Goal: Find contact information: Find contact information

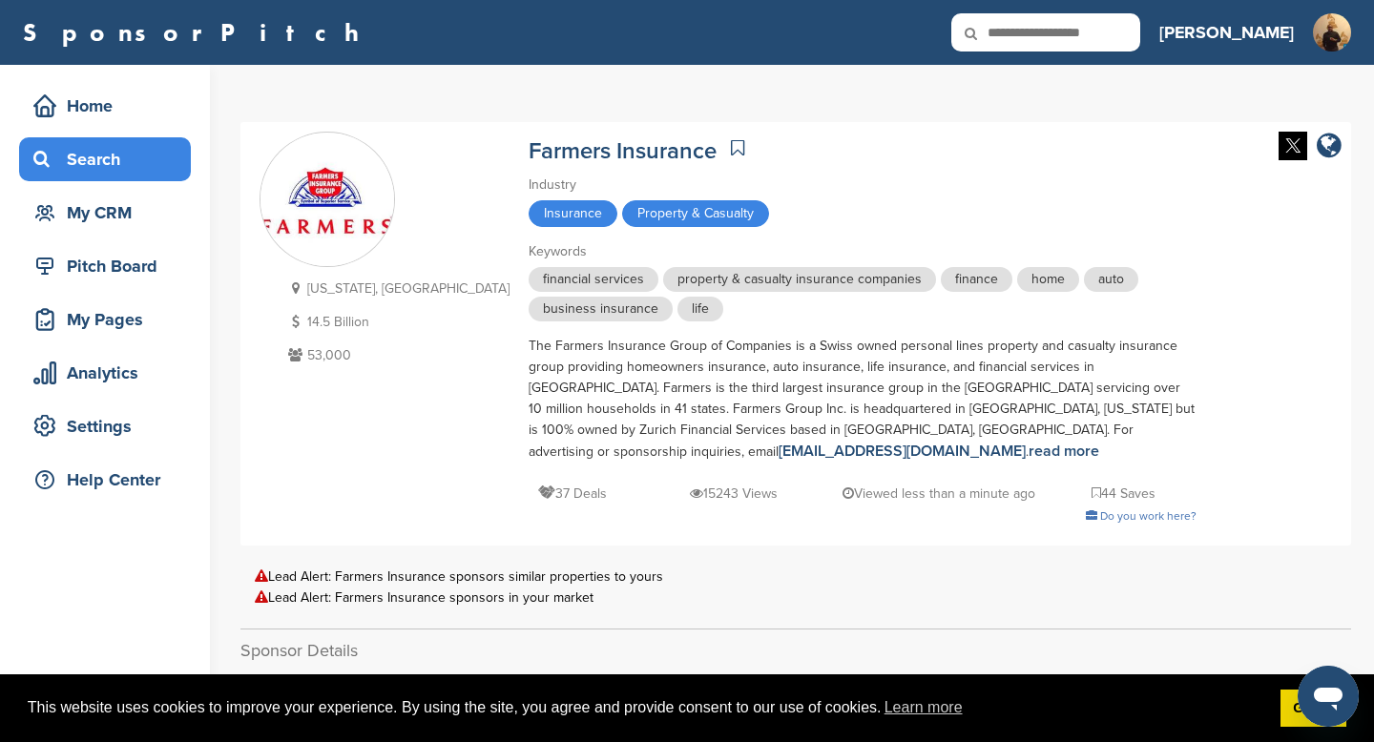
click at [112, 172] on div "Search" at bounding box center [110, 159] width 162 height 34
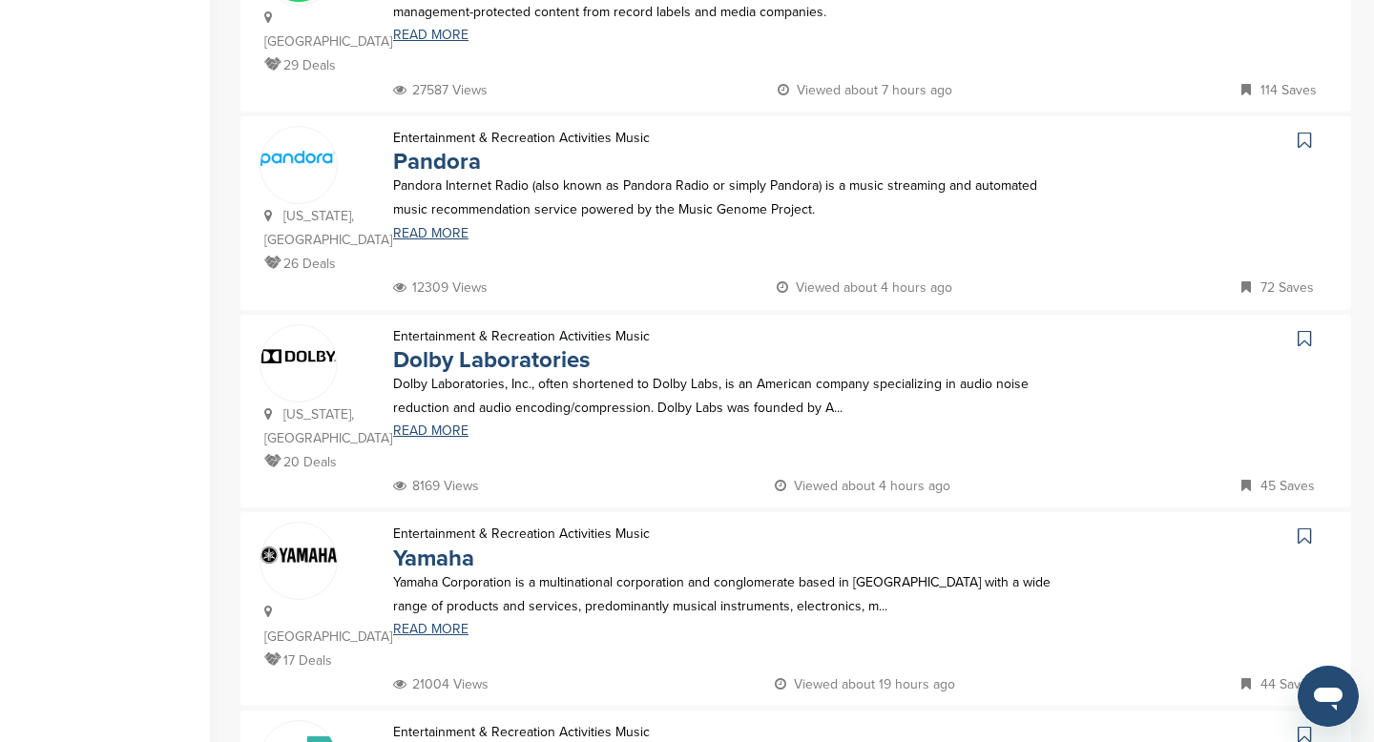
scroll to position [536, 0]
click at [416, 146] on link "Pandora" at bounding box center [437, 160] width 88 height 28
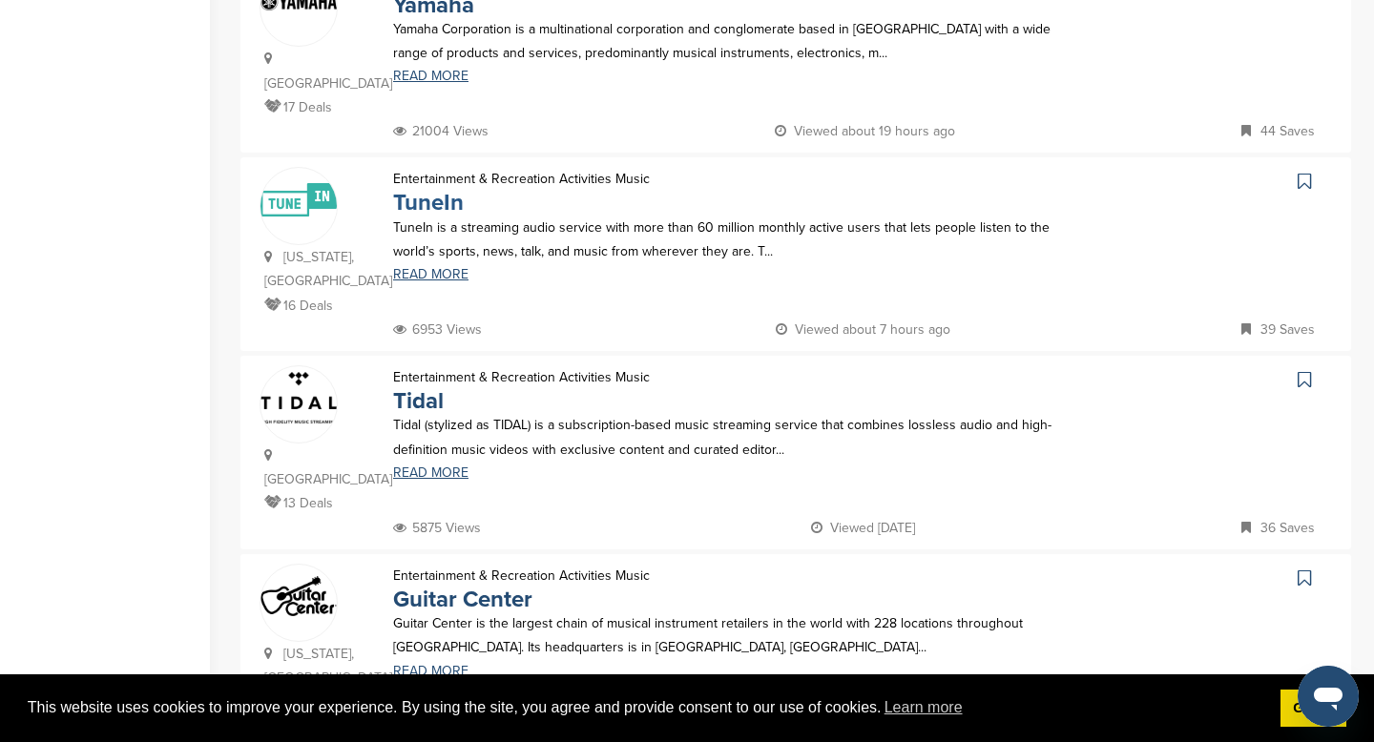
scroll to position [1093, 0]
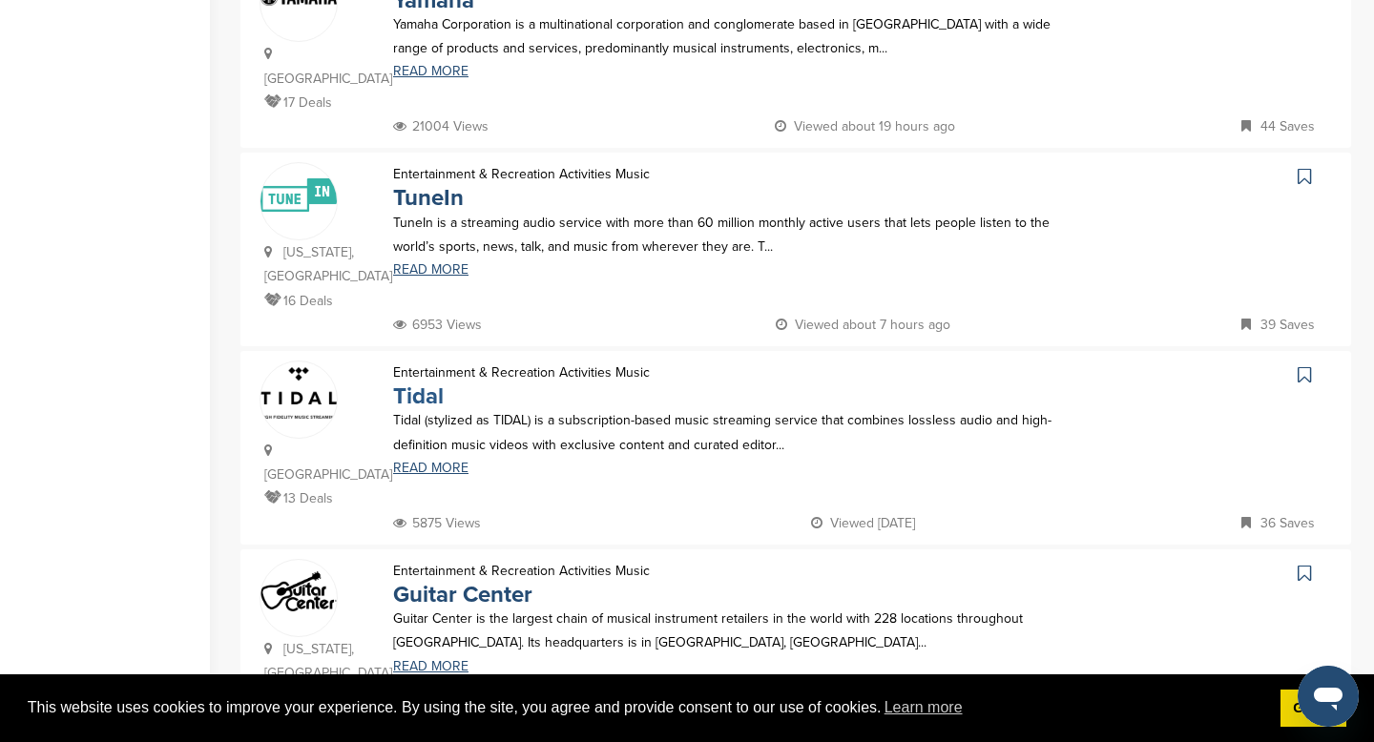
click at [409, 383] on link "Tidal" at bounding box center [418, 397] width 51 height 28
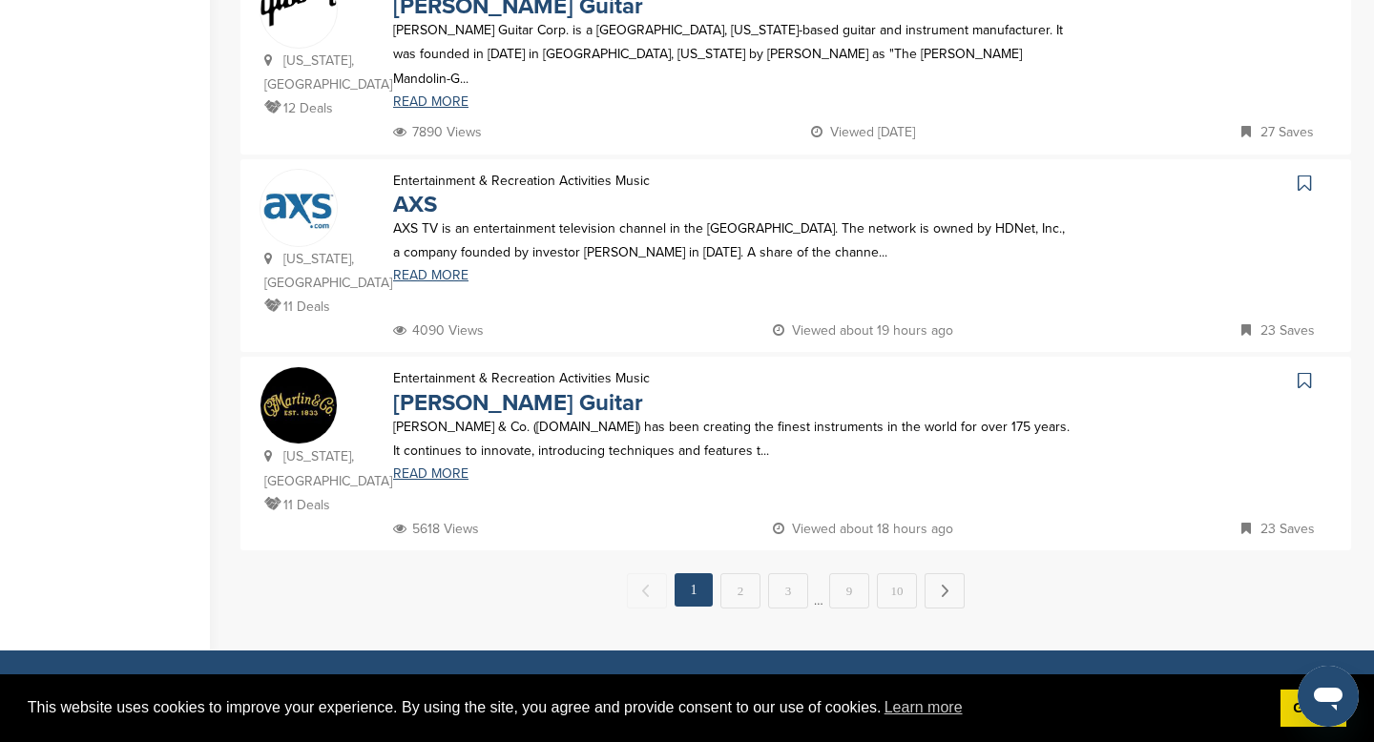
scroll to position [1885, 0]
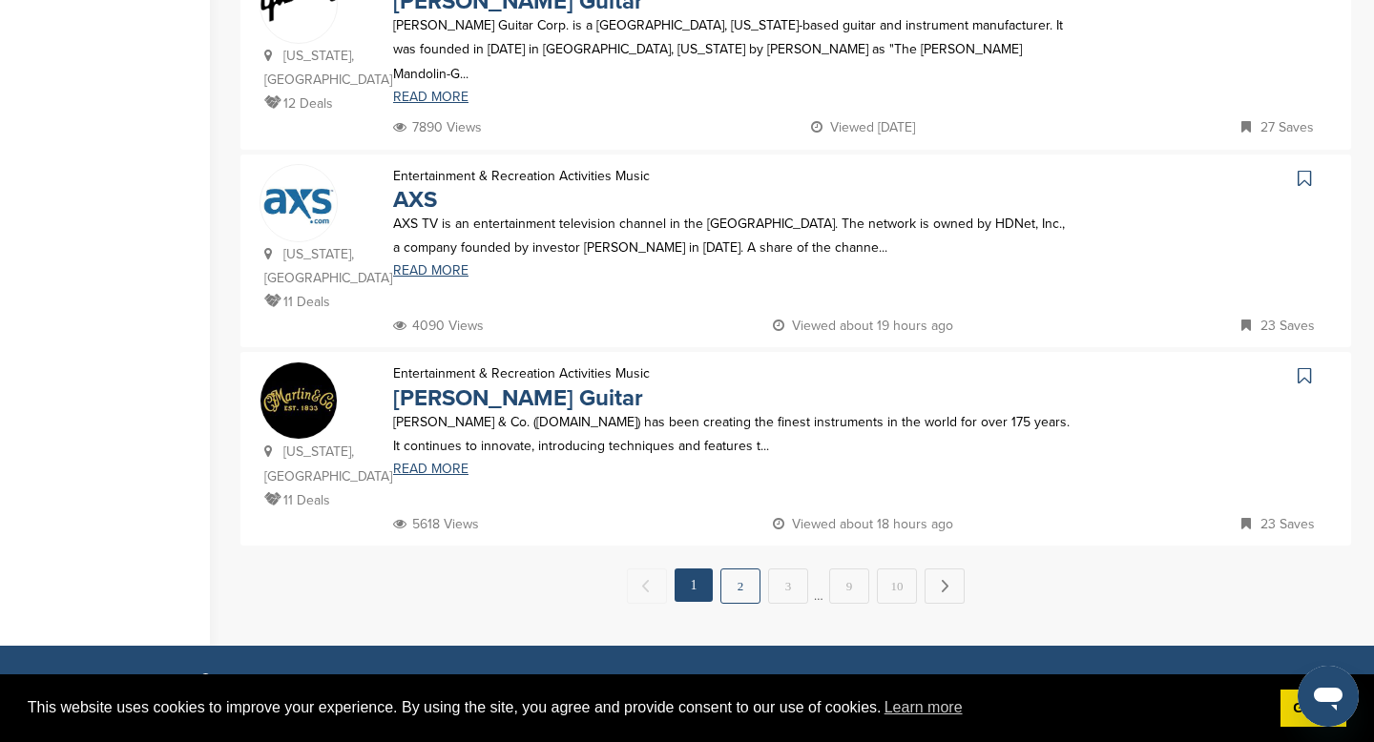
click at [744, 569] on link "2" at bounding box center [740, 586] width 40 height 35
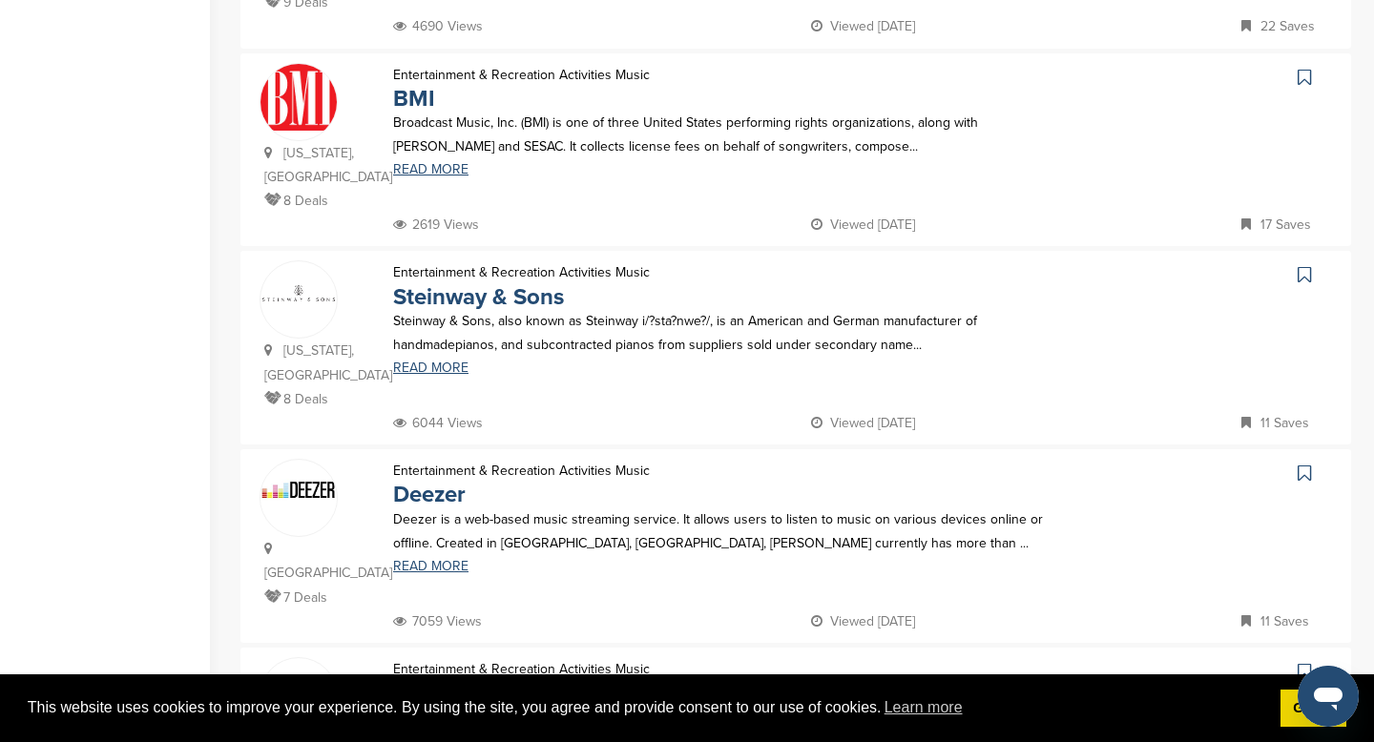
scroll to position [785, 0]
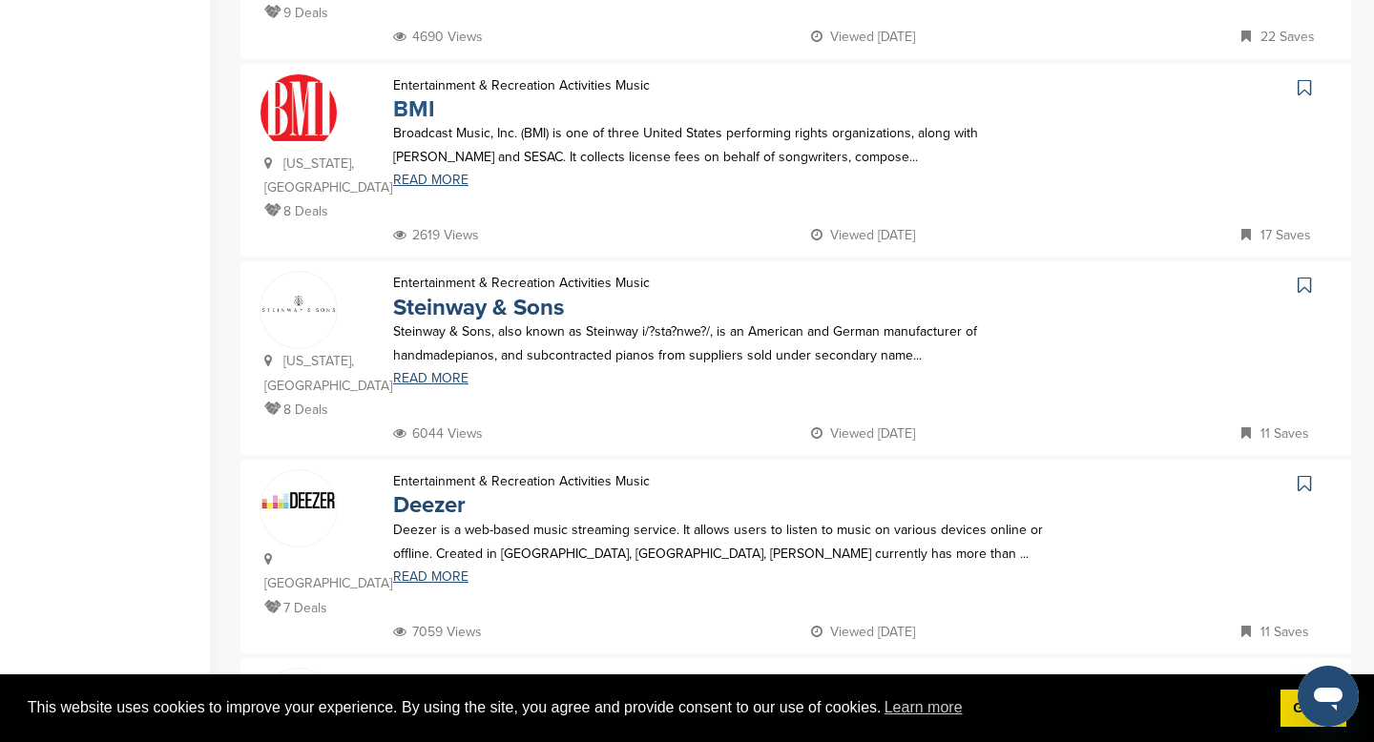
click at [423, 123] on link "BMI" at bounding box center [414, 109] width 42 height 28
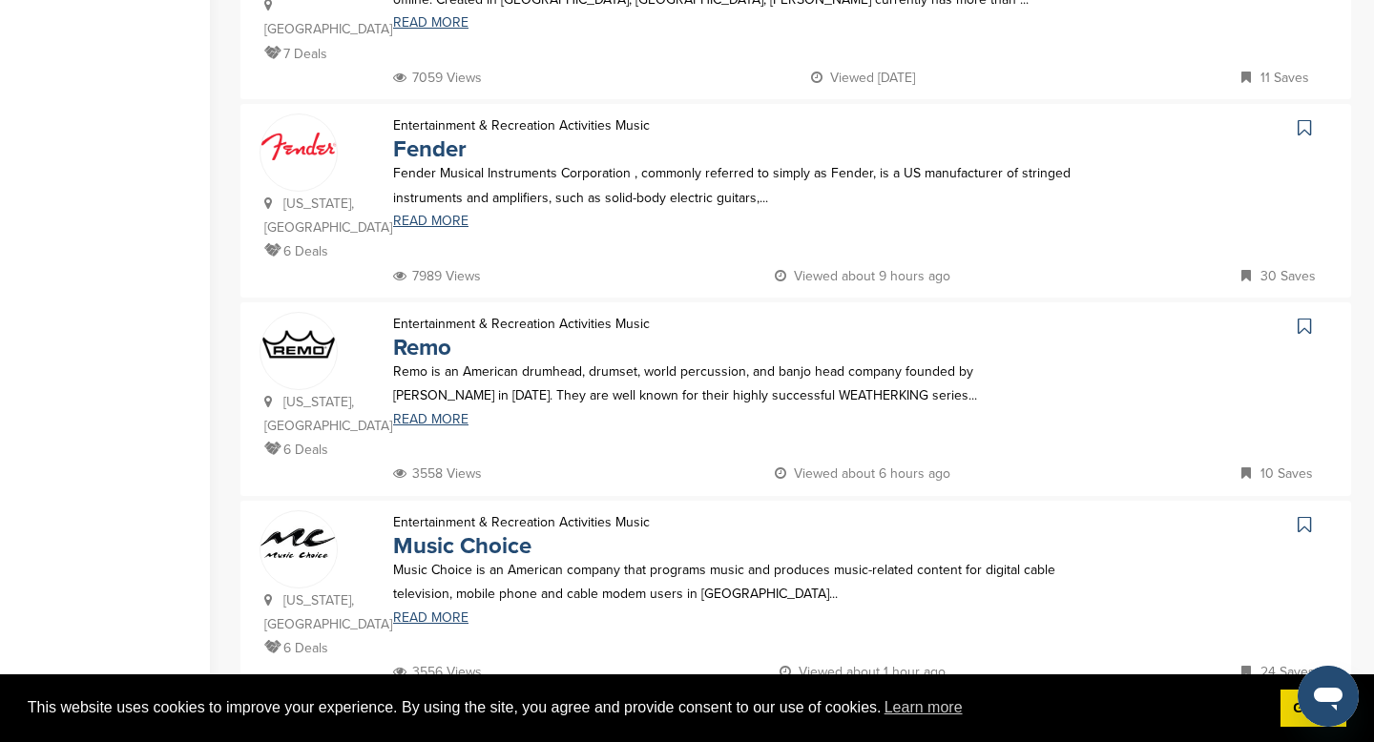
scroll to position [1396, 0]
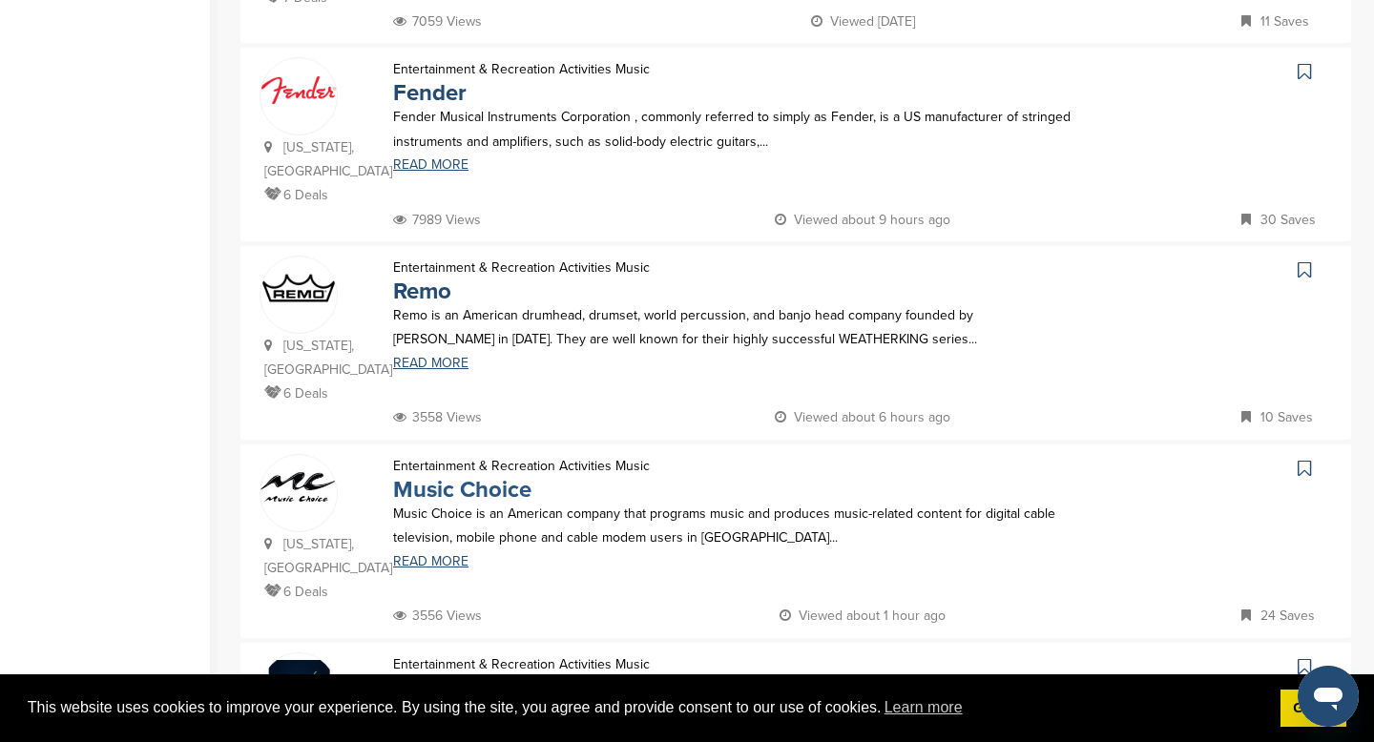
click at [445, 476] on link "Music Choice" at bounding box center [462, 490] width 138 height 28
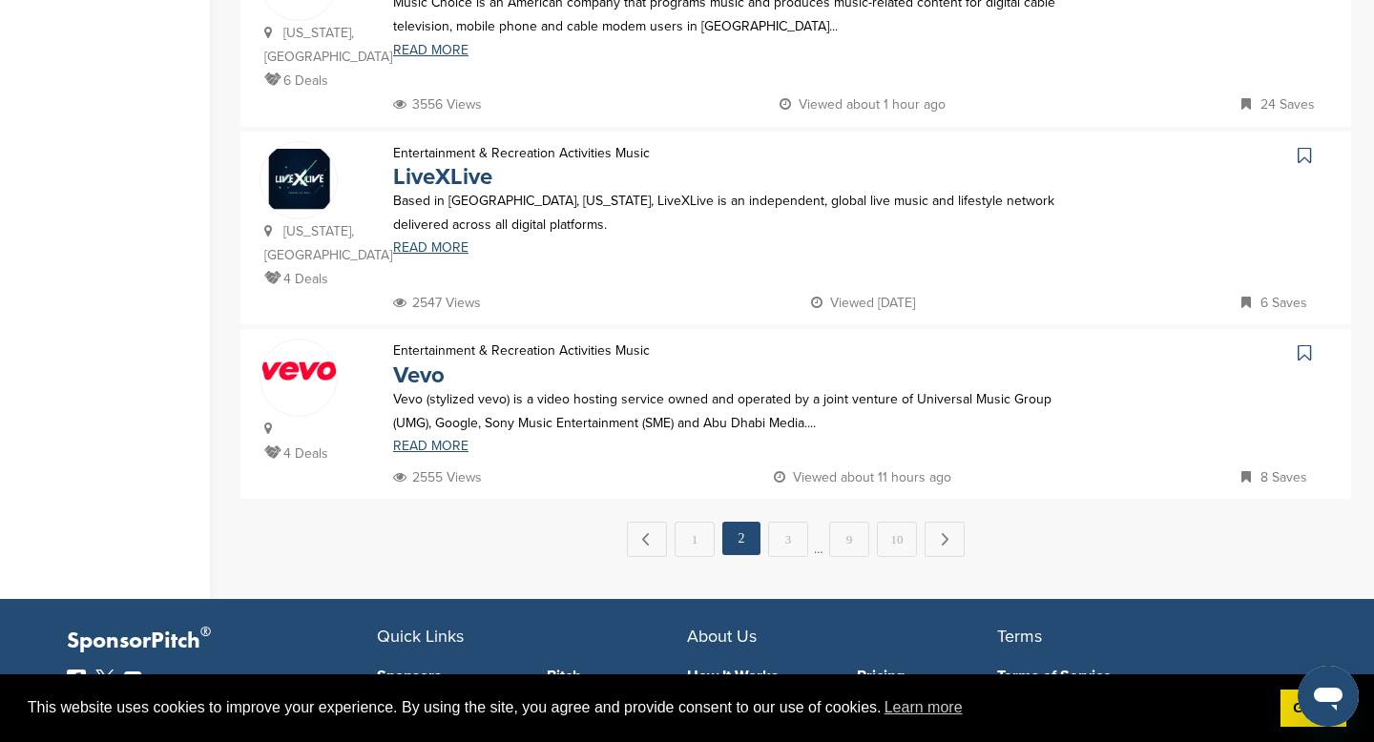
scroll to position [1917, 0]
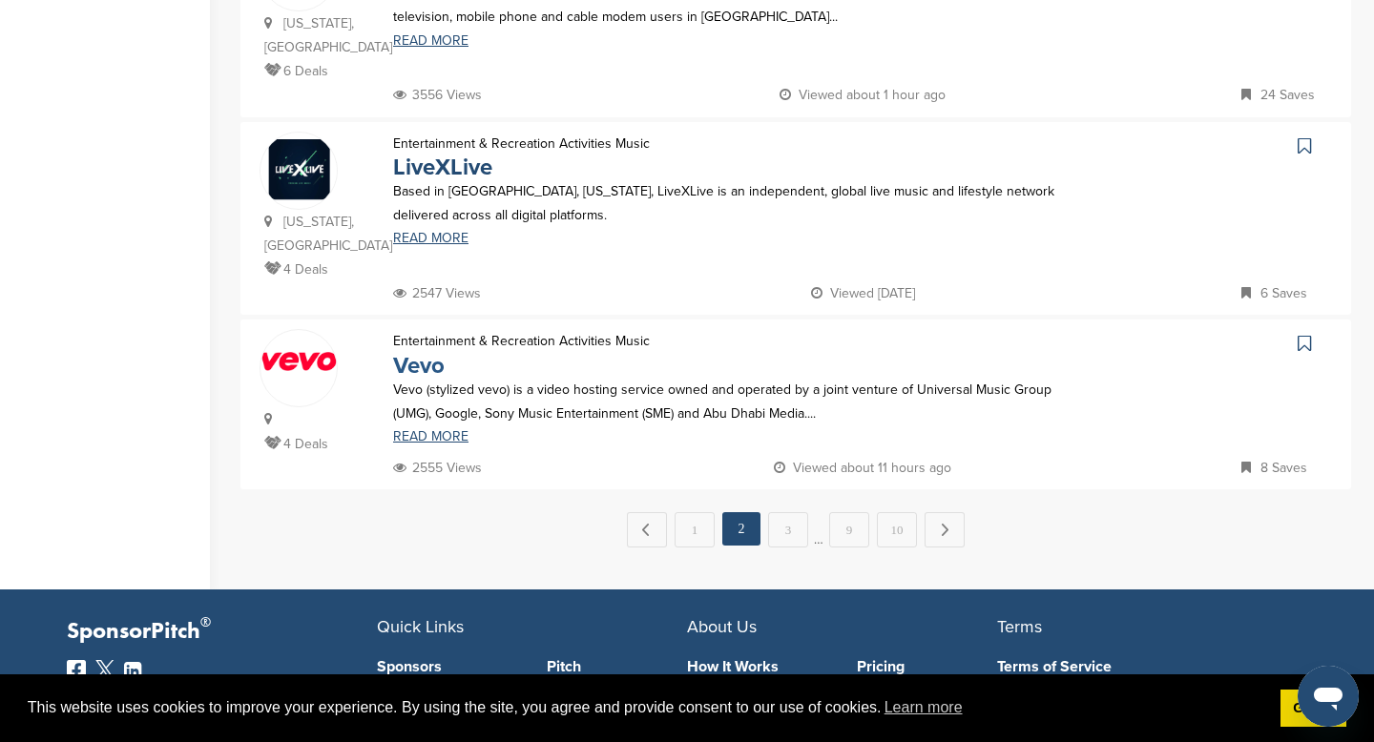
click at [404, 352] on link "Vevo" at bounding box center [419, 366] width 52 height 28
click at [791, 512] on link "3" at bounding box center [788, 529] width 40 height 35
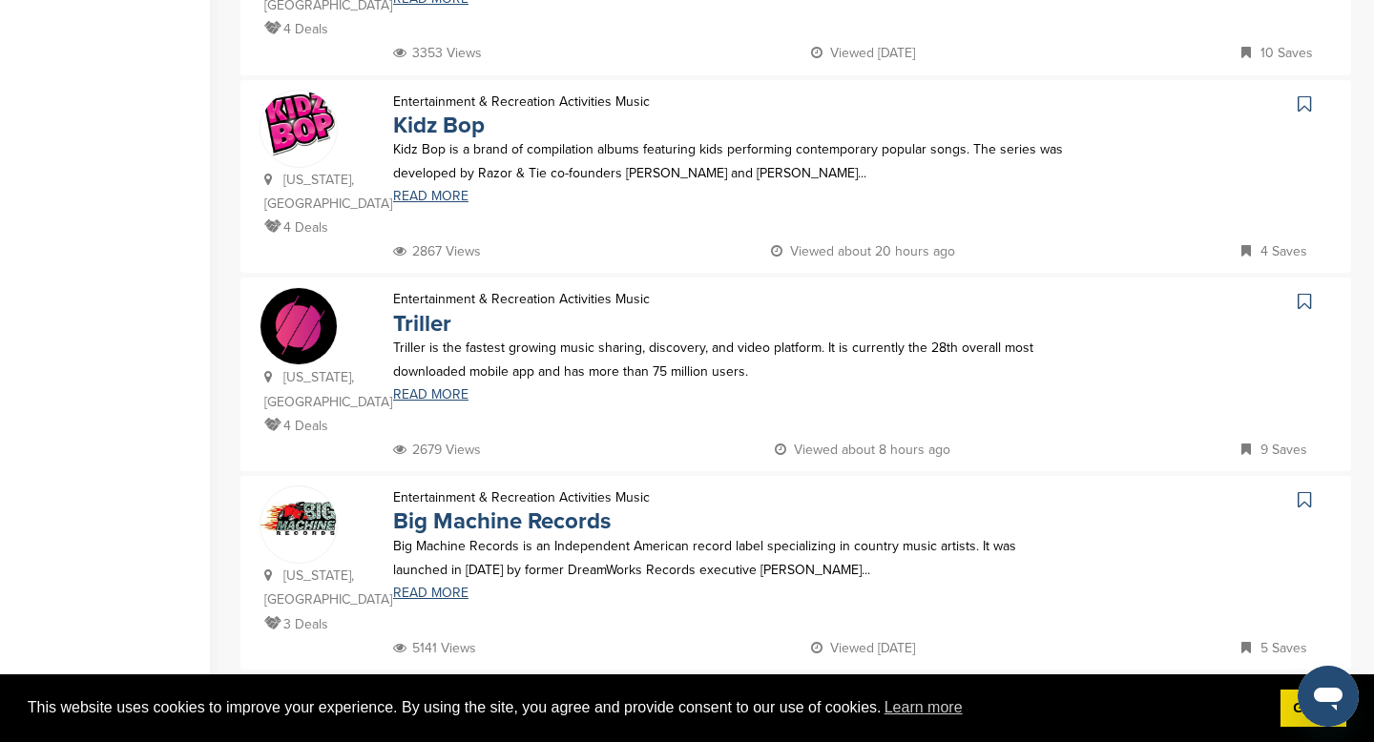
scroll to position [770, 0]
click at [427, 309] on link "Triller" at bounding box center [422, 323] width 58 height 28
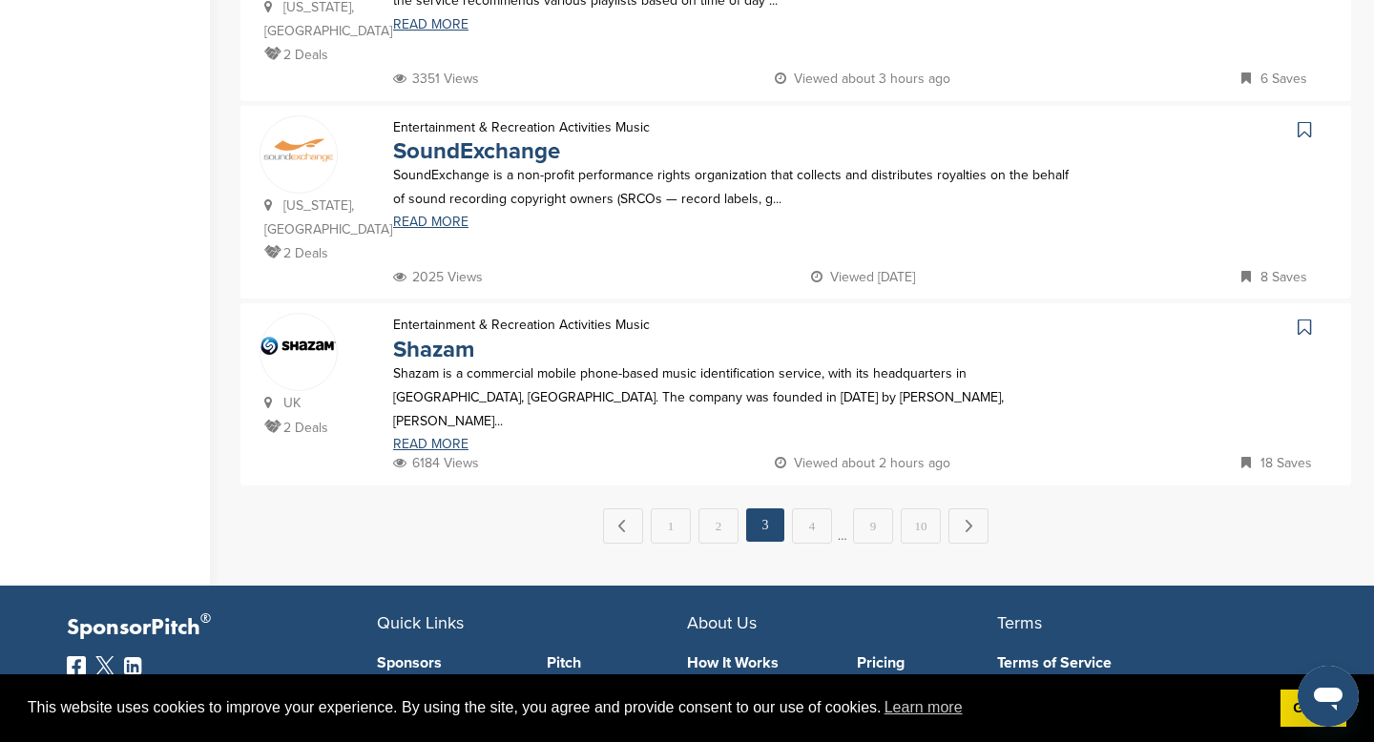
scroll to position [1932, 0]
click at [441, 337] on link "Shazam" at bounding box center [433, 351] width 81 height 28
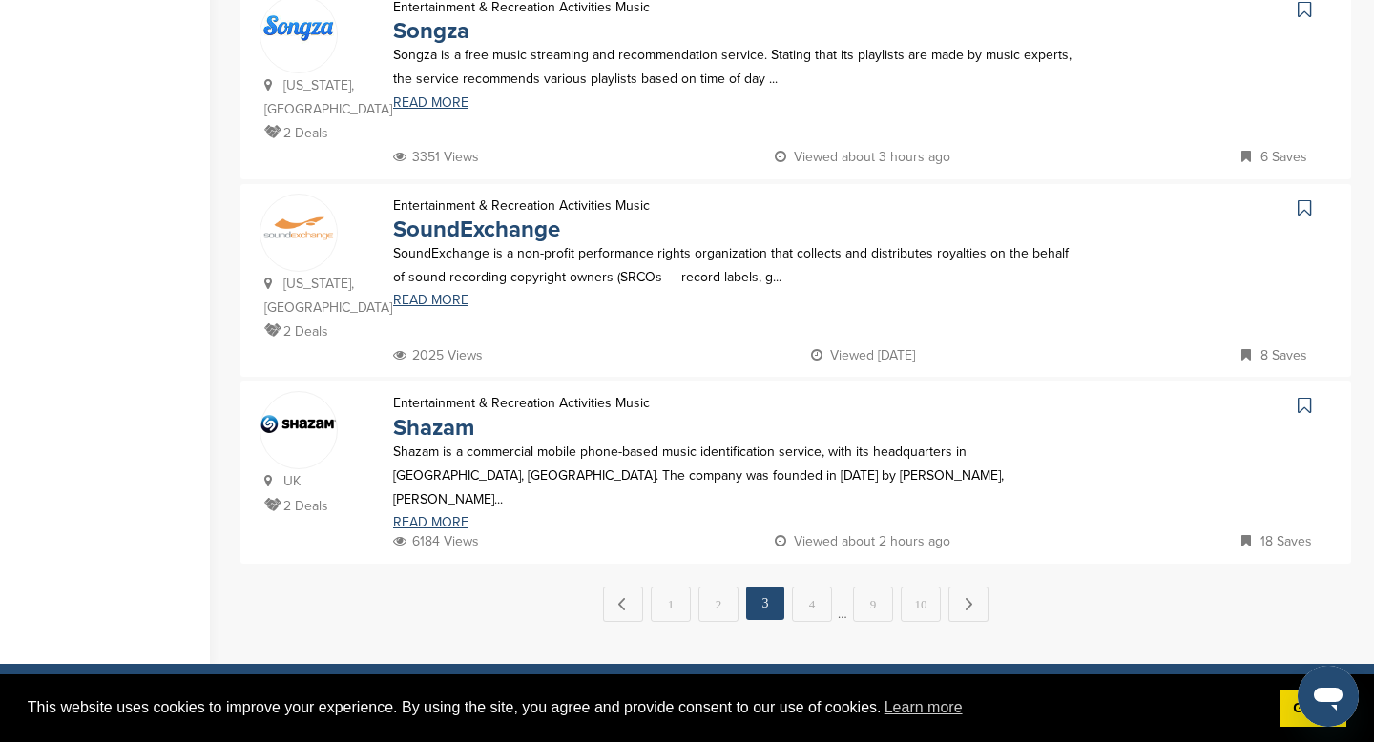
scroll to position [1849, 0]
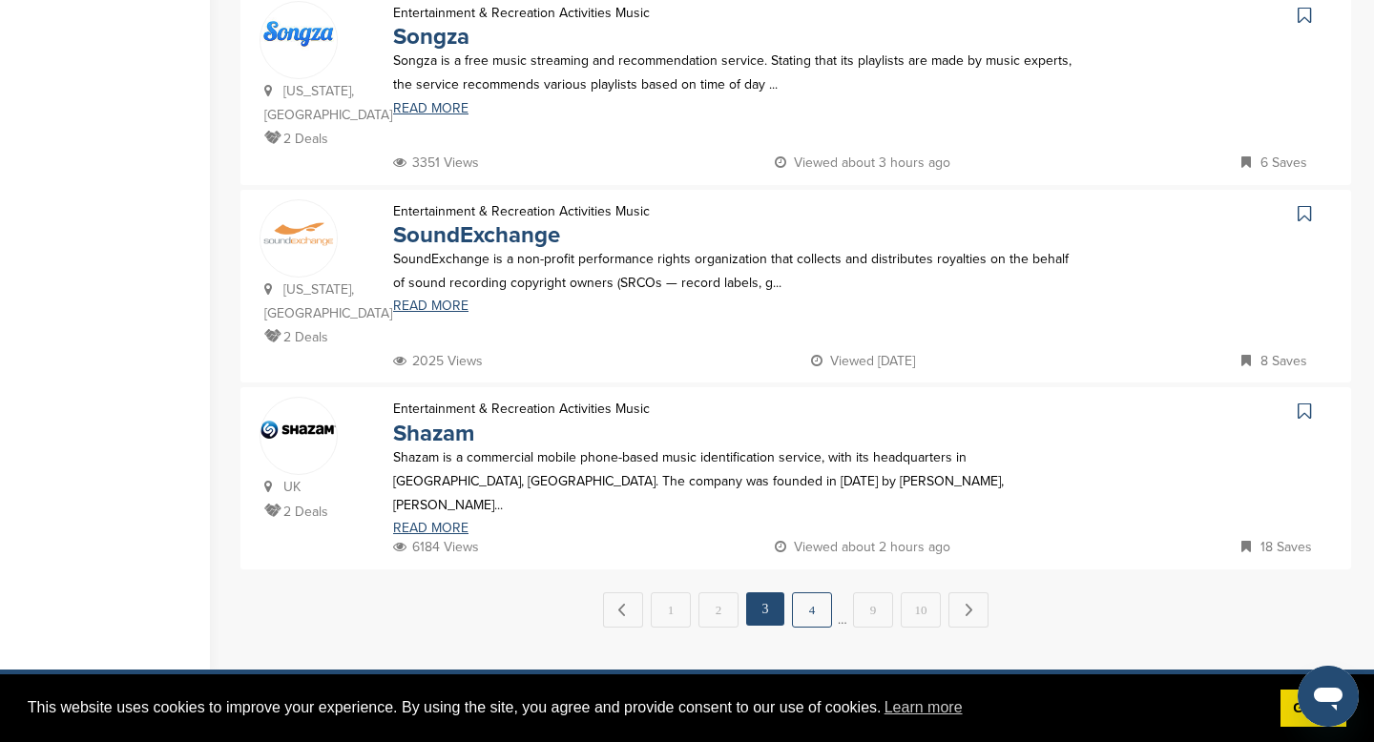
click at [801, 593] on link "4" at bounding box center [812, 610] width 40 height 35
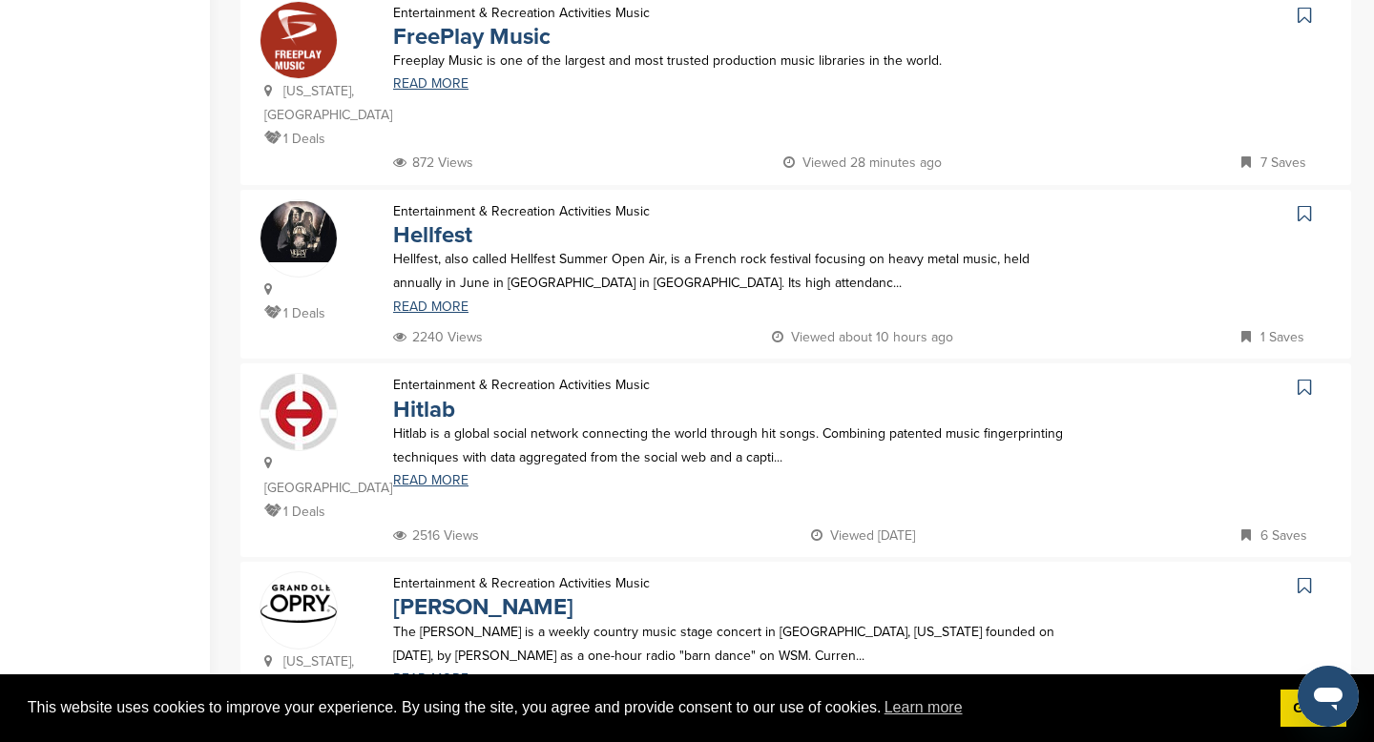
scroll to position [1682, 0]
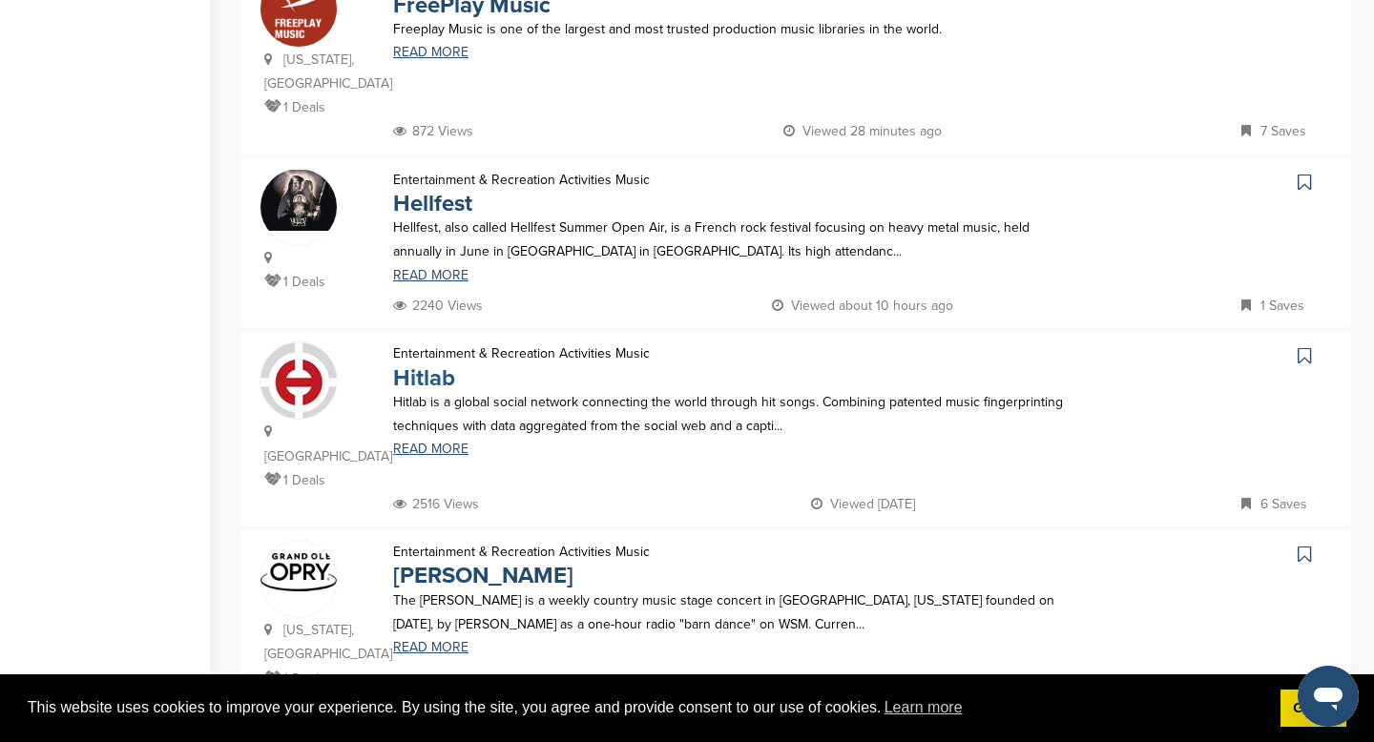
click at [430, 365] on link "Hitlab" at bounding box center [424, 379] width 62 height 28
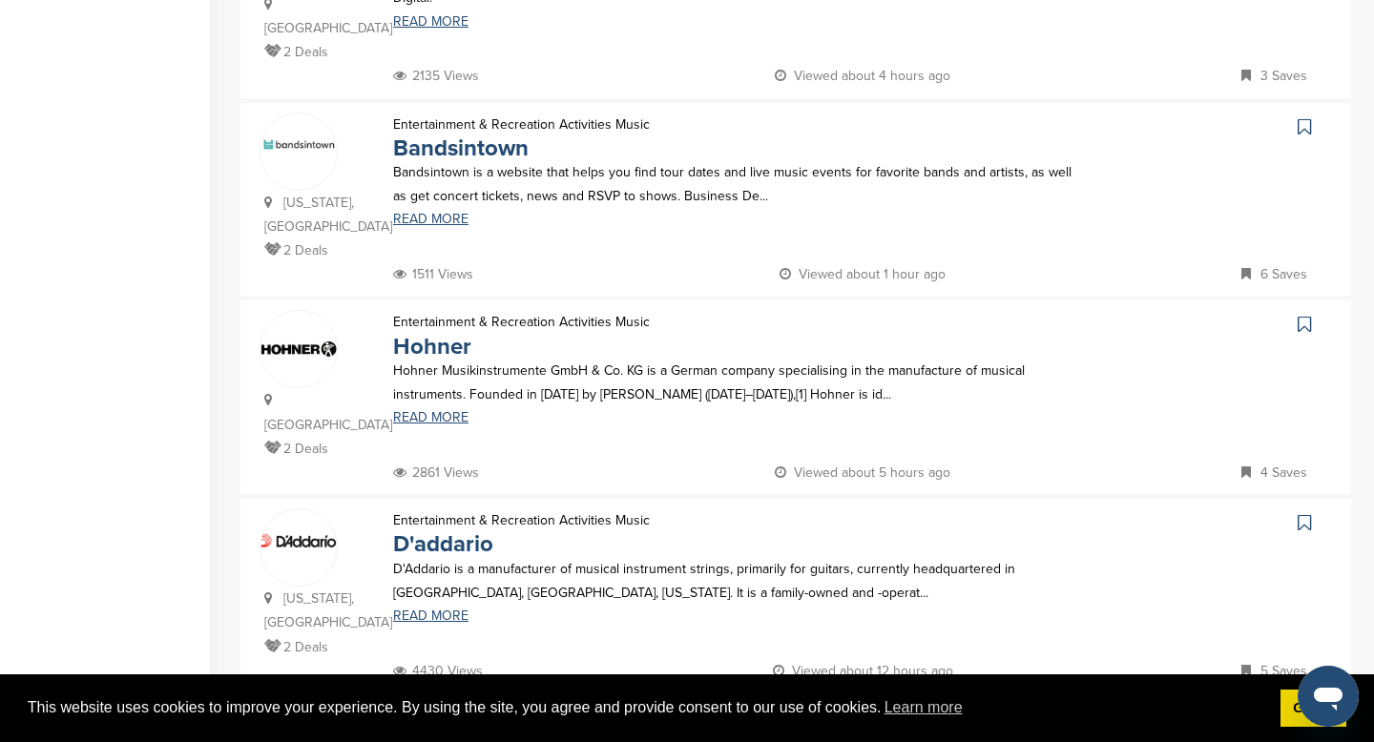
scroll to position [730, 0]
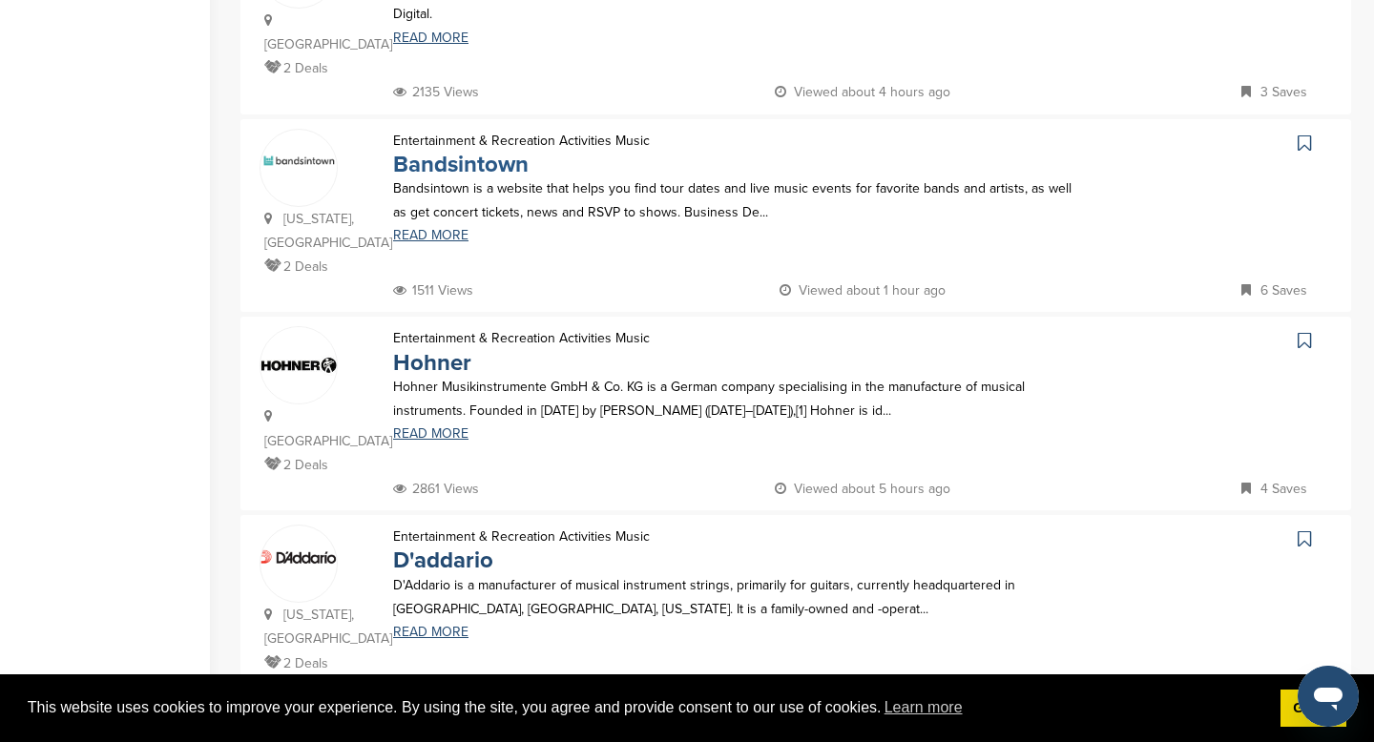
click at [494, 151] on link "Bandsintown" at bounding box center [460, 165] width 135 height 28
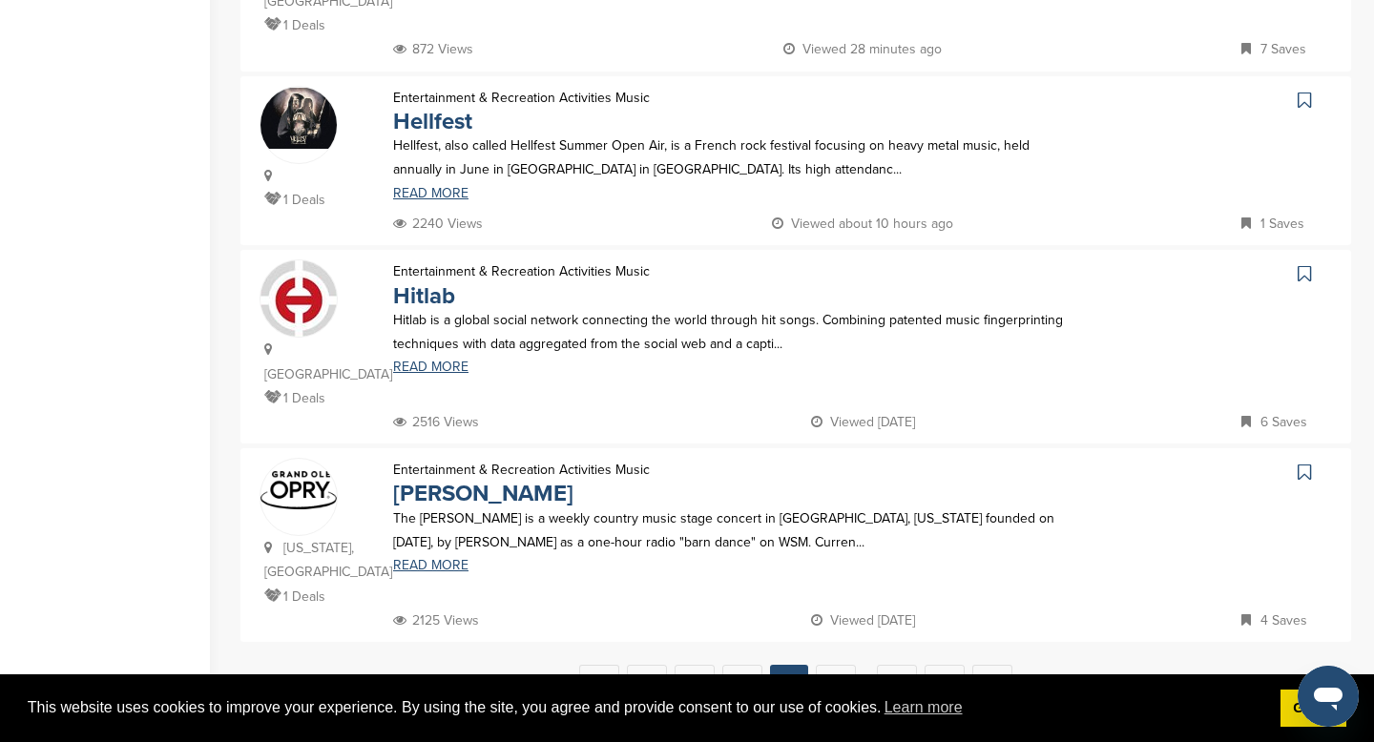
scroll to position [1765, 0]
click at [828, 664] on link "5" at bounding box center [836, 681] width 40 height 35
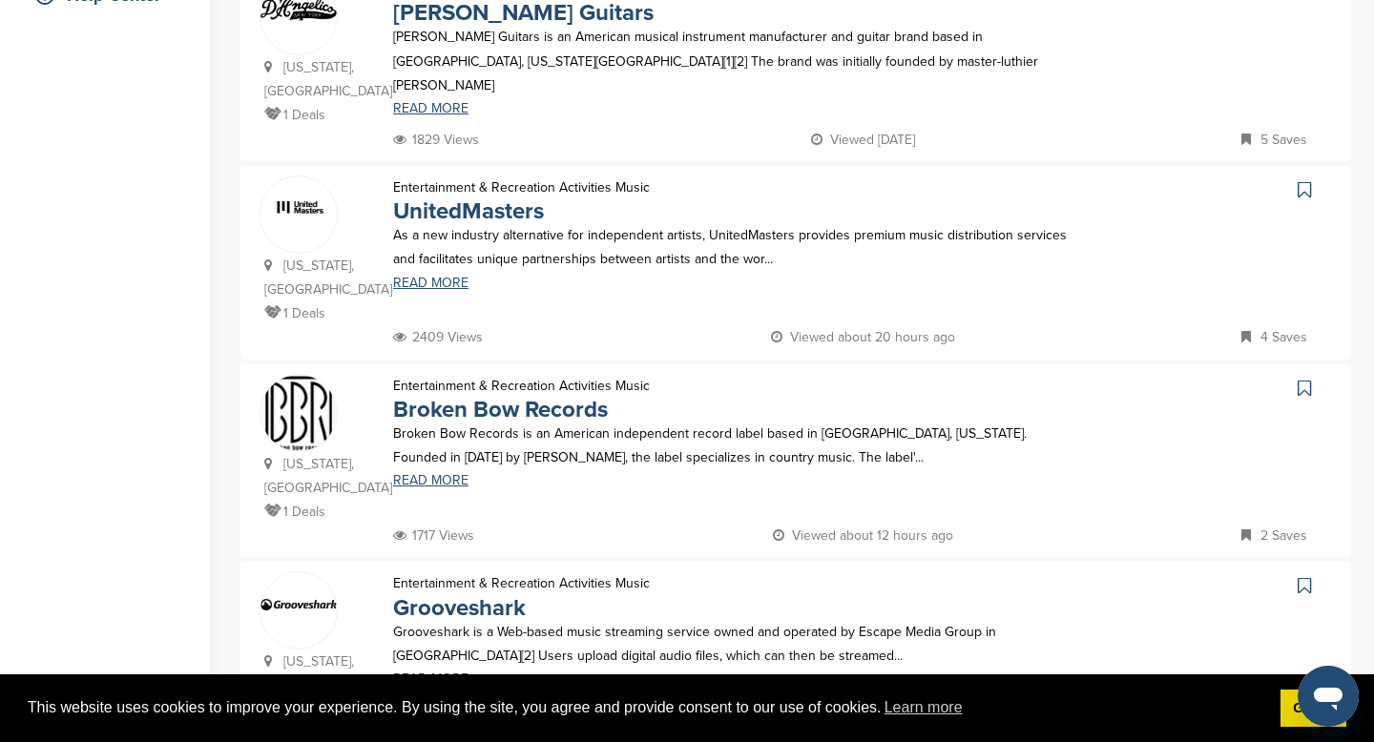
scroll to position [487, 0]
click at [510, 210] on link "UnitedMasters" at bounding box center [468, 210] width 151 height 28
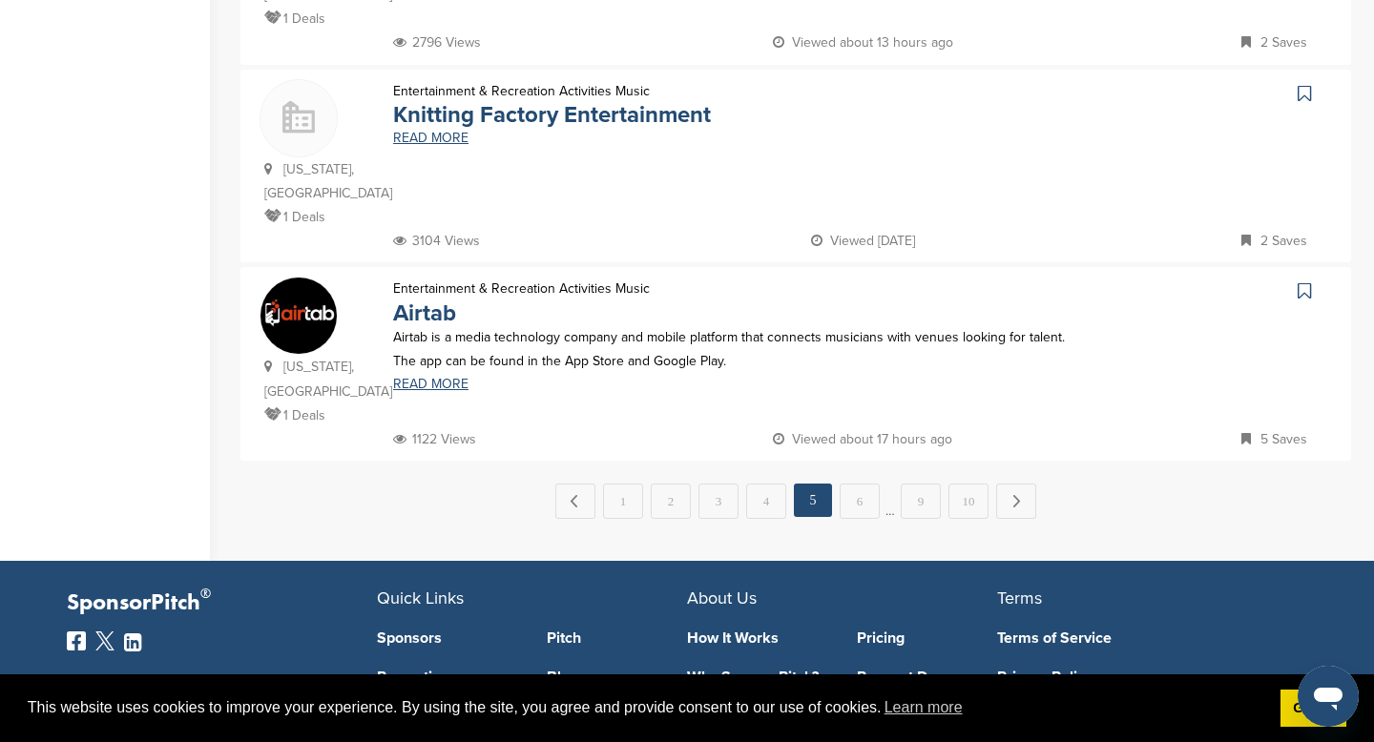
scroll to position [1975, 0]
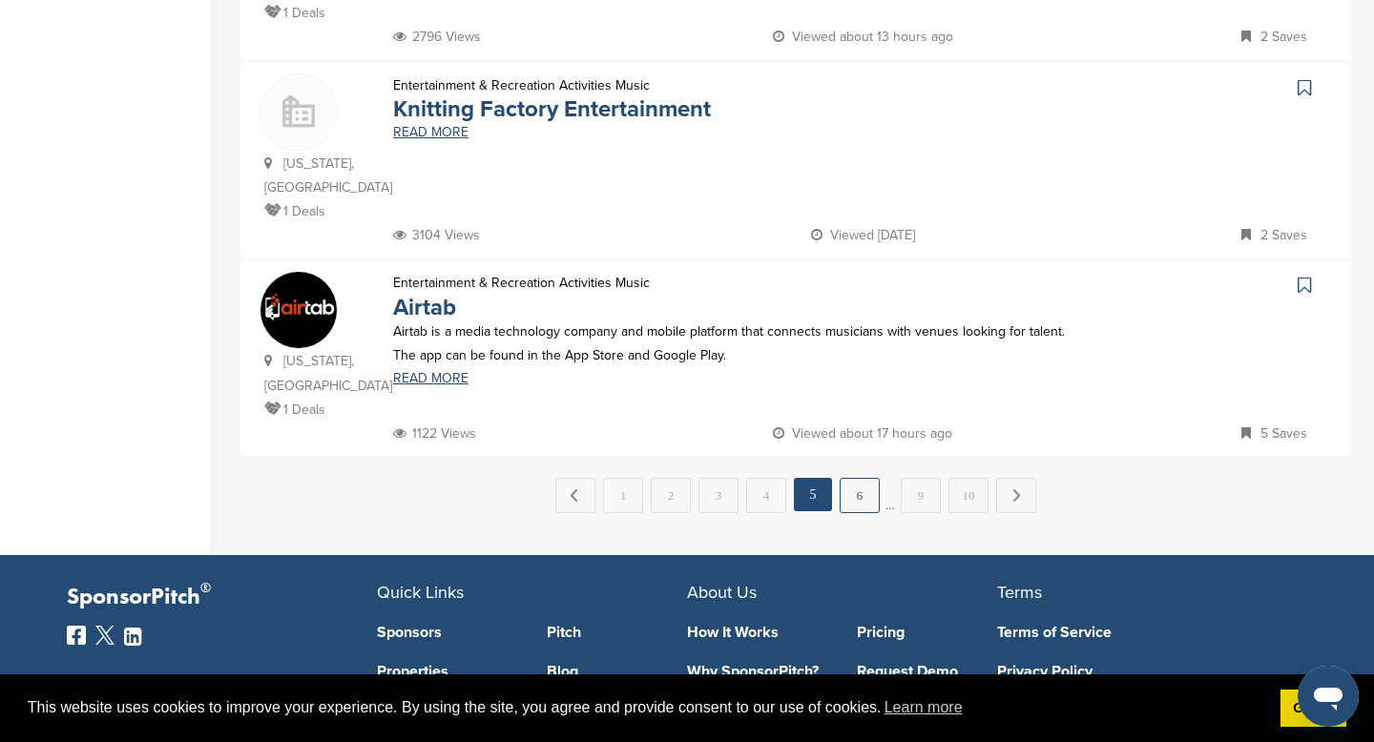
click at [870, 478] on link "6" at bounding box center [860, 495] width 40 height 35
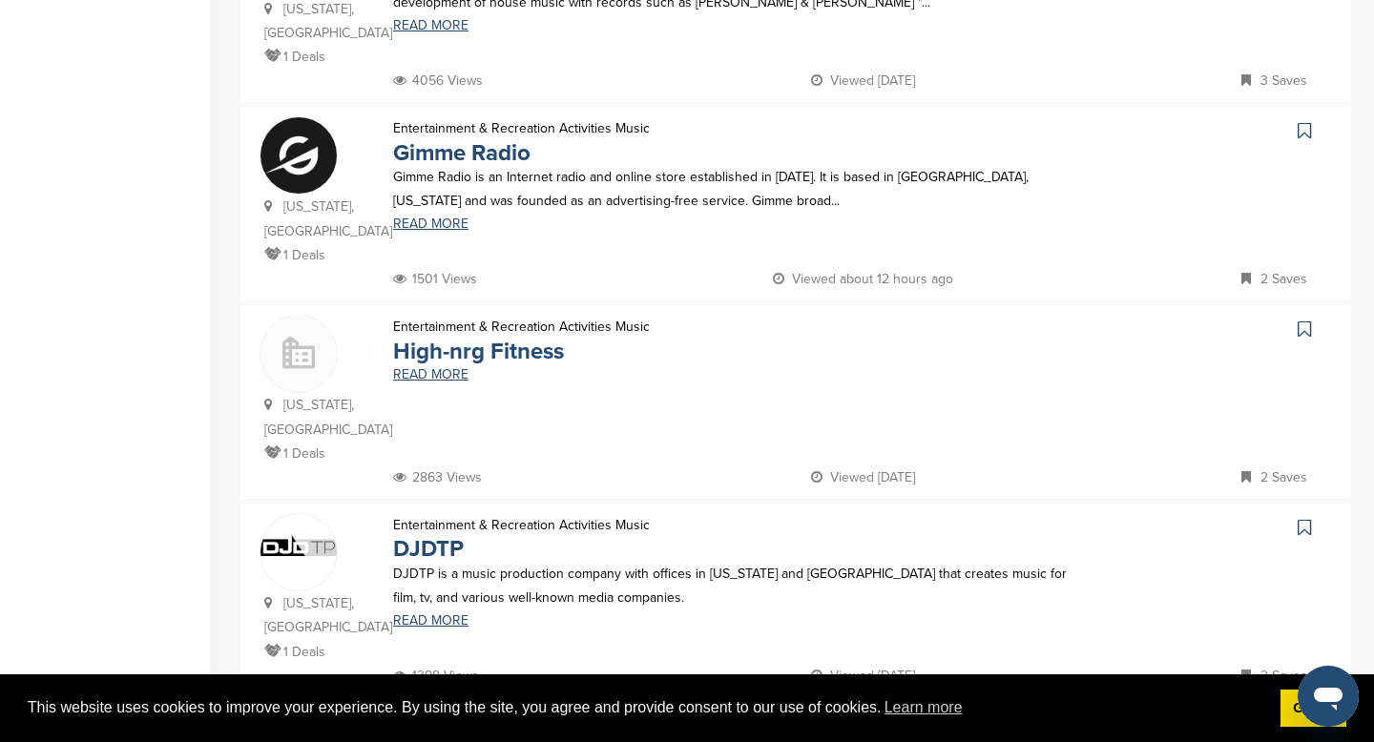
scroll to position [1867, 0]
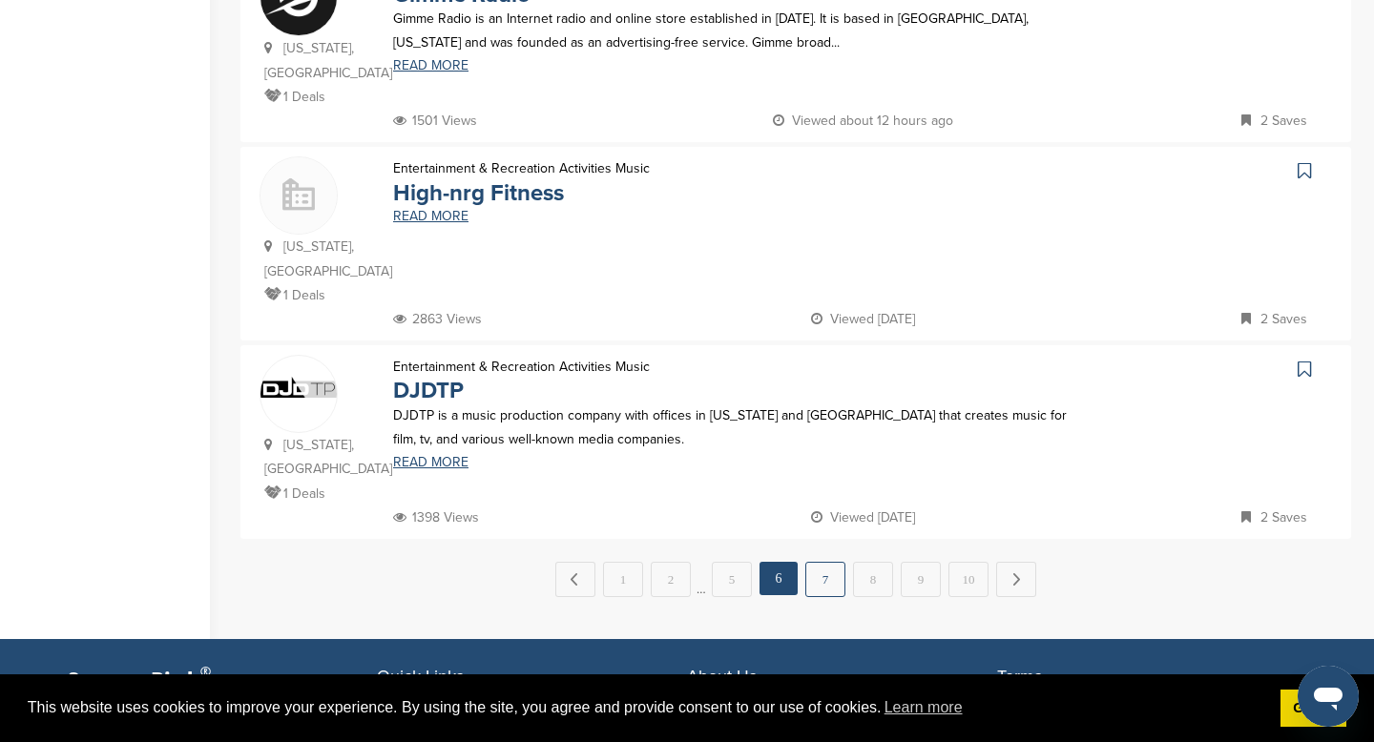
click at [833, 562] on link "7" at bounding box center [825, 579] width 40 height 35
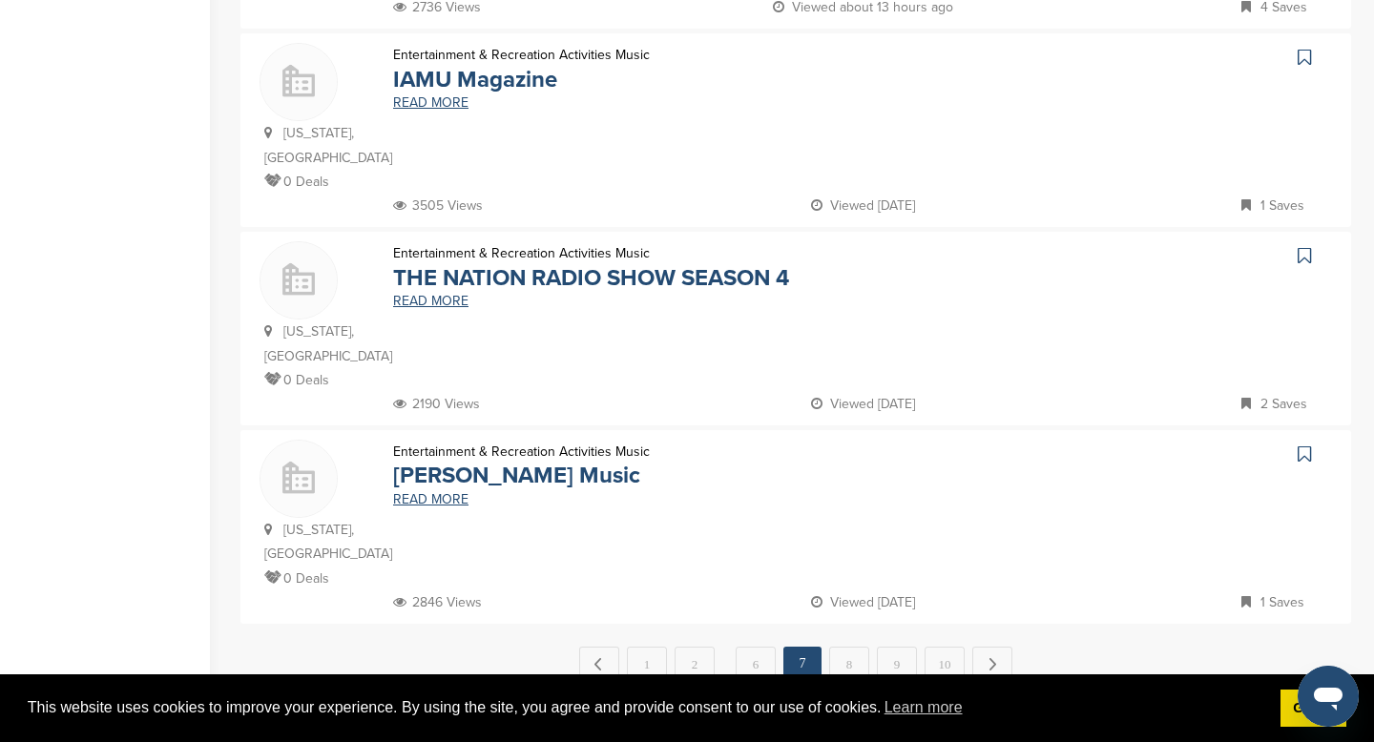
scroll to position [1786, 0]
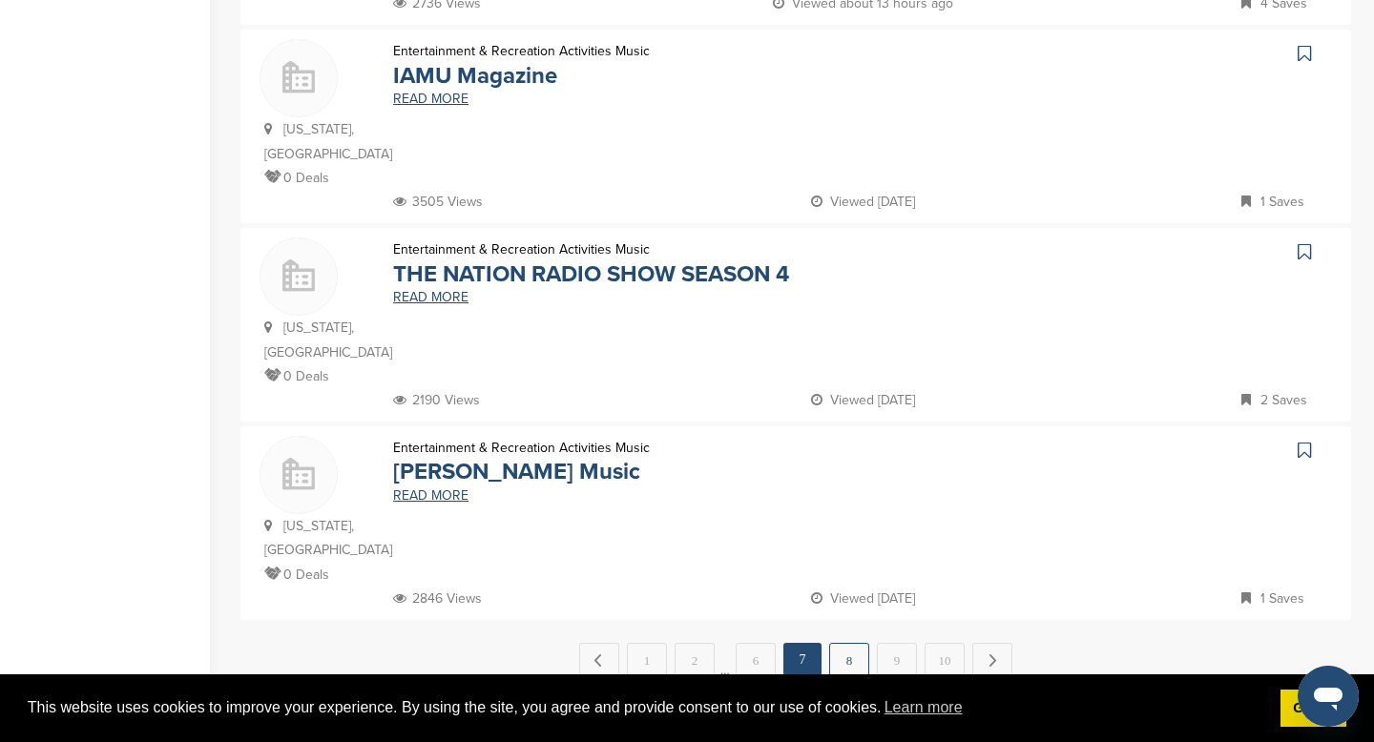
click at [844, 643] on link "8" at bounding box center [849, 660] width 40 height 35
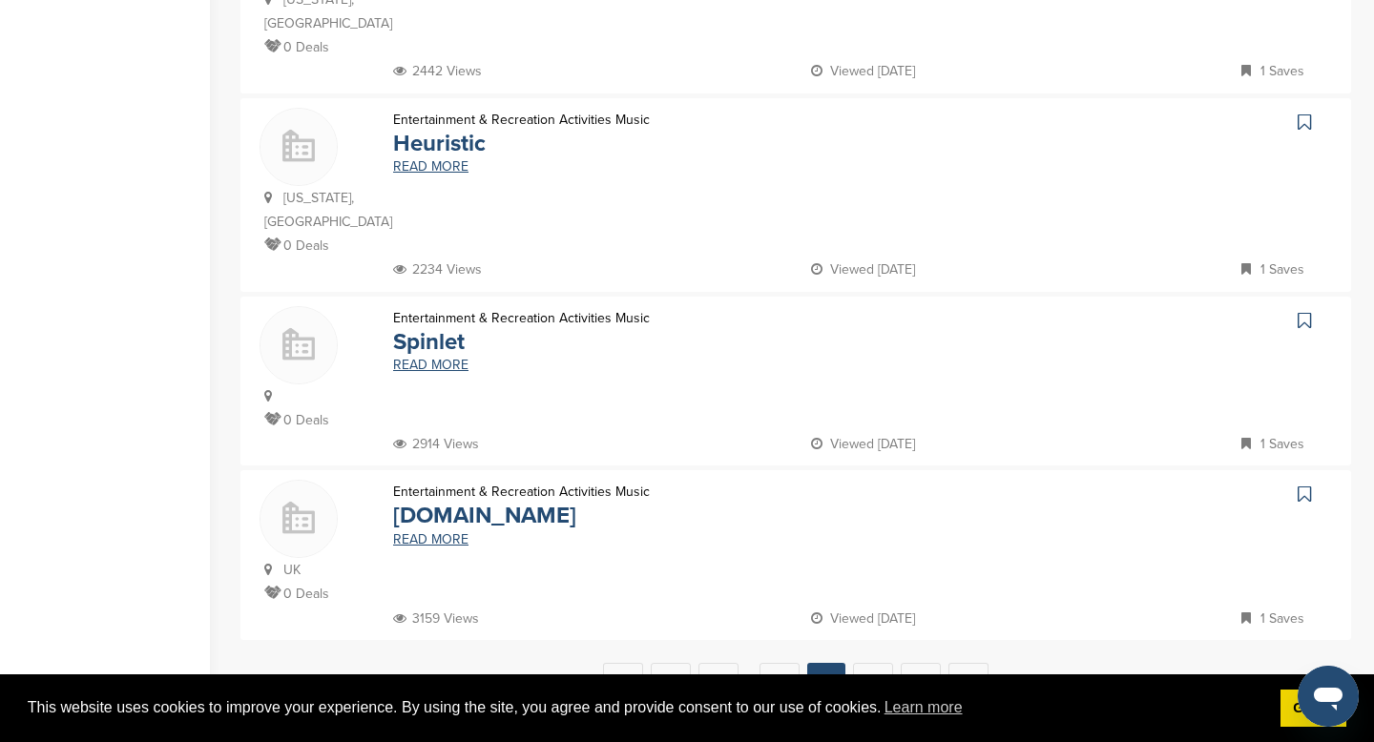
scroll to position [1745, 0]
click at [876, 660] on link "9" at bounding box center [873, 677] width 40 height 35
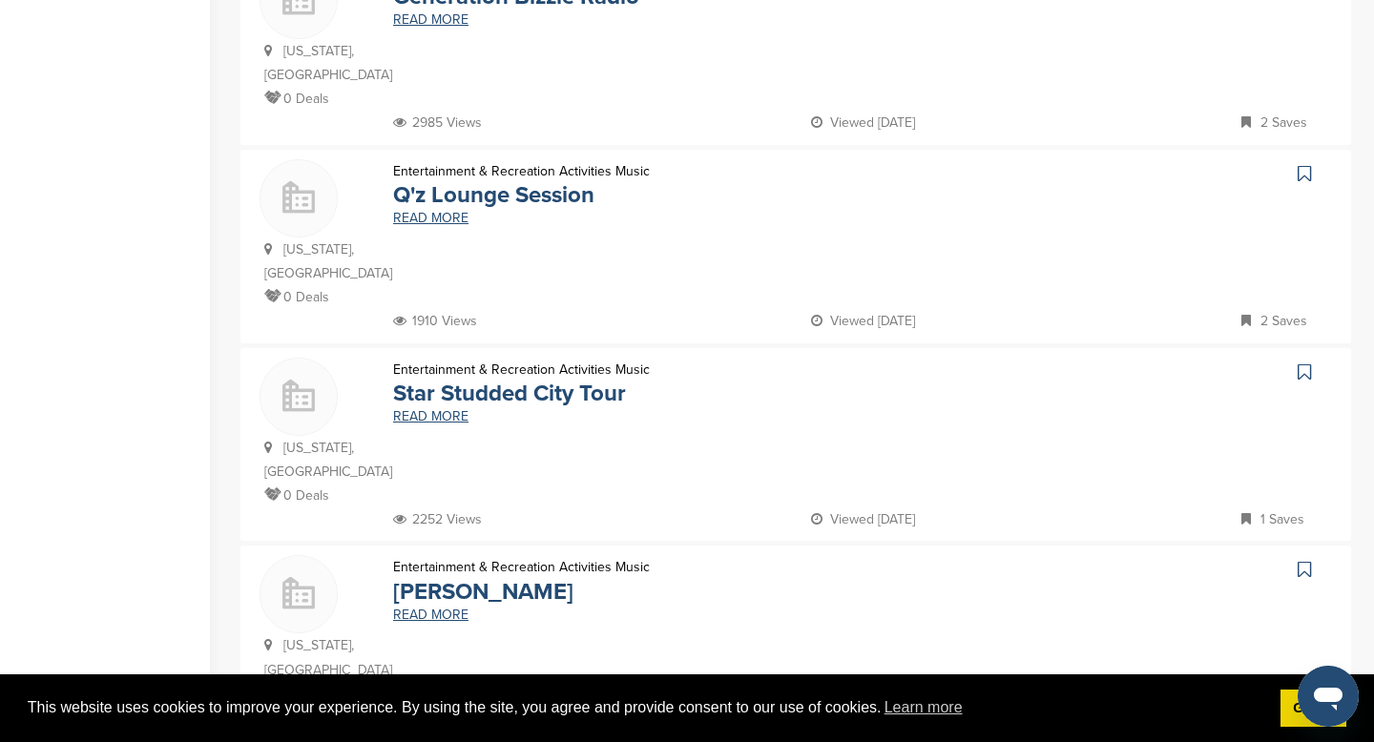
scroll to position [1845, 0]
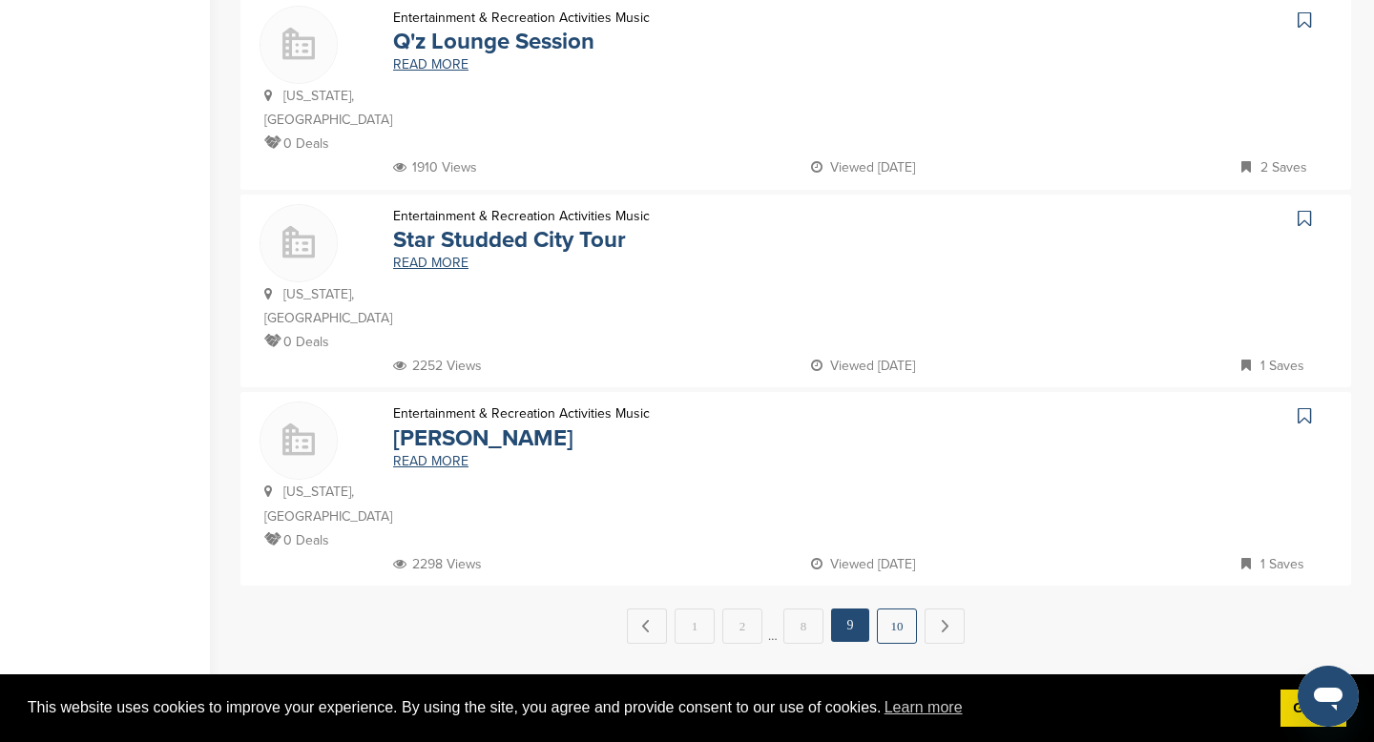
click at [890, 609] on link "10" at bounding box center [897, 626] width 40 height 35
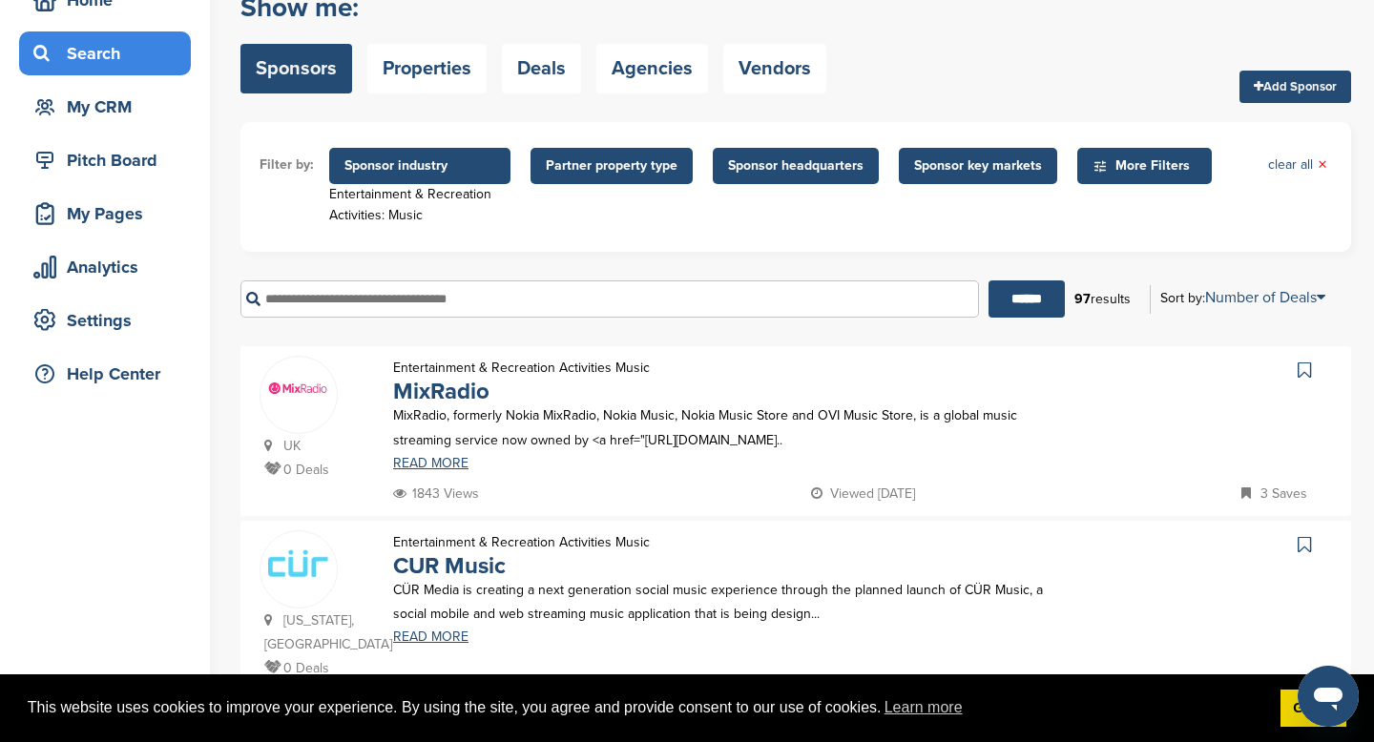
scroll to position [0, 0]
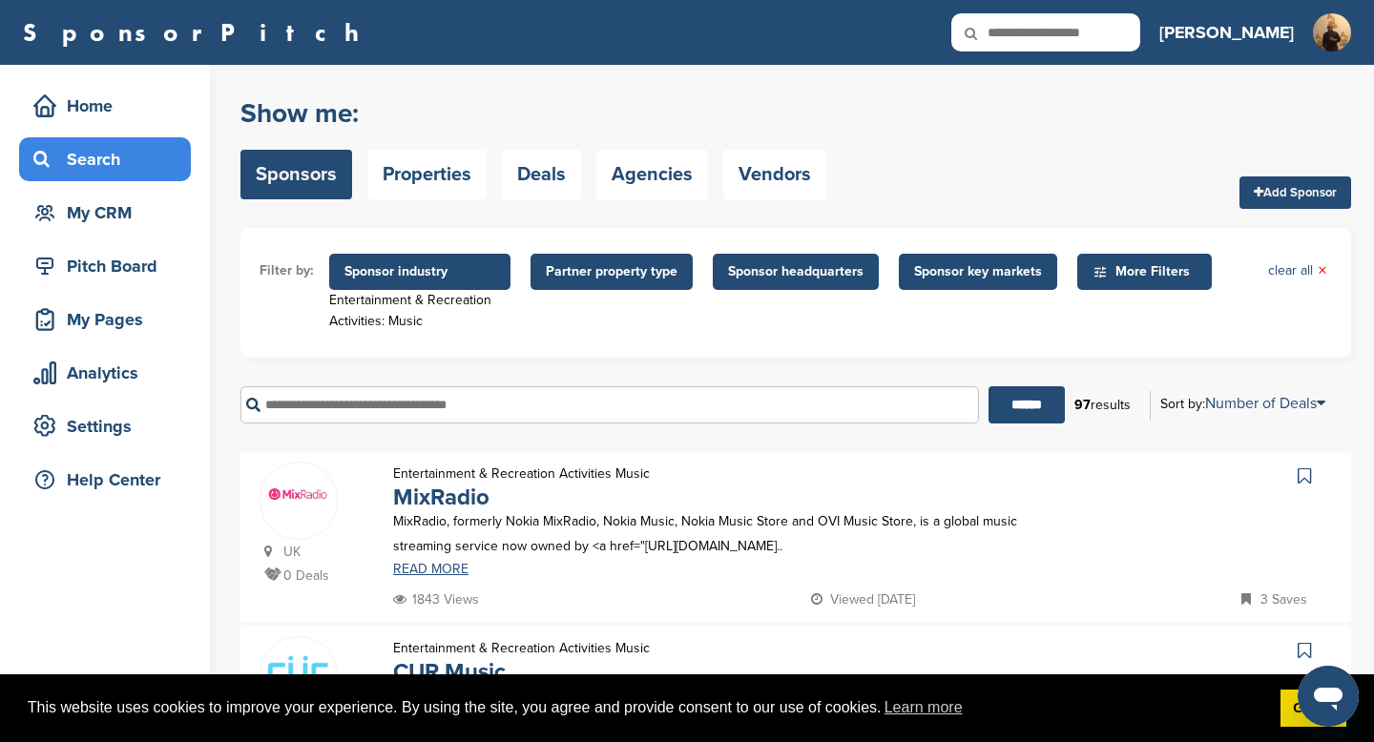
click at [423, 266] on span "Sponsor industry" at bounding box center [419, 271] width 151 height 21
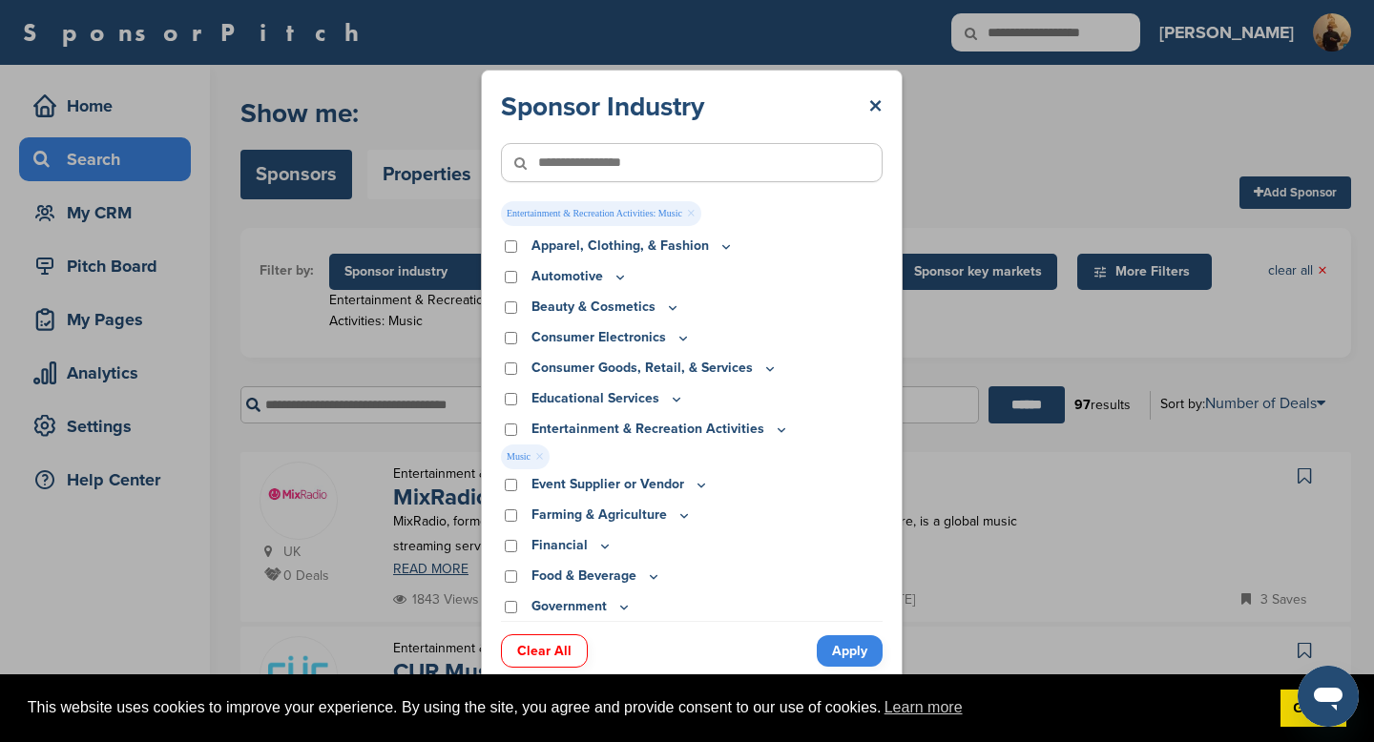
click at [545, 649] on link "Clear All" at bounding box center [544, 651] width 87 height 33
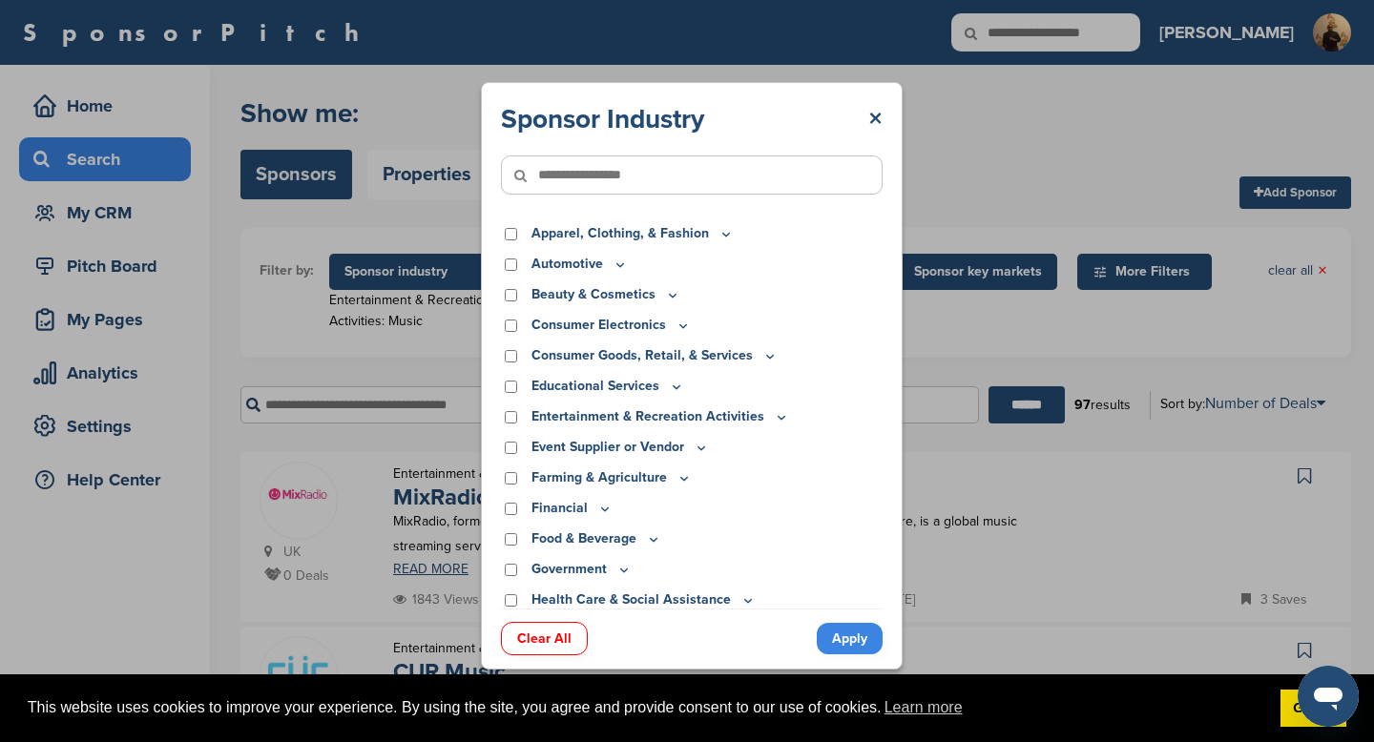
click at [831, 633] on link "Apply" at bounding box center [850, 638] width 66 height 31
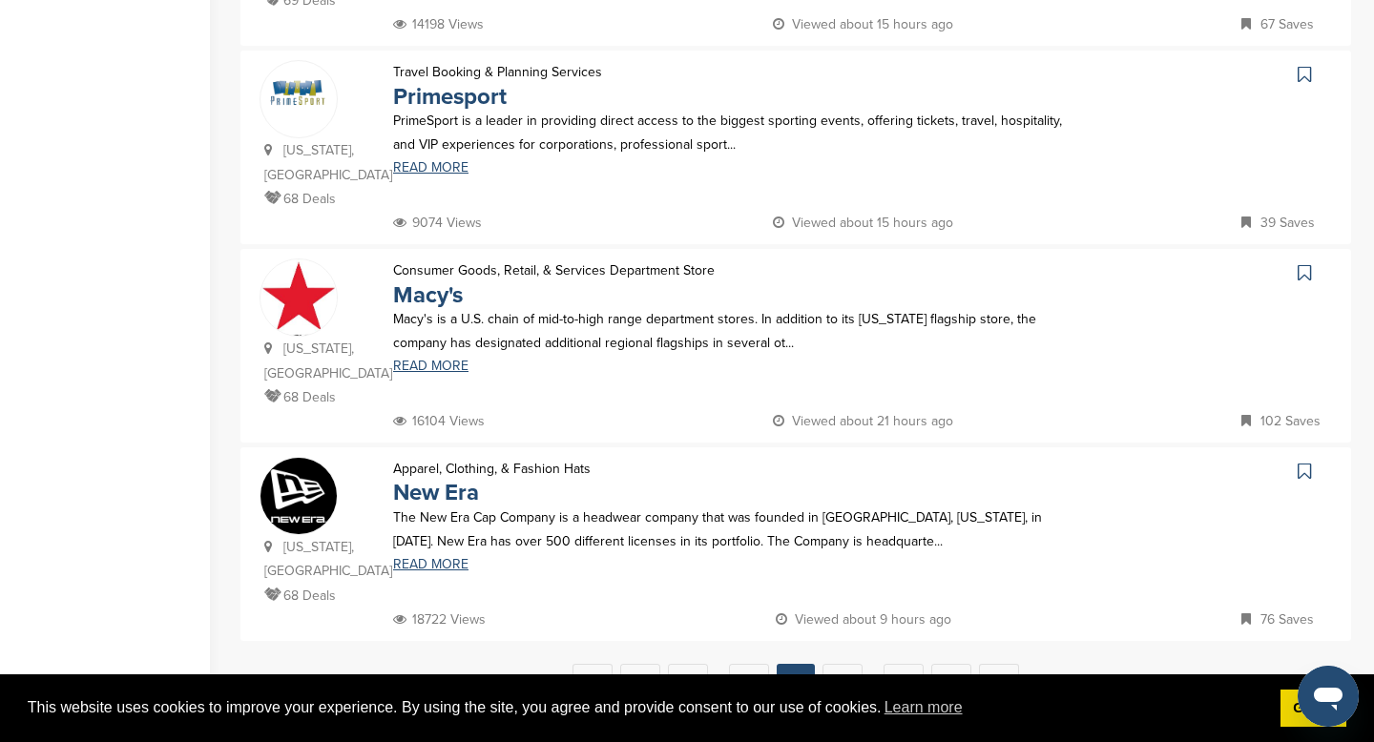
scroll to position [1725, 0]
click at [837, 662] on link "11" at bounding box center [843, 679] width 40 height 35
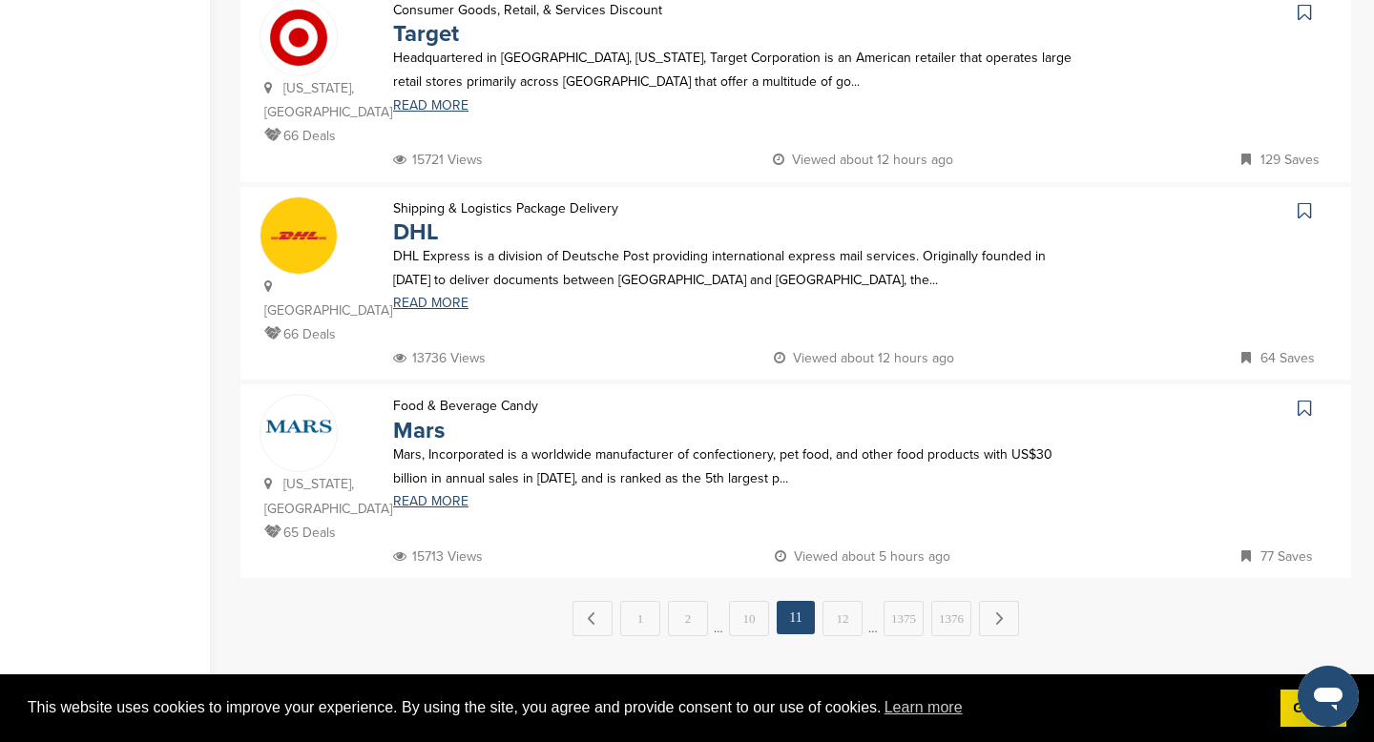
scroll to position [1816, 0]
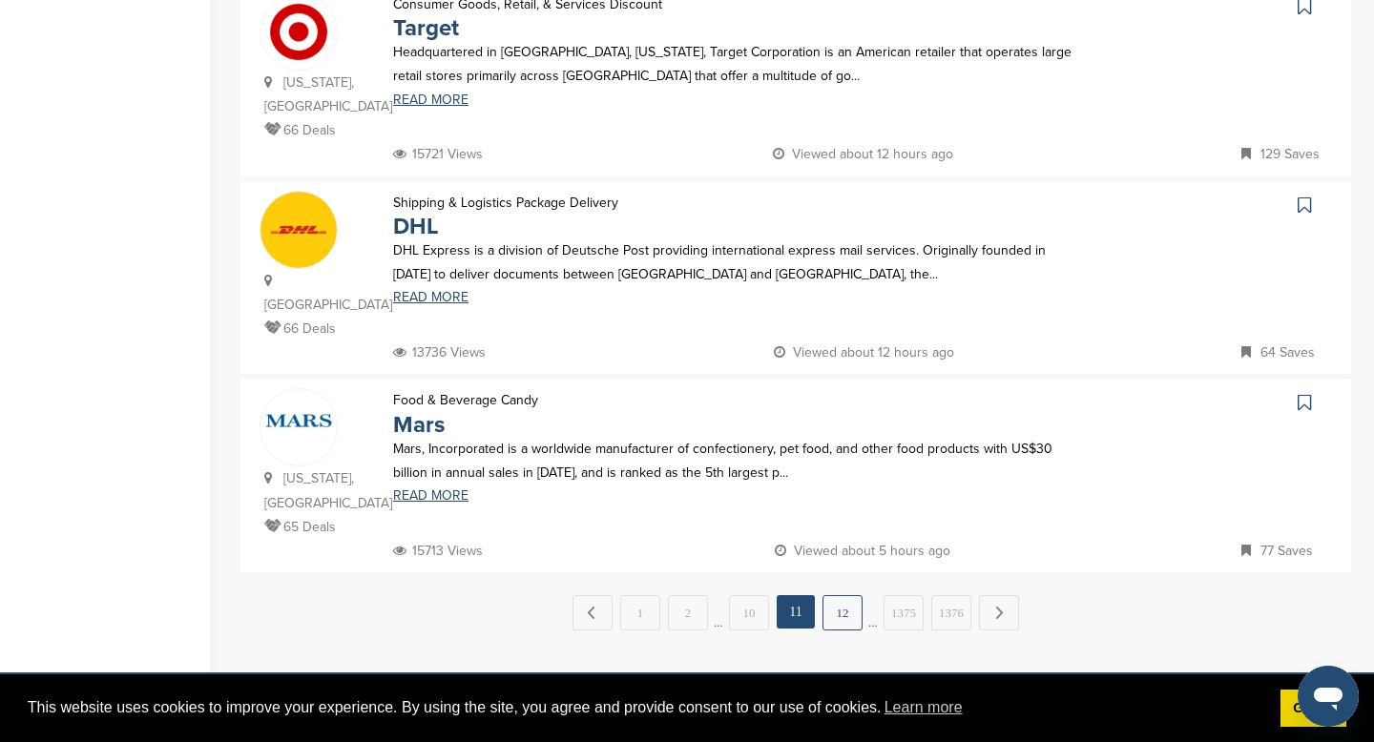
click at [834, 595] on link "12" at bounding box center [843, 612] width 40 height 35
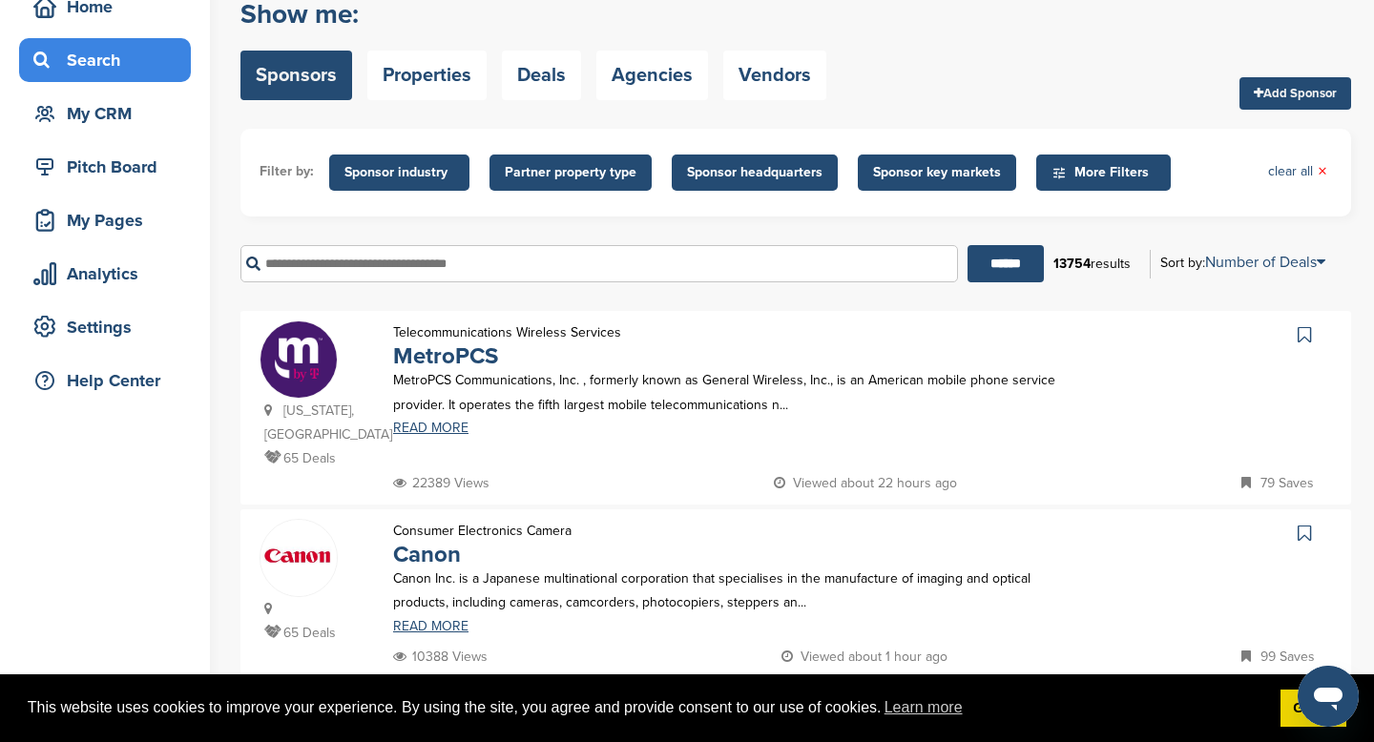
scroll to position [104, 0]
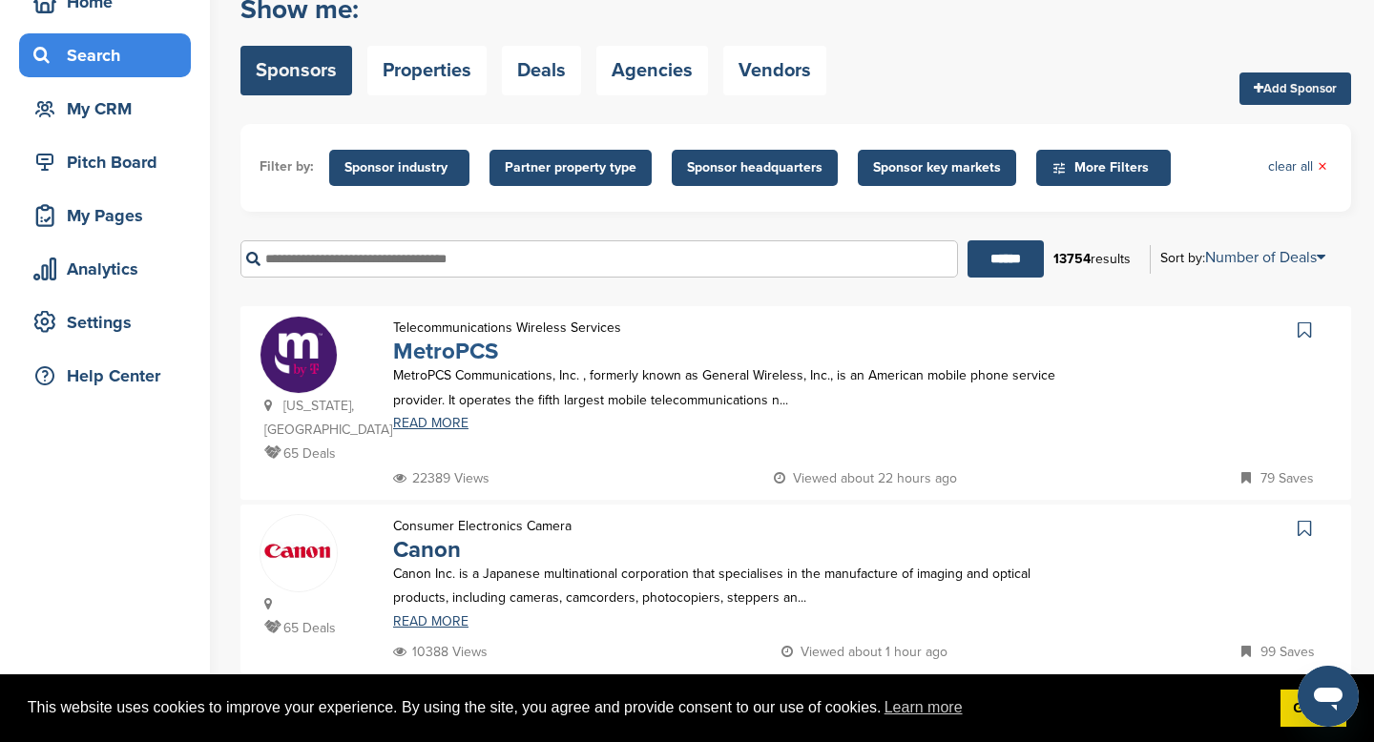
click at [462, 356] on link "MetroPCS" at bounding box center [445, 352] width 105 height 28
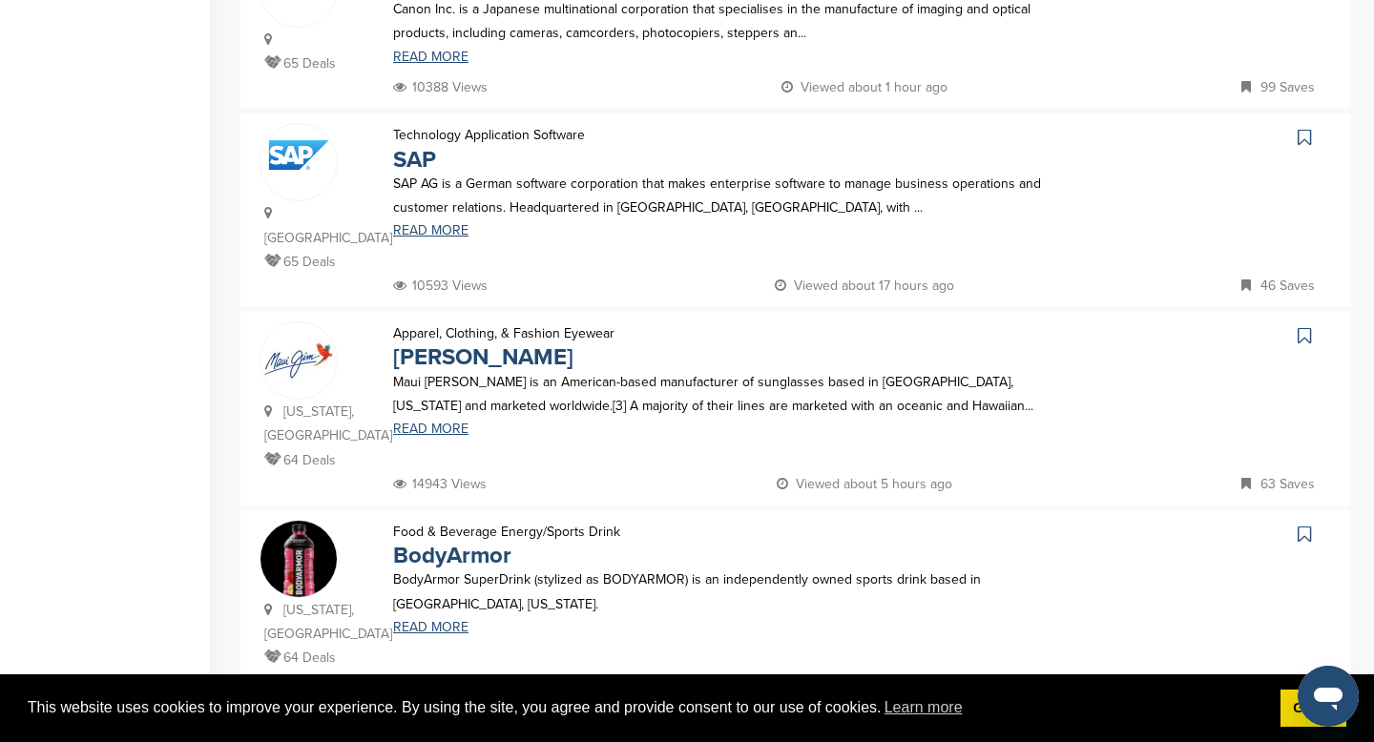
scroll to position [735, 0]
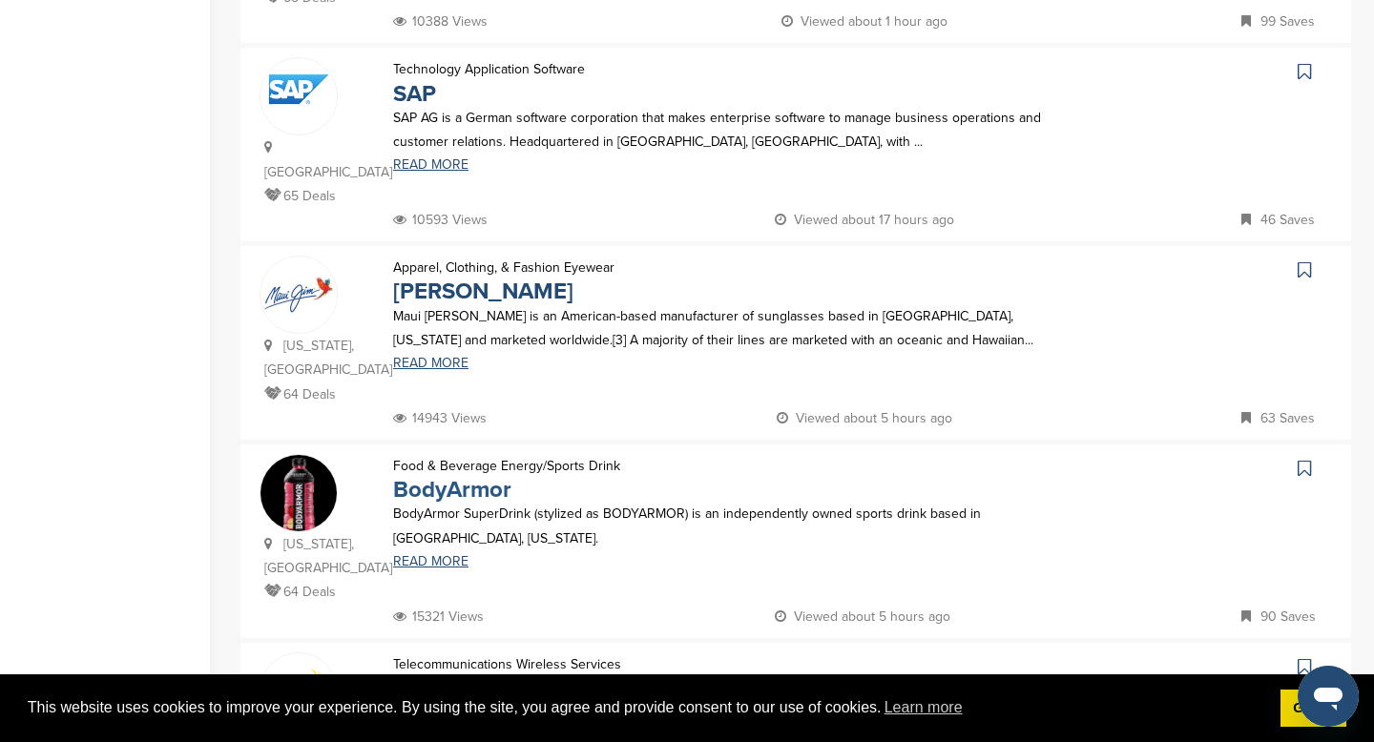
click at [467, 476] on link "BodyArmor" at bounding box center [452, 490] width 118 height 28
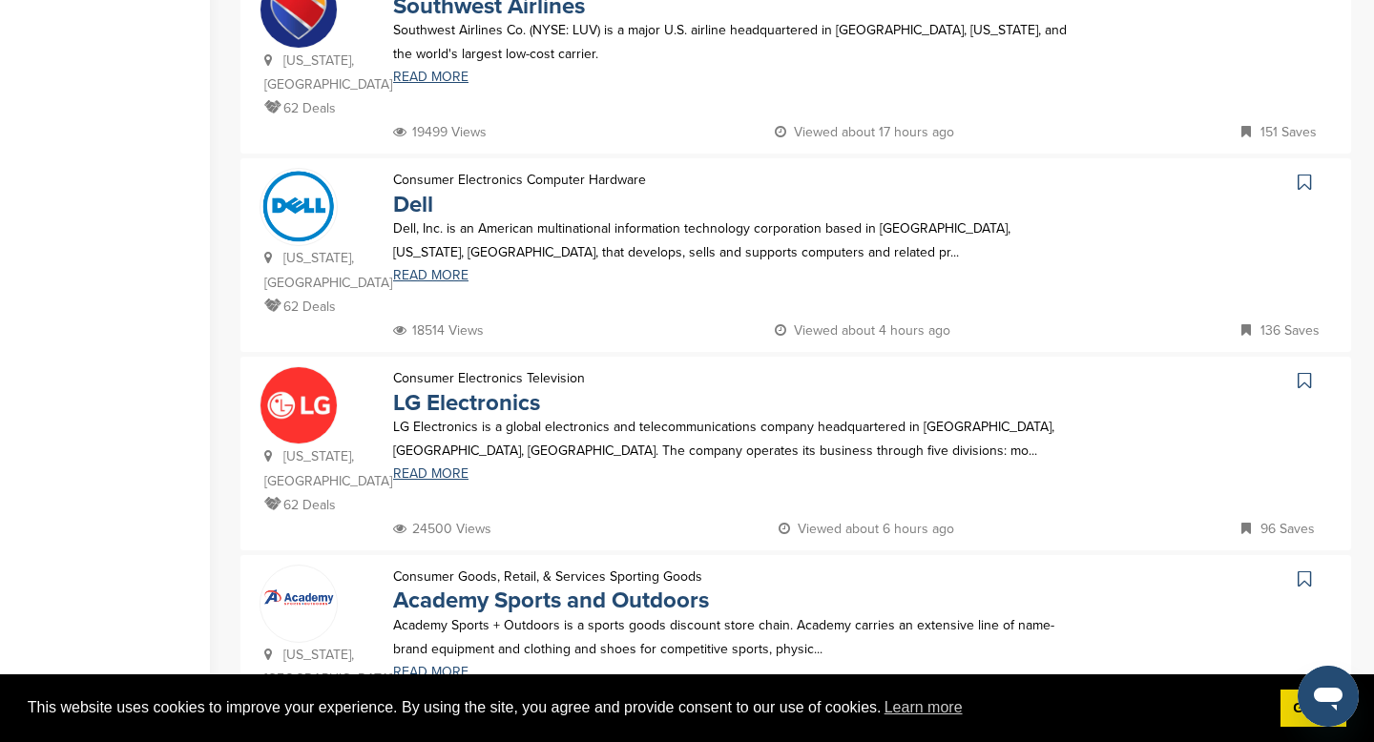
scroll to position [1671, 0]
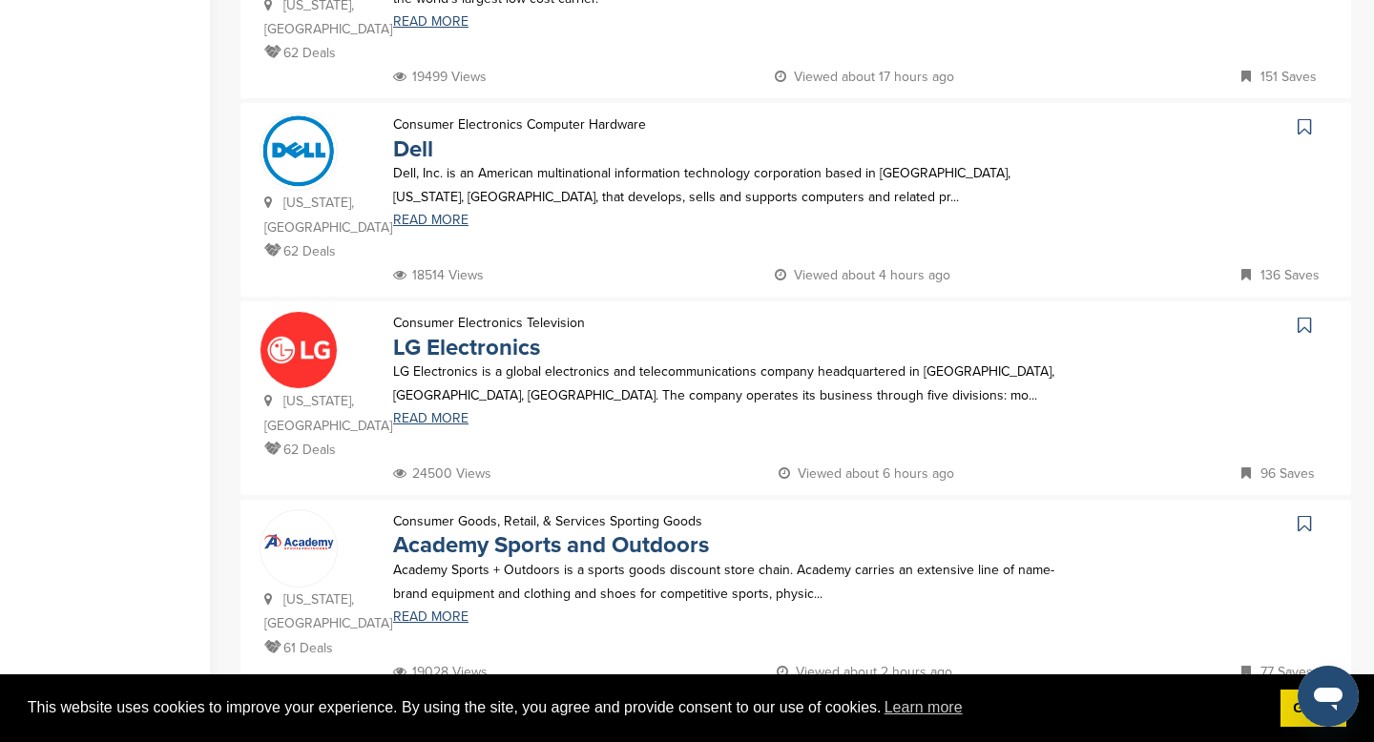
click at [841, 717] on link "13" at bounding box center [843, 734] width 40 height 35
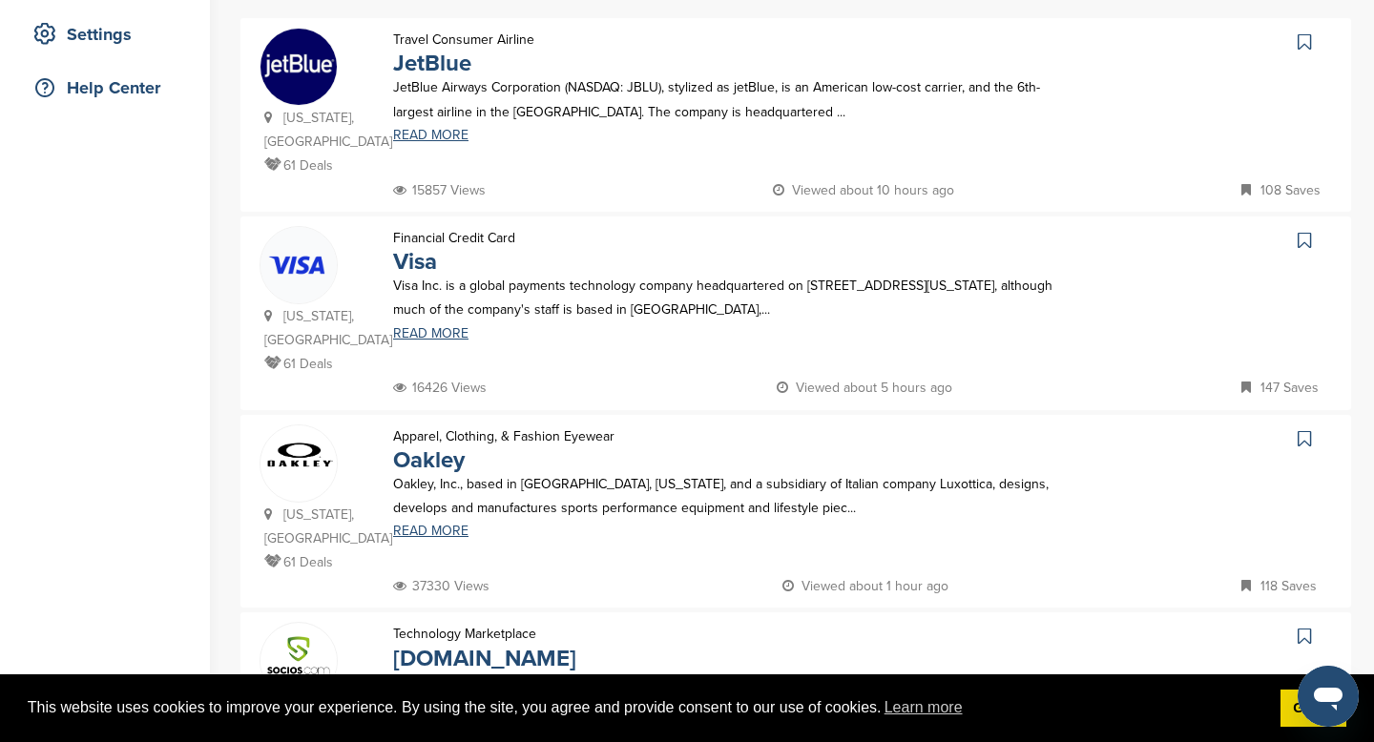
scroll to position [393, 0]
click at [408, 264] on link "Visa" at bounding box center [415, 261] width 44 height 28
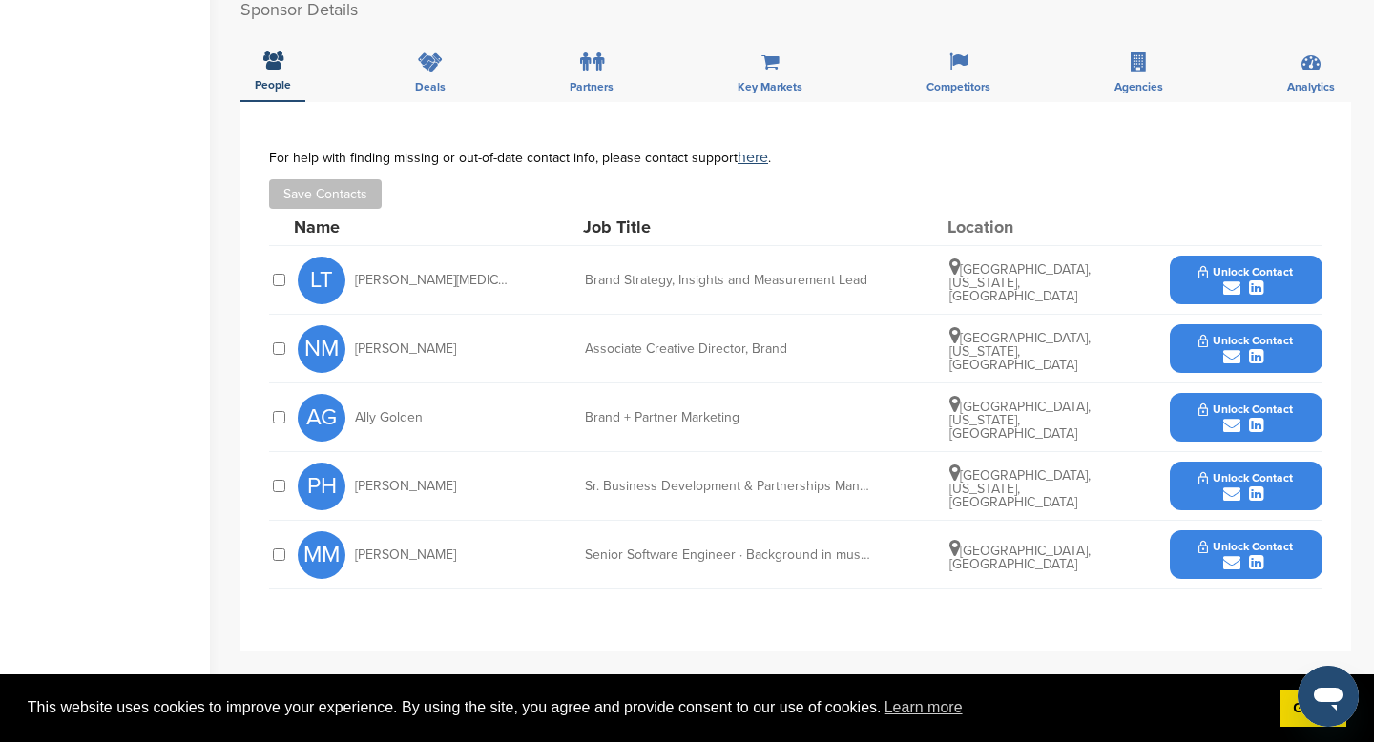
scroll to position [551, 0]
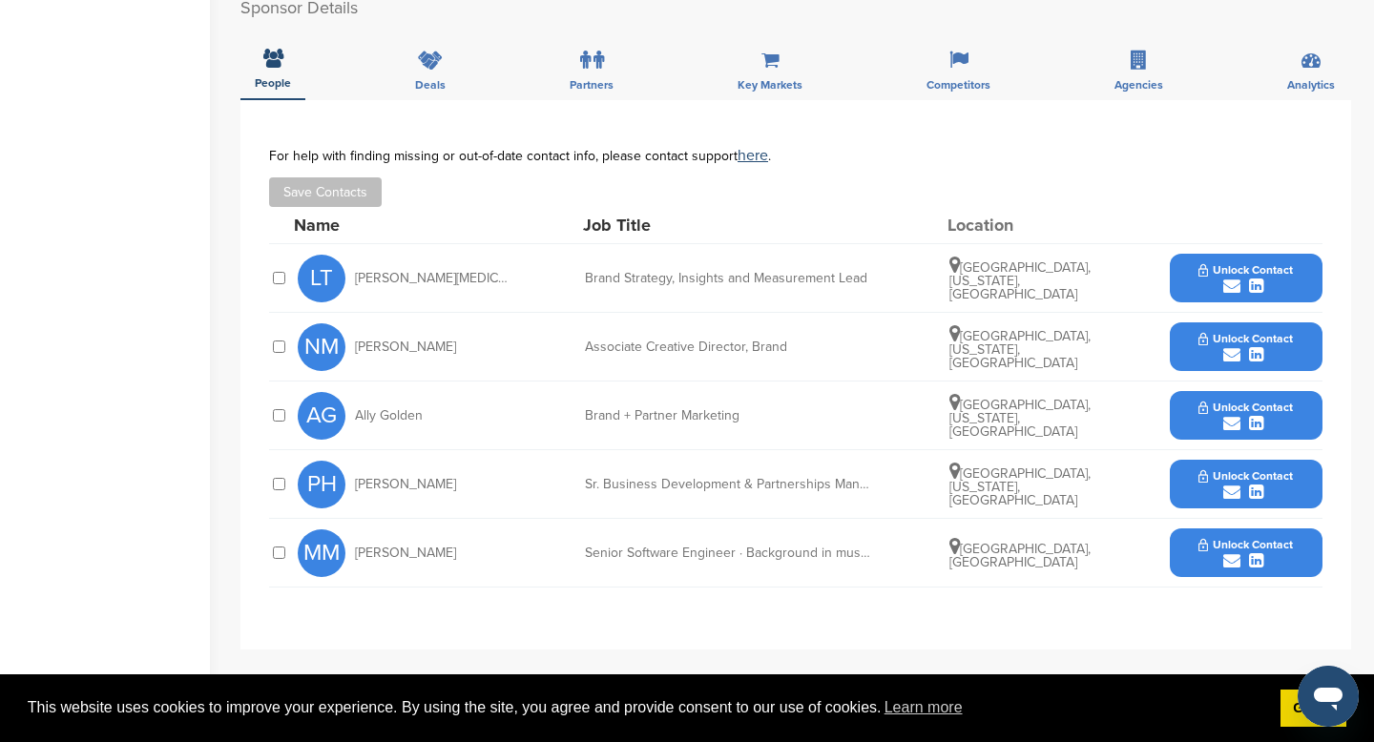
click at [1223, 394] on button "Unlock Contact" at bounding box center [1246, 415] width 140 height 57
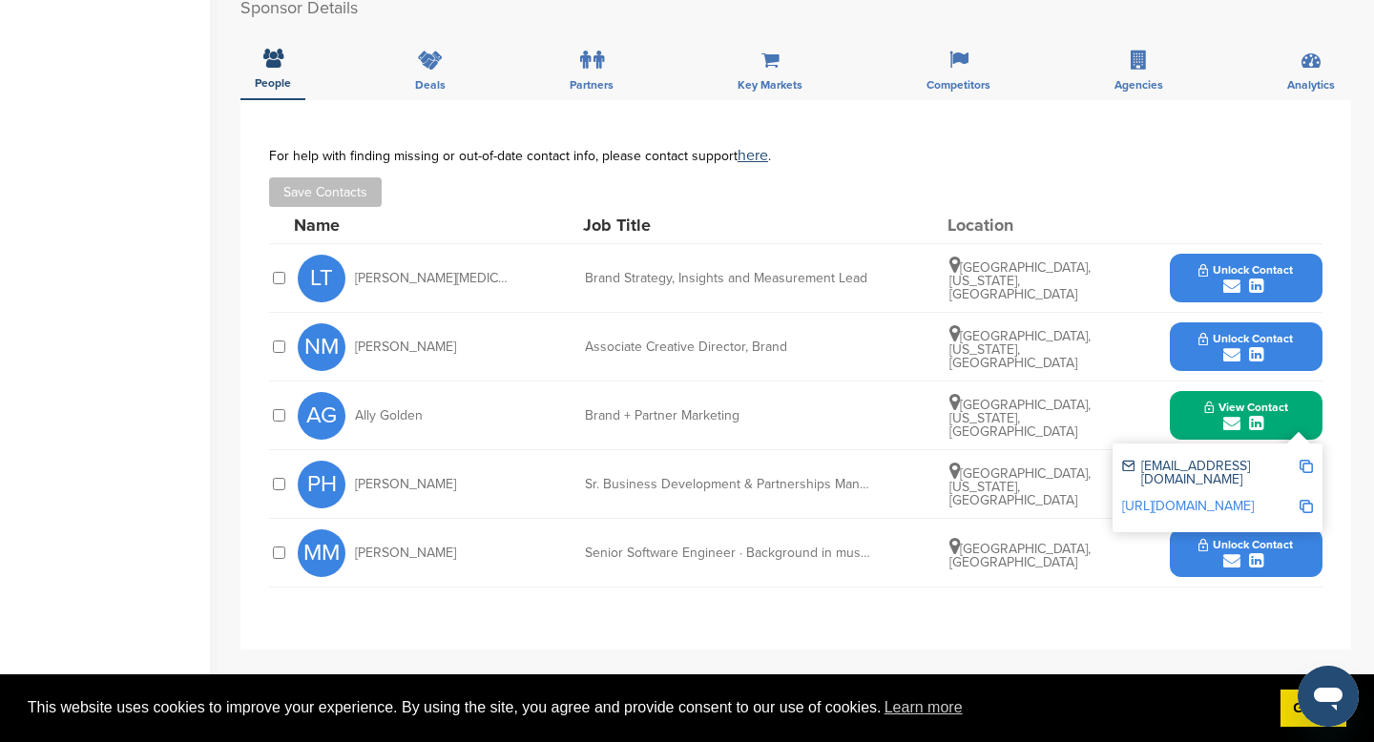
click at [1307, 466] on img at bounding box center [1306, 466] width 13 height 13
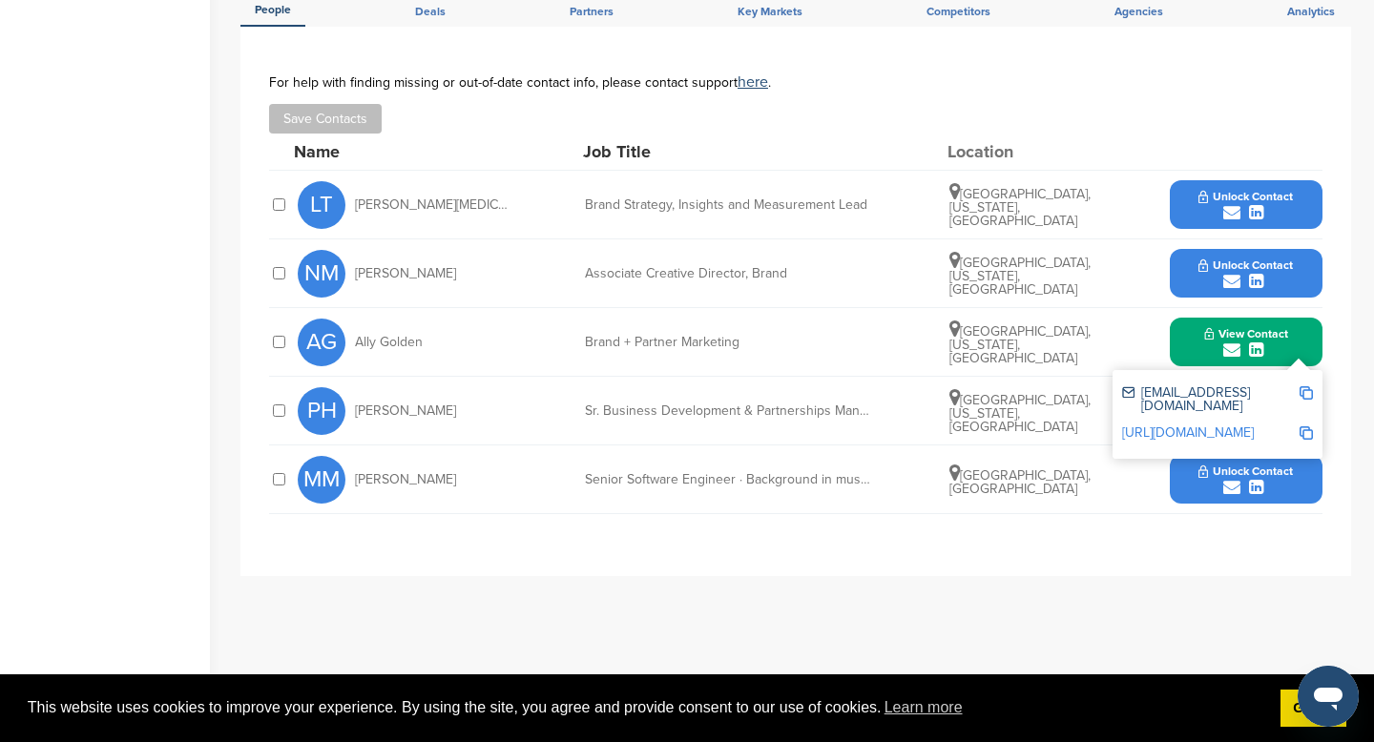
scroll to position [627, 0]
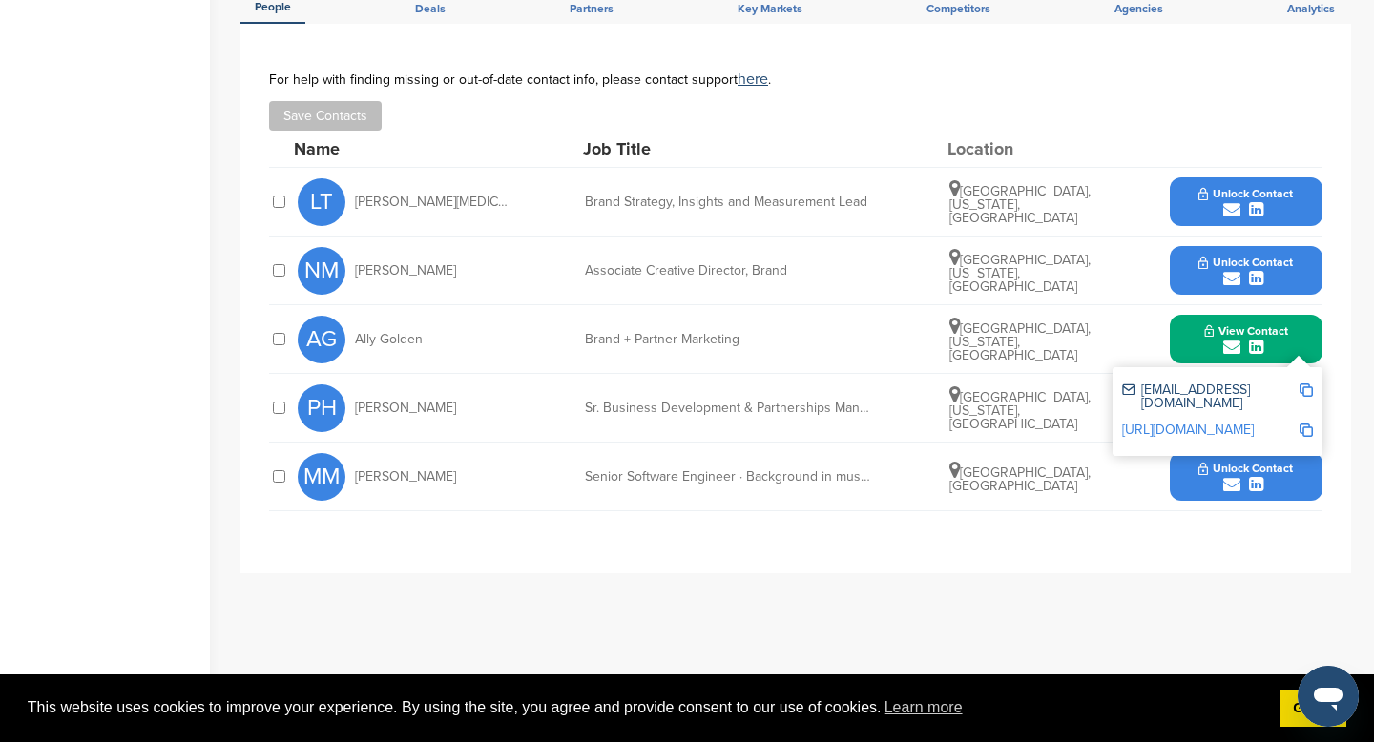
click at [1286, 323] on button "View Contact" at bounding box center [1246, 339] width 130 height 57
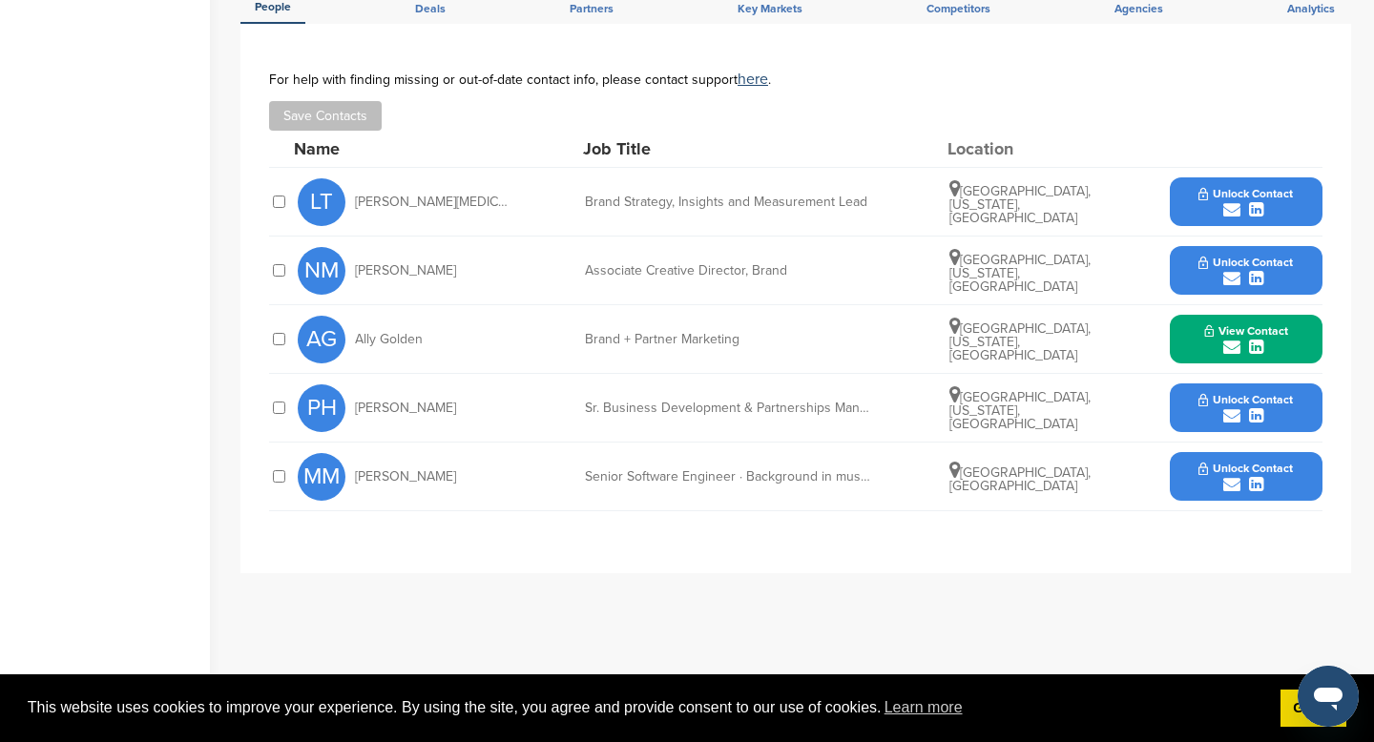
click at [1185, 405] on button "Unlock Contact" at bounding box center [1246, 408] width 140 height 57
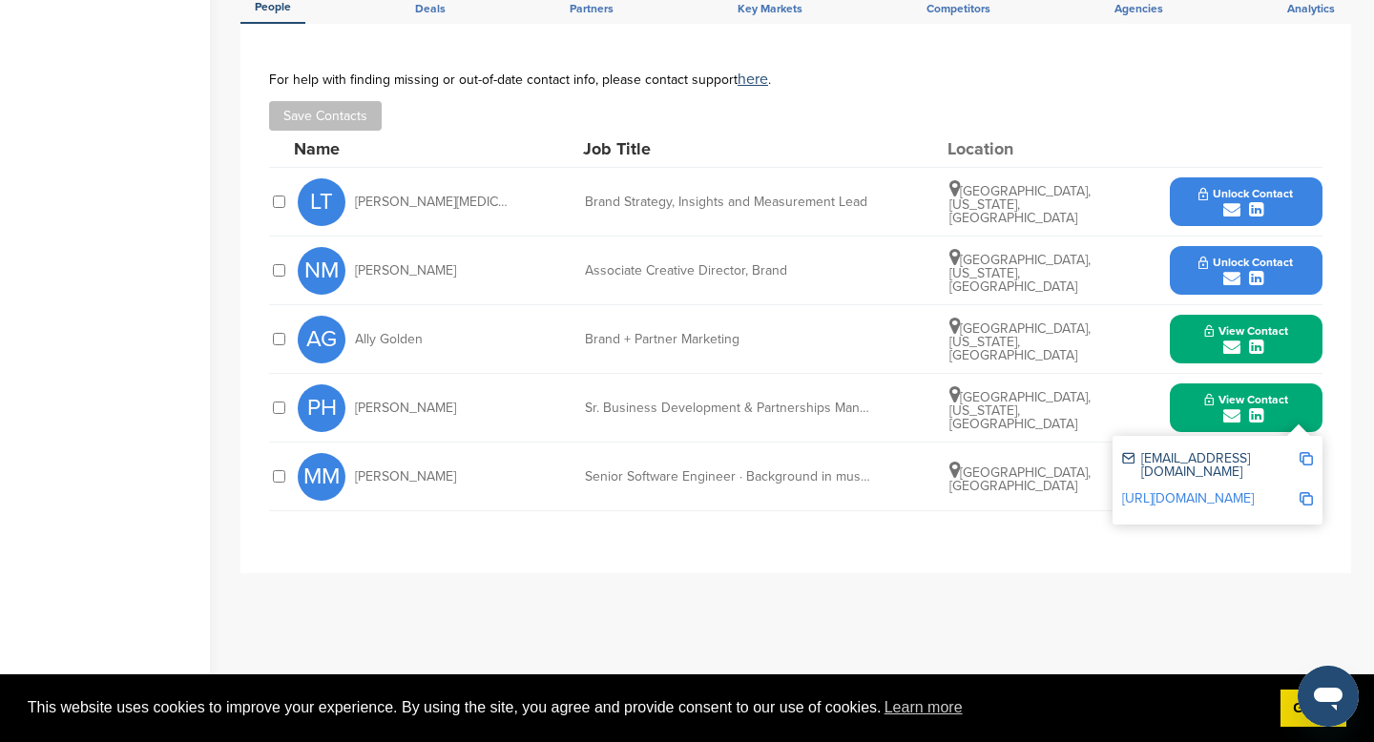
click at [1304, 456] on img at bounding box center [1306, 458] width 13 height 13
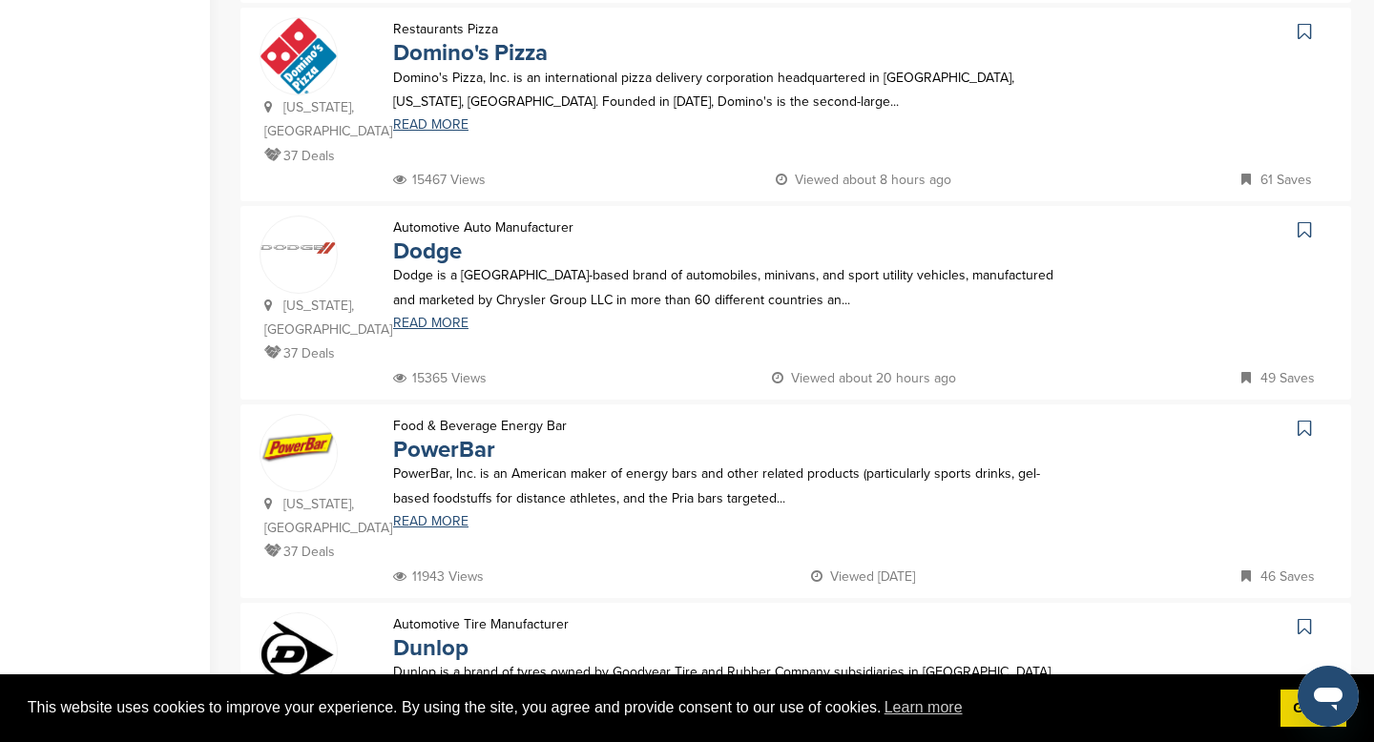
scroll to position [1460, 0]
click at [433, 238] on link "Dodge" at bounding box center [427, 252] width 69 height 28
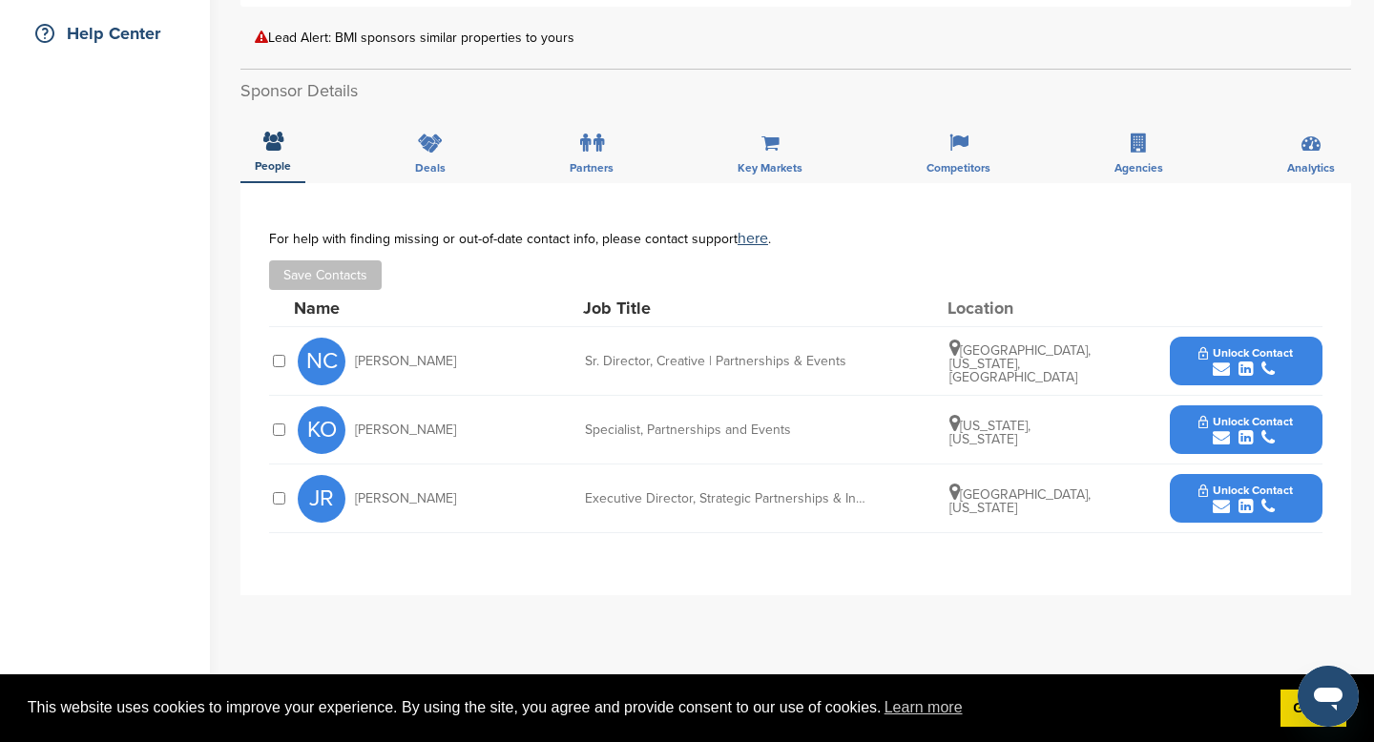
scroll to position [448, 0]
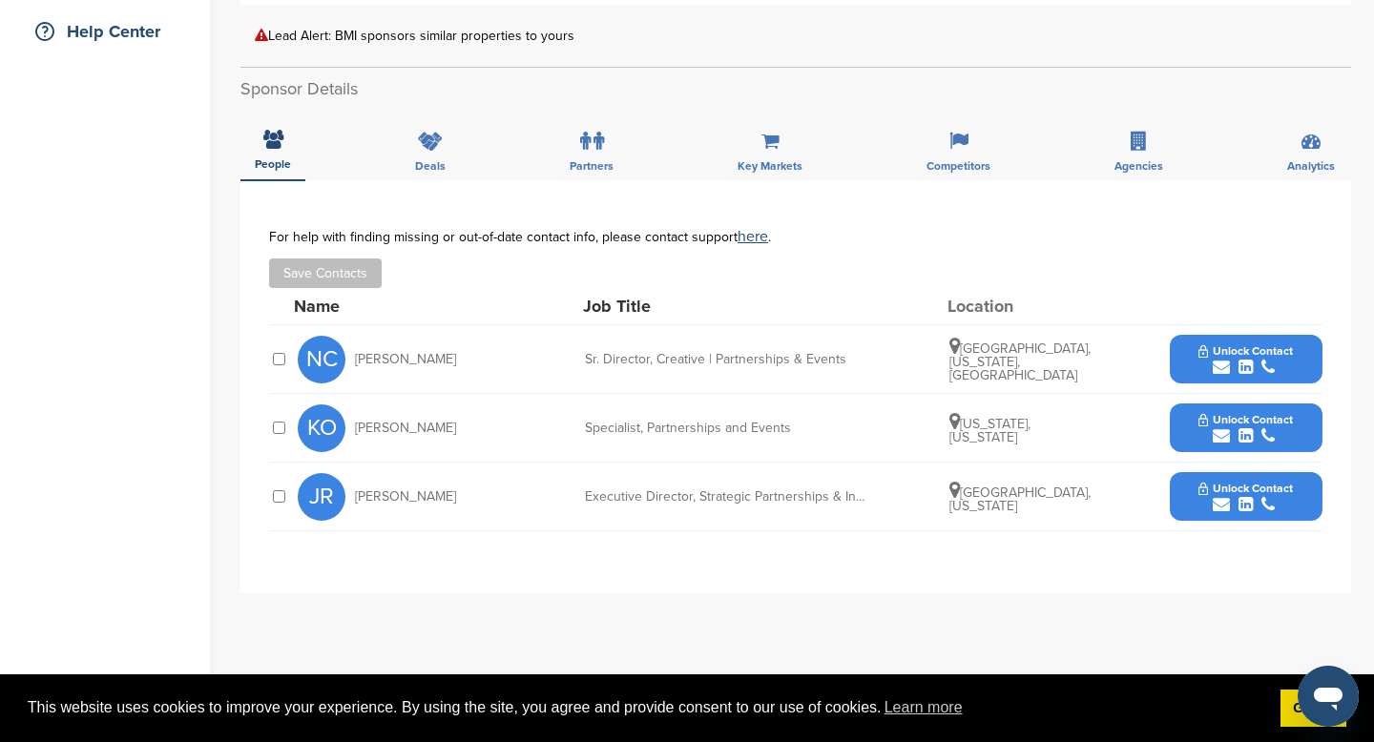
click at [1185, 363] on button "Unlock Contact" at bounding box center [1246, 359] width 140 height 57
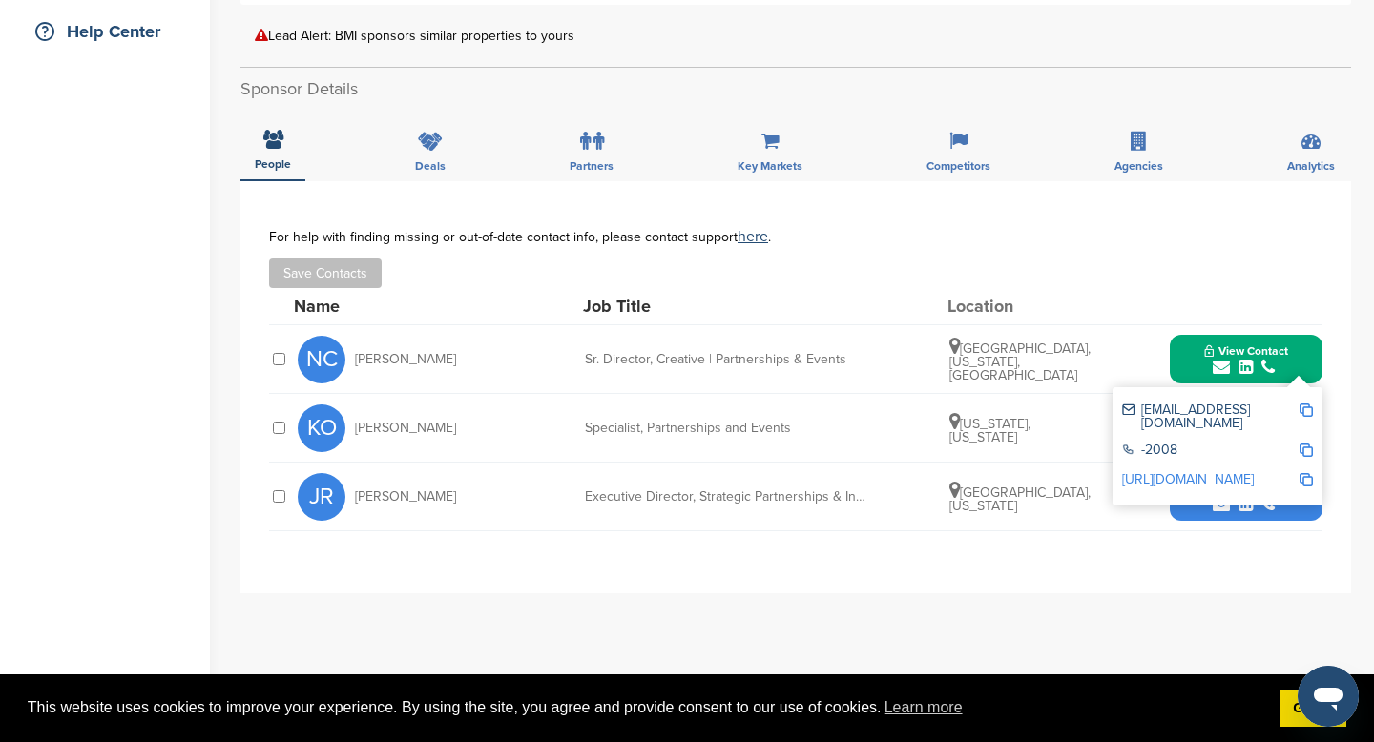
click at [1307, 411] on img at bounding box center [1306, 410] width 13 height 13
click at [1047, 580] on div "**********" at bounding box center [795, 387] width 1111 height 412
click at [1291, 343] on button "View Contact" at bounding box center [1246, 359] width 130 height 57
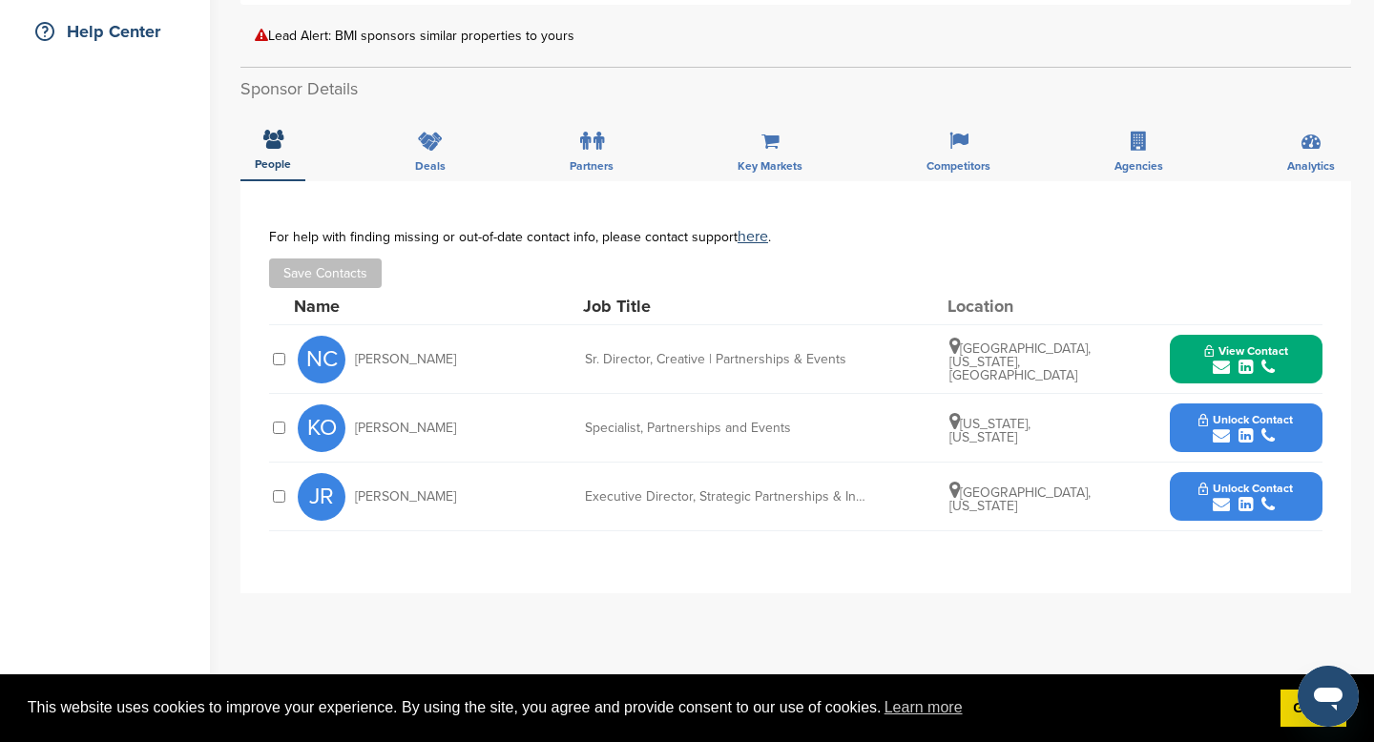
click at [1177, 418] on button "Unlock Contact" at bounding box center [1246, 428] width 140 height 57
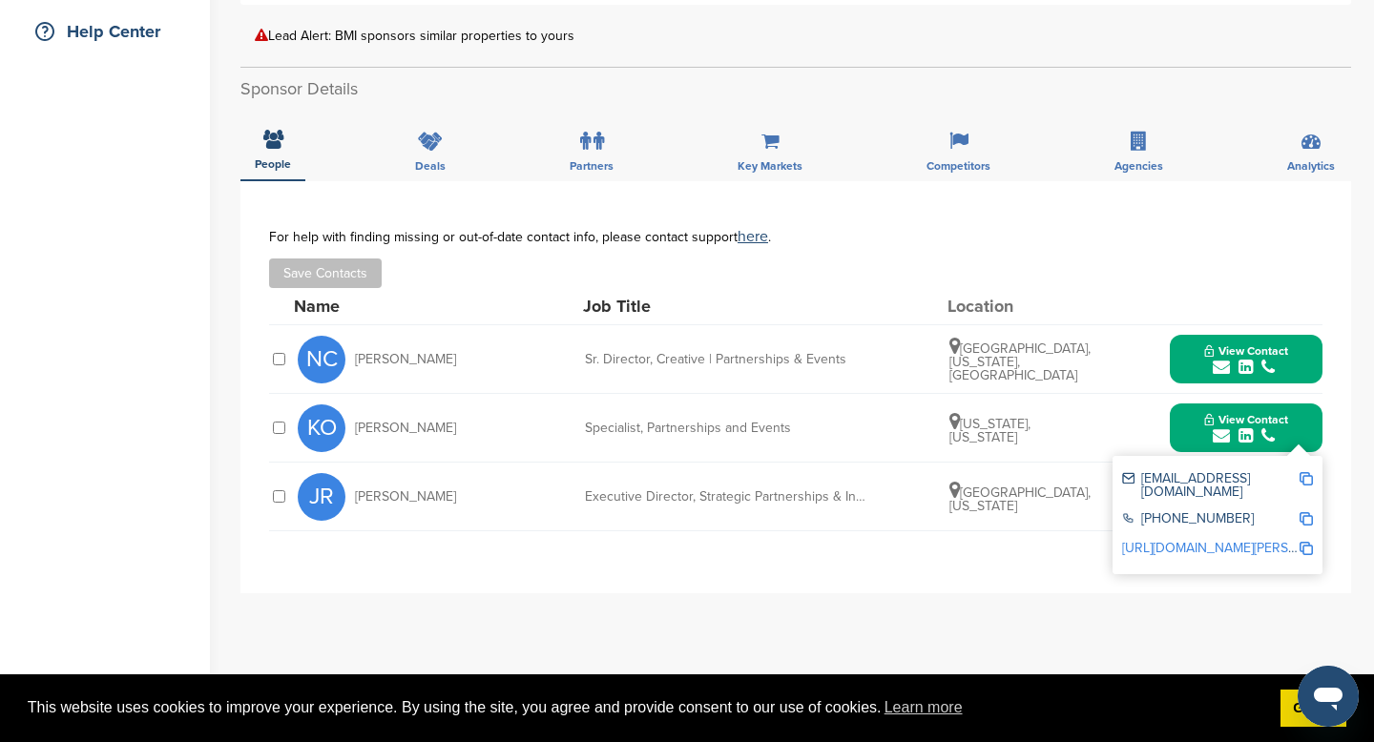
click at [1304, 474] on img at bounding box center [1306, 478] width 13 height 13
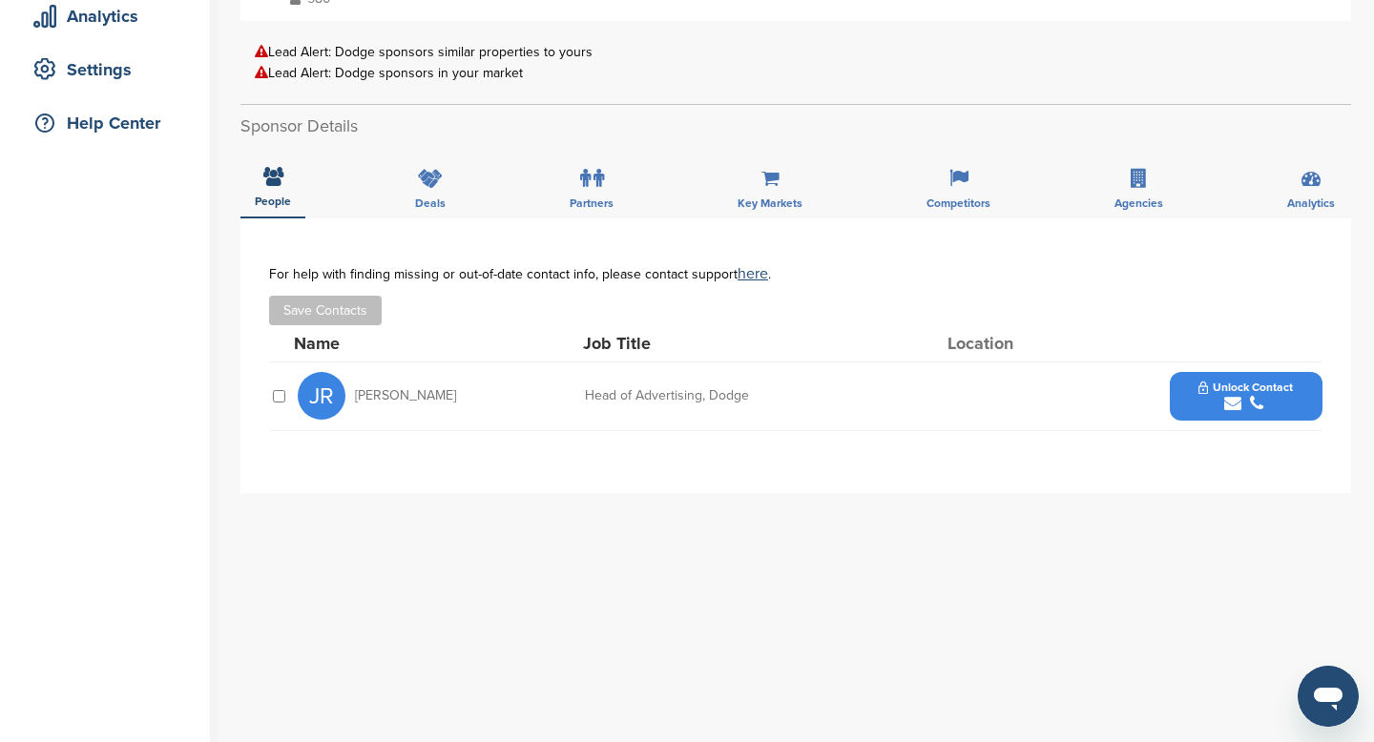
scroll to position [390, 0]
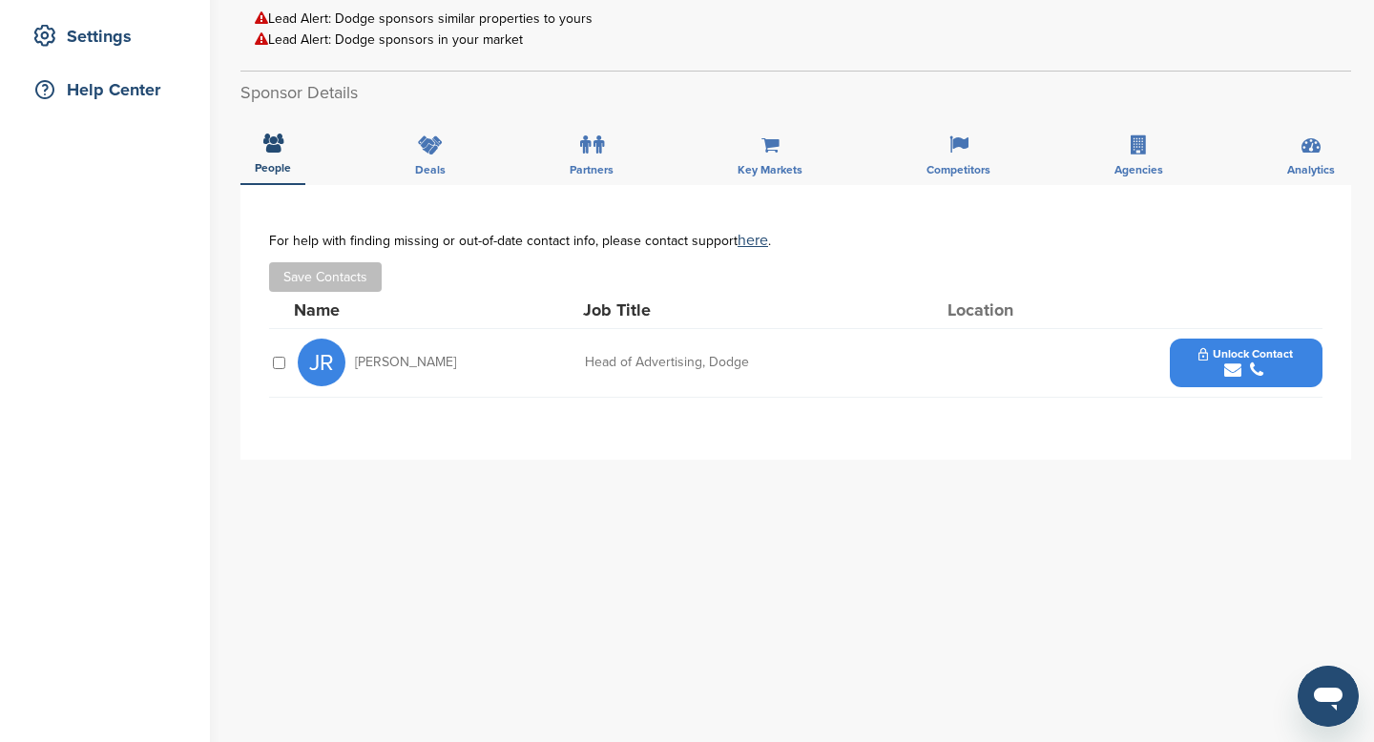
click at [1195, 365] on button "Unlock Contact" at bounding box center [1246, 362] width 140 height 57
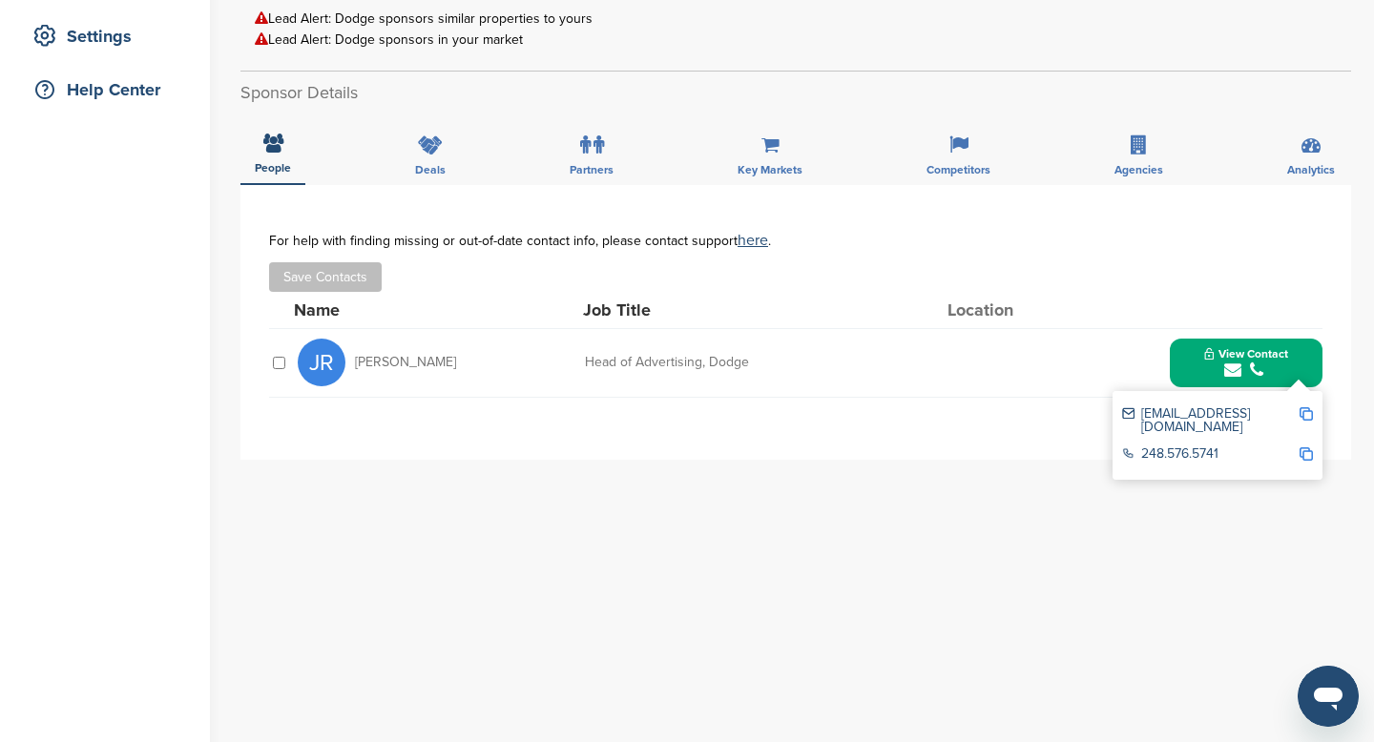
click at [1305, 408] on img at bounding box center [1306, 413] width 13 height 13
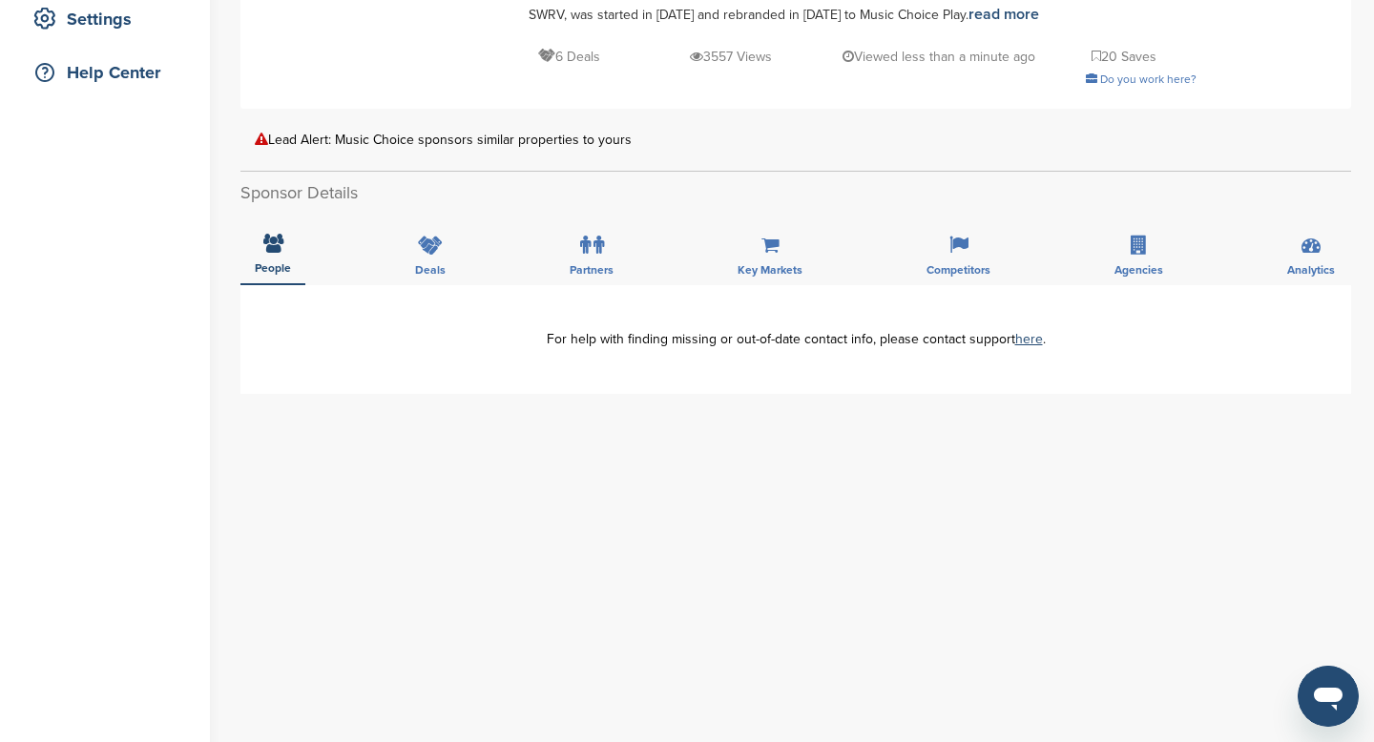
scroll to position [419, 0]
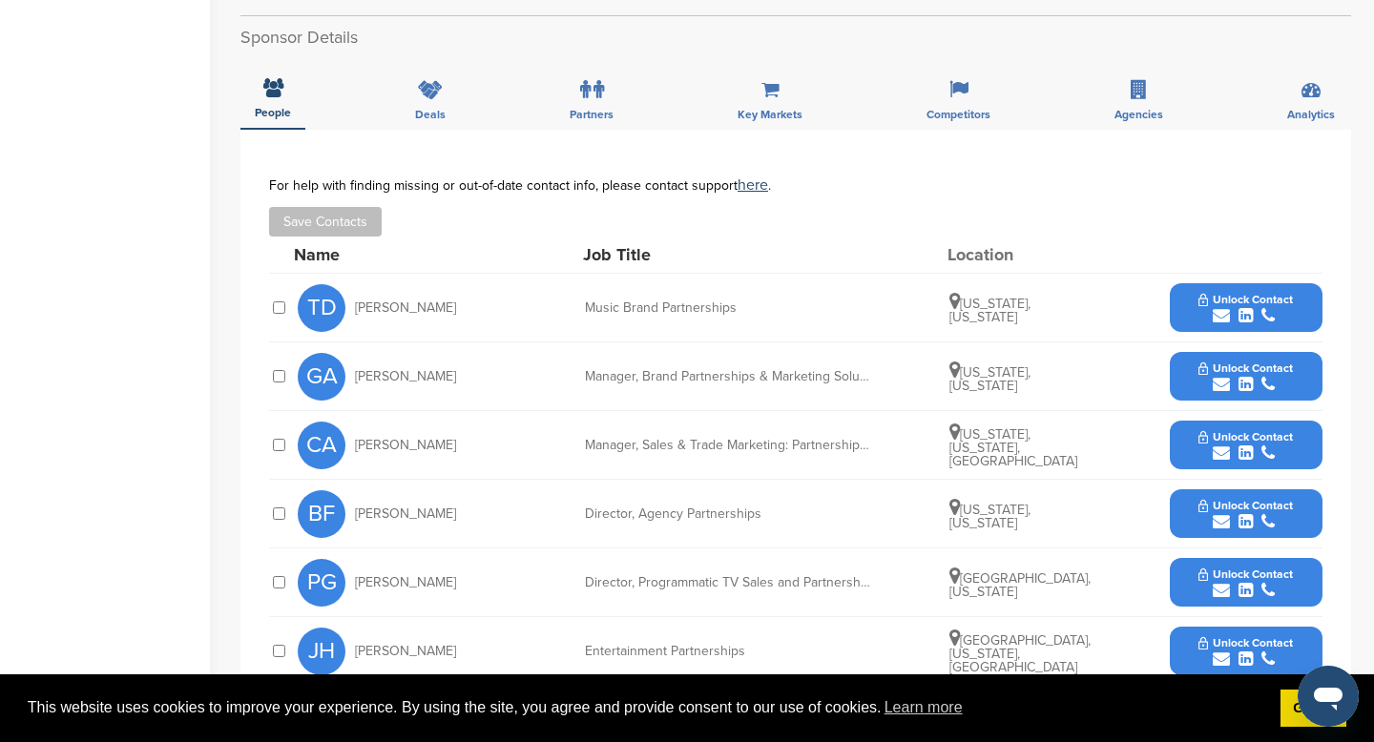
scroll to position [531, 0]
click at [1178, 392] on button "Unlock Contact" at bounding box center [1246, 375] width 140 height 57
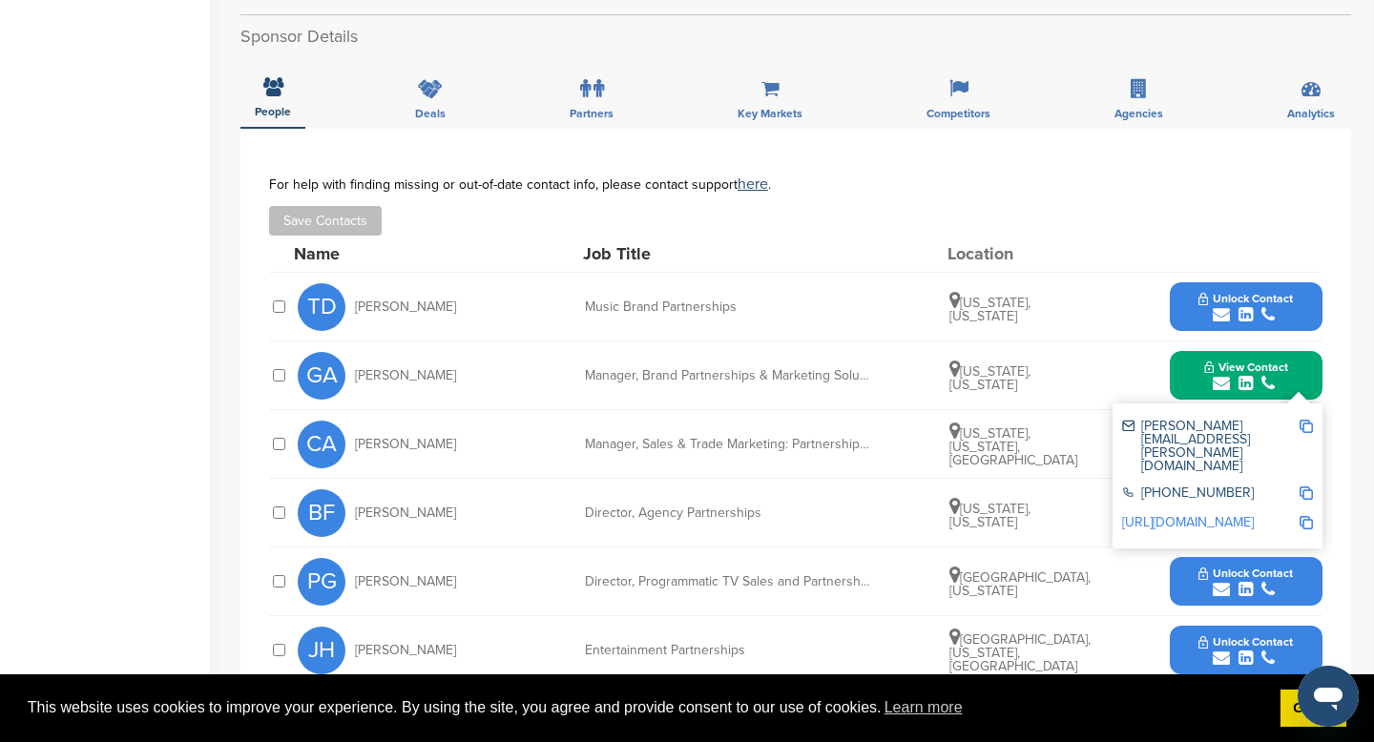
click at [1306, 433] on img at bounding box center [1306, 426] width 13 height 13
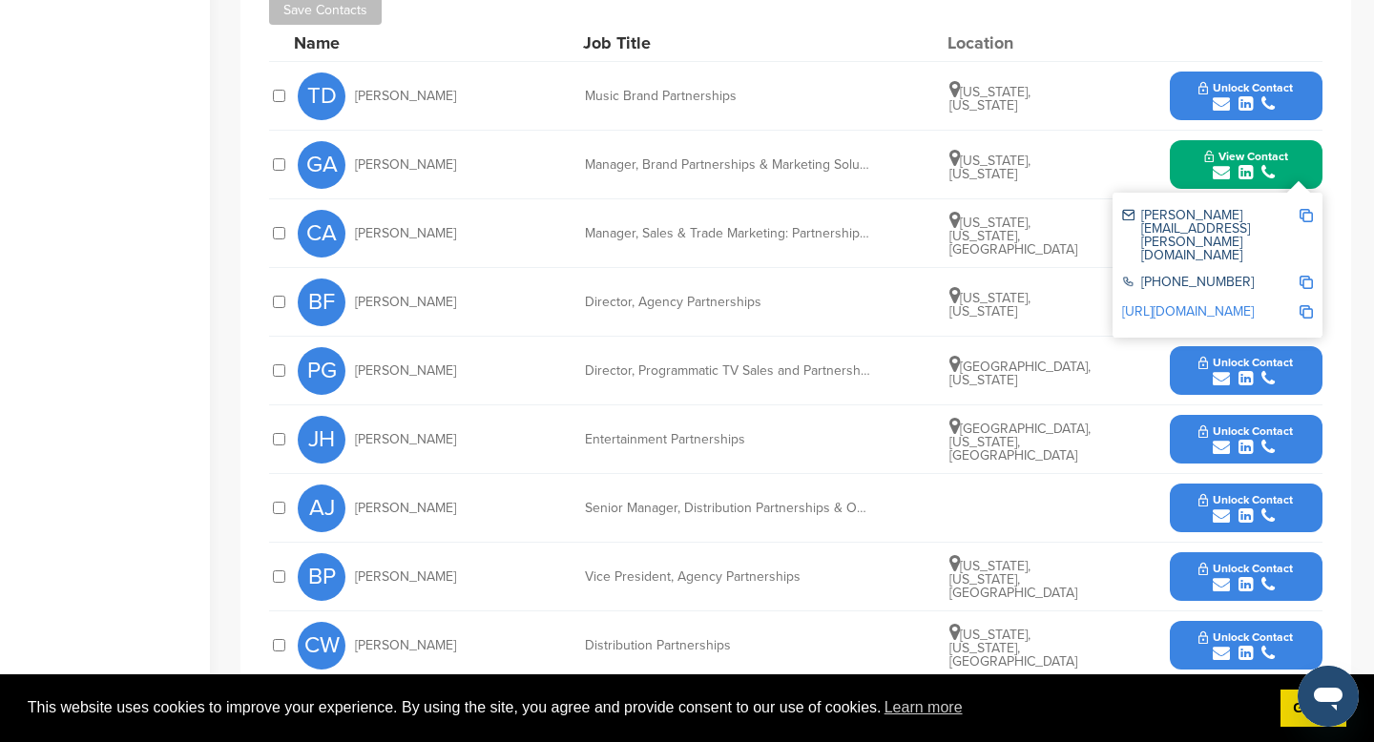
scroll to position [735, 0]
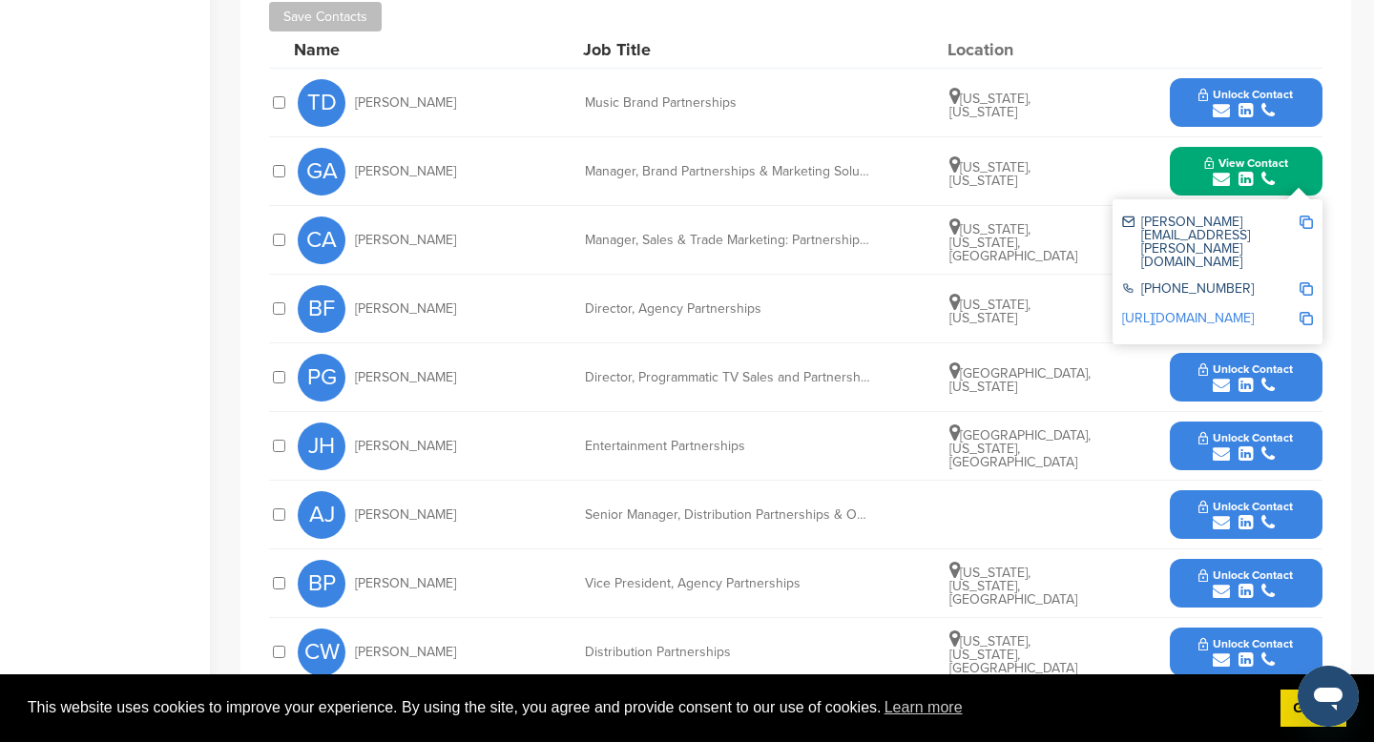
click at [1304, 184] on button "View Contact" at bounding box center [1246, 171] width 130 height 57
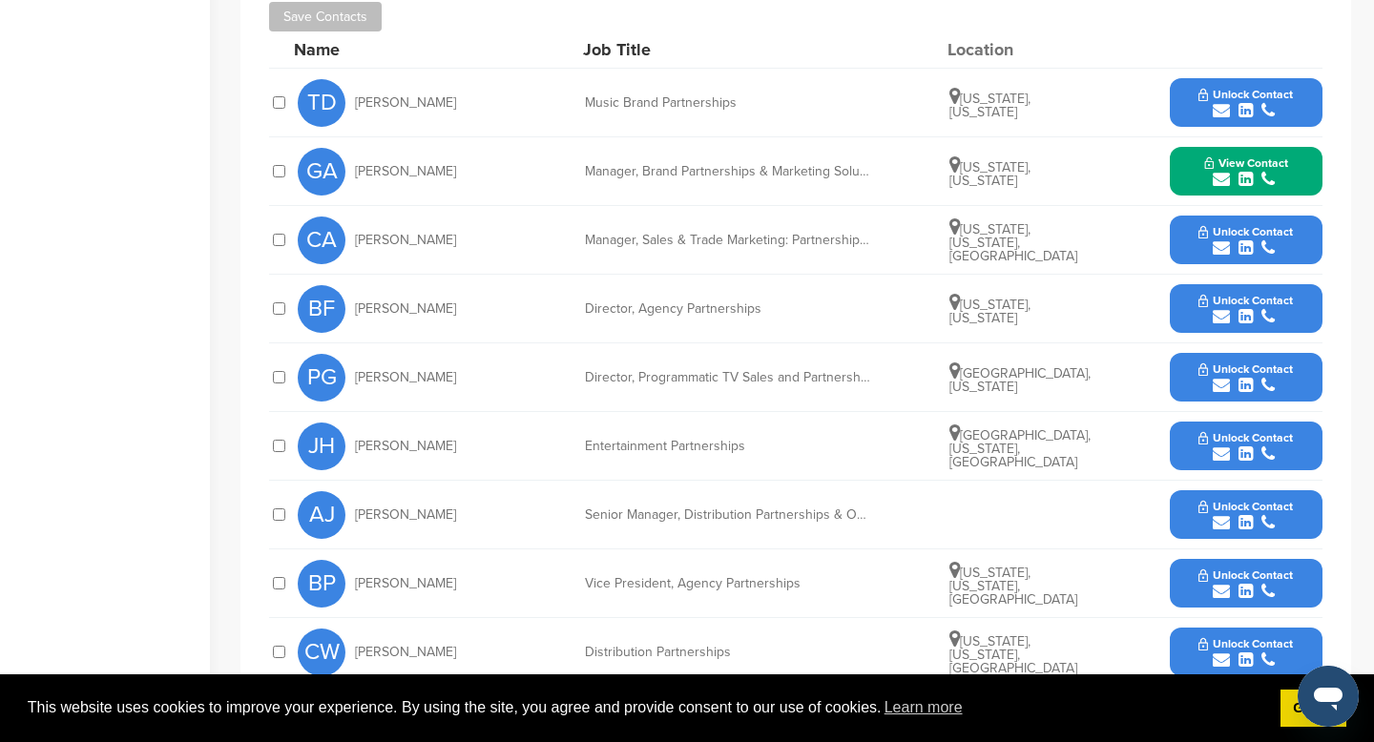
click at [1187, 269] on button "Unlock Contact" at bounding box center [1246, 240] width 140 height 57
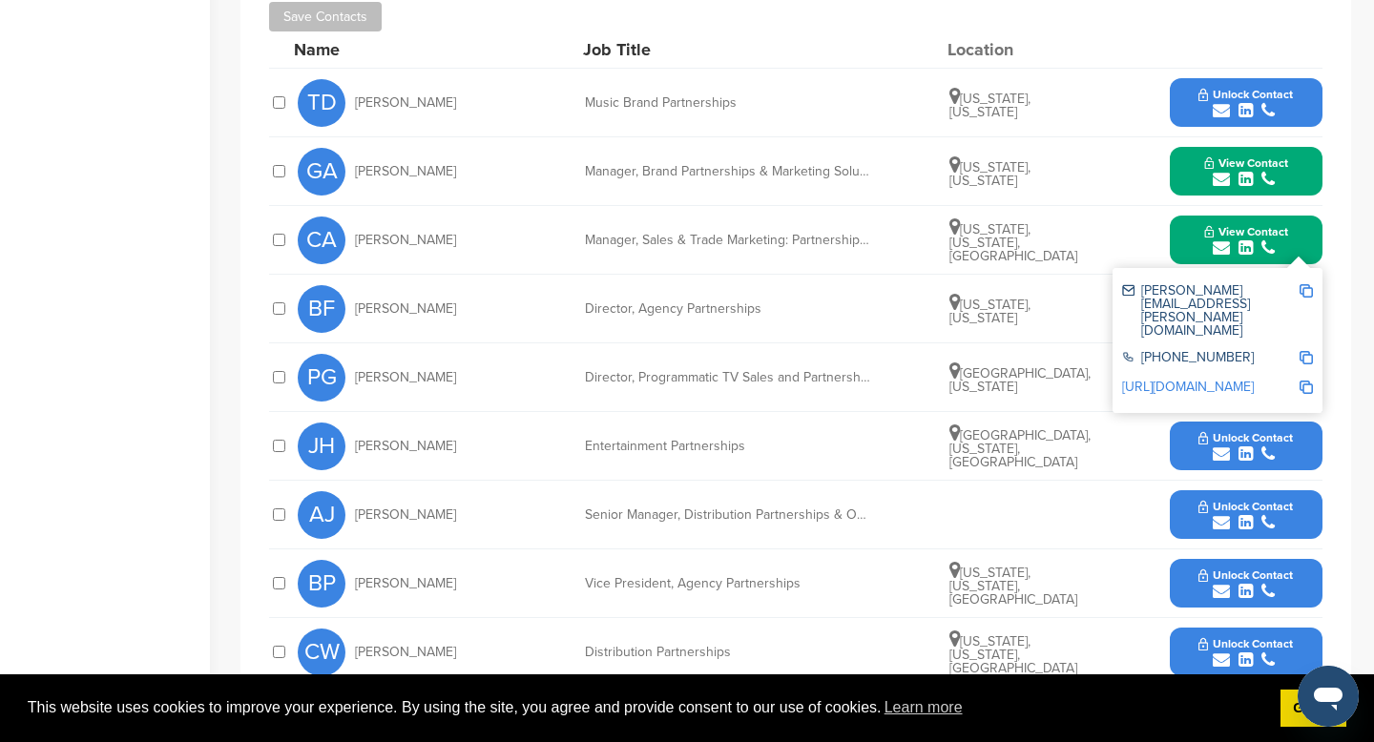
click at [1305, 298] on img at bounding box center [1306, 290] width 13 height 13
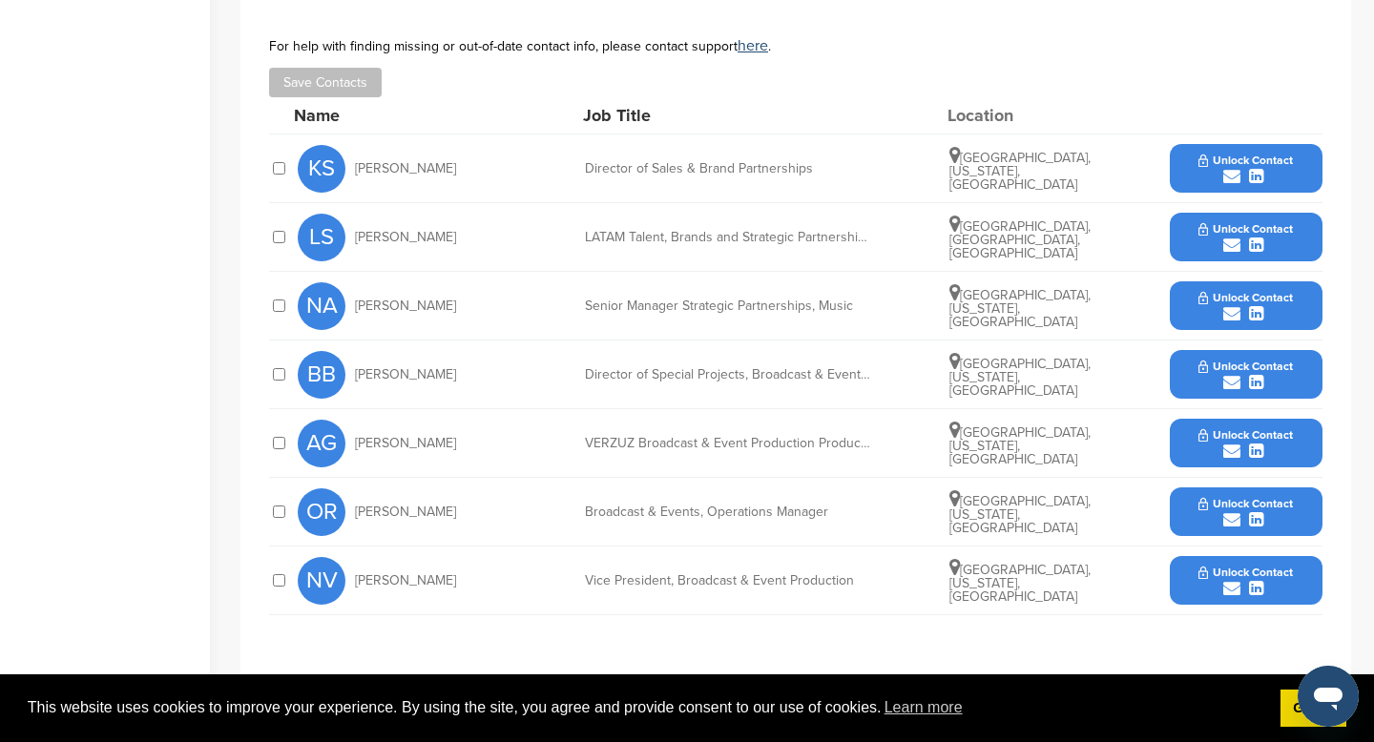
scroll to position [584, 0]
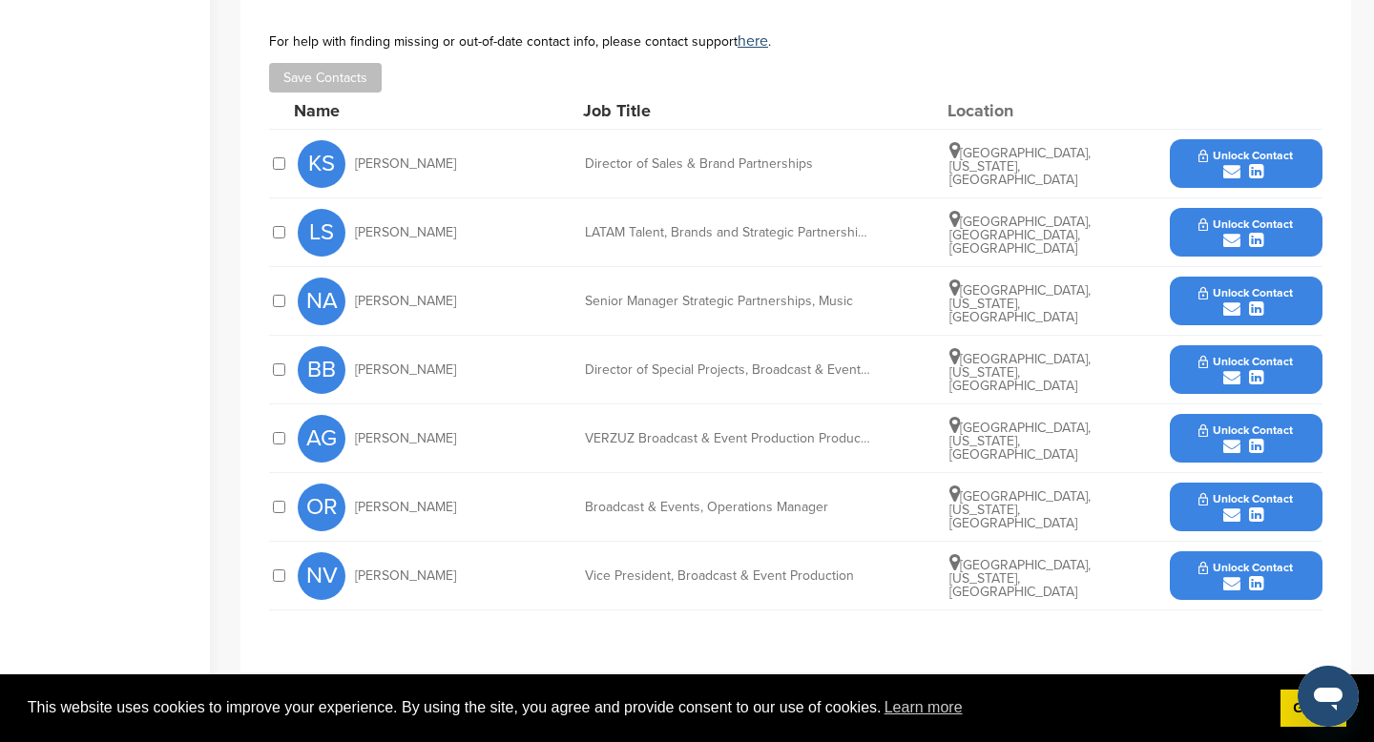
click at [1179, 580] on button "Unlock Contact" at bounding box center [1246, 576] width 140 height 57
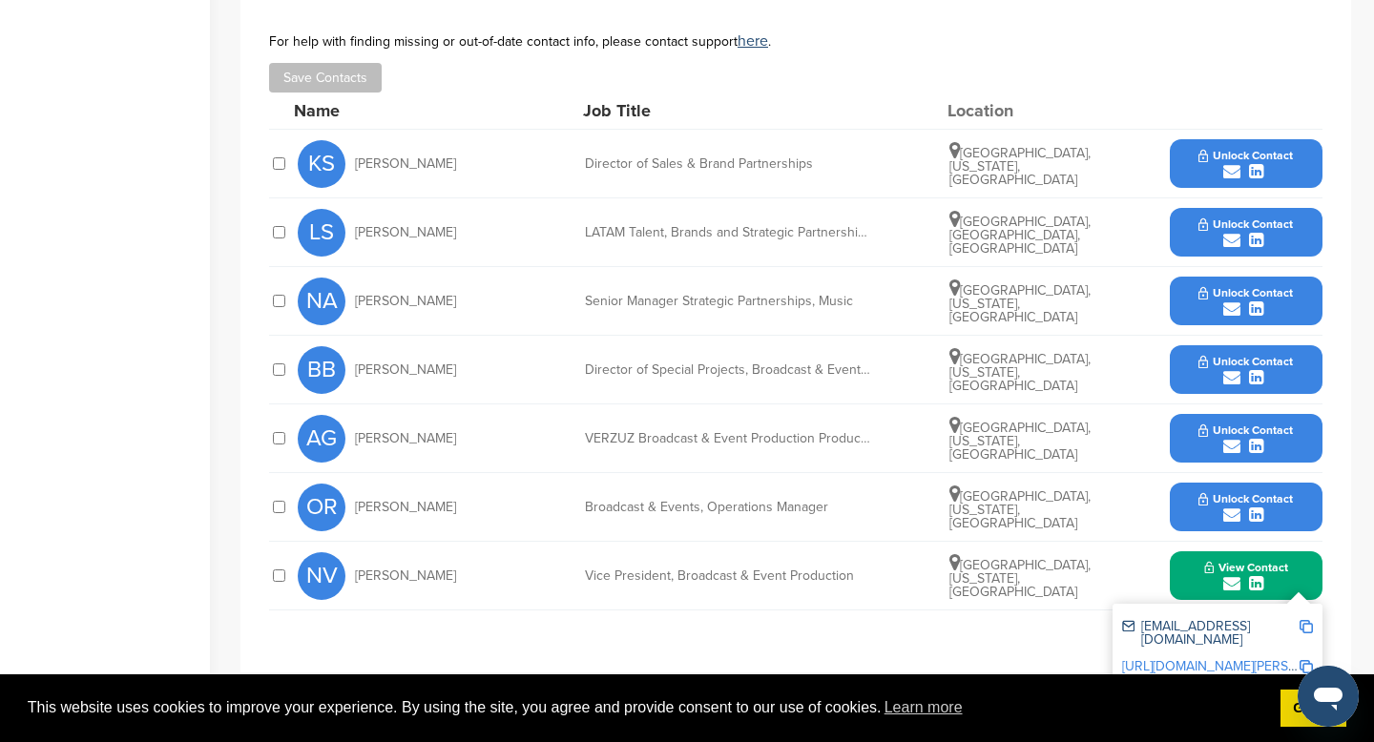
click at [1309, 628] on img at bounding box center [1306, 626] width 13 height 13
click at [1178, 311] on button "Unlock Contact" at bounding box center [1246, 301] width 140 height 57
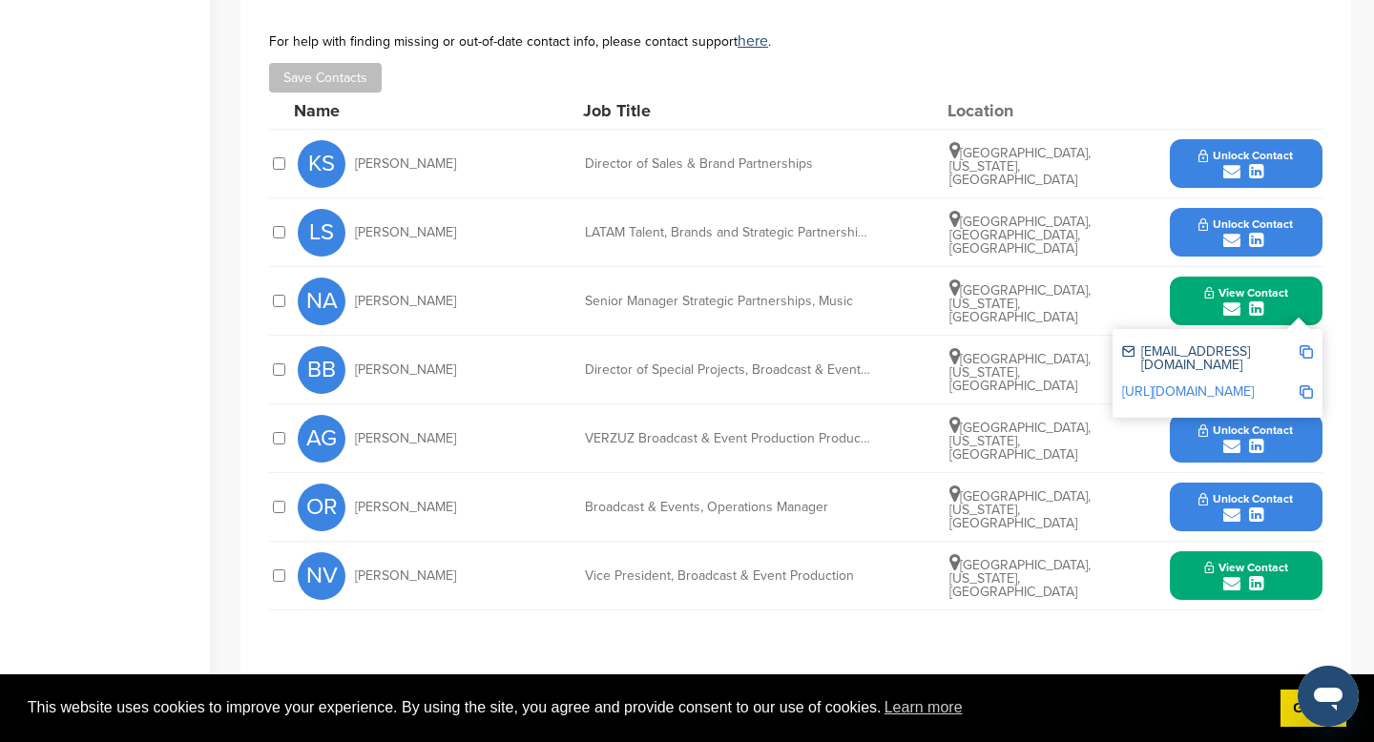
click at [1306, 354] on img at bounding box center [1306, 351] width 13 height 13
click at [1294, 291] on button "View Contact" at bounding box center [1246, 301] width 130 height 57
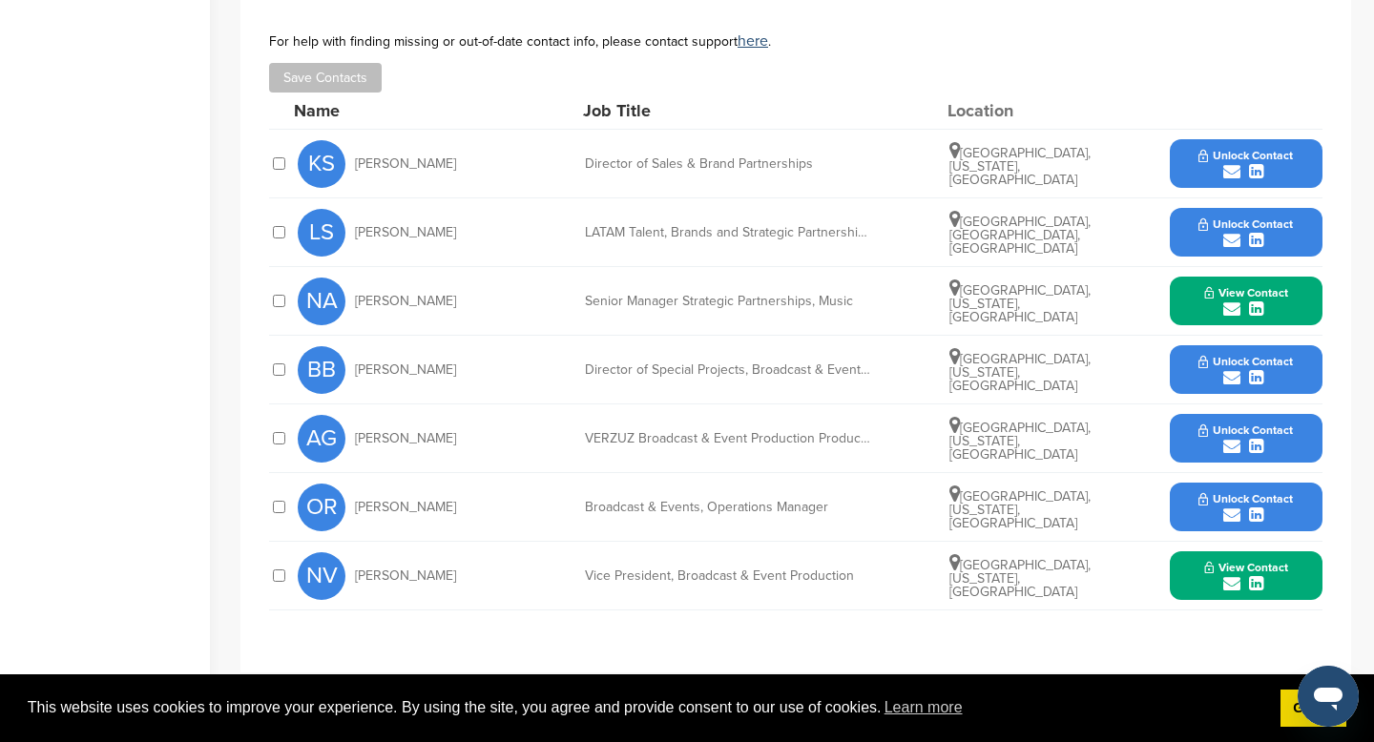
click at [1182, 369] on button "Unlock Contact" at bounding box center [1246, 370] width 140 height 57
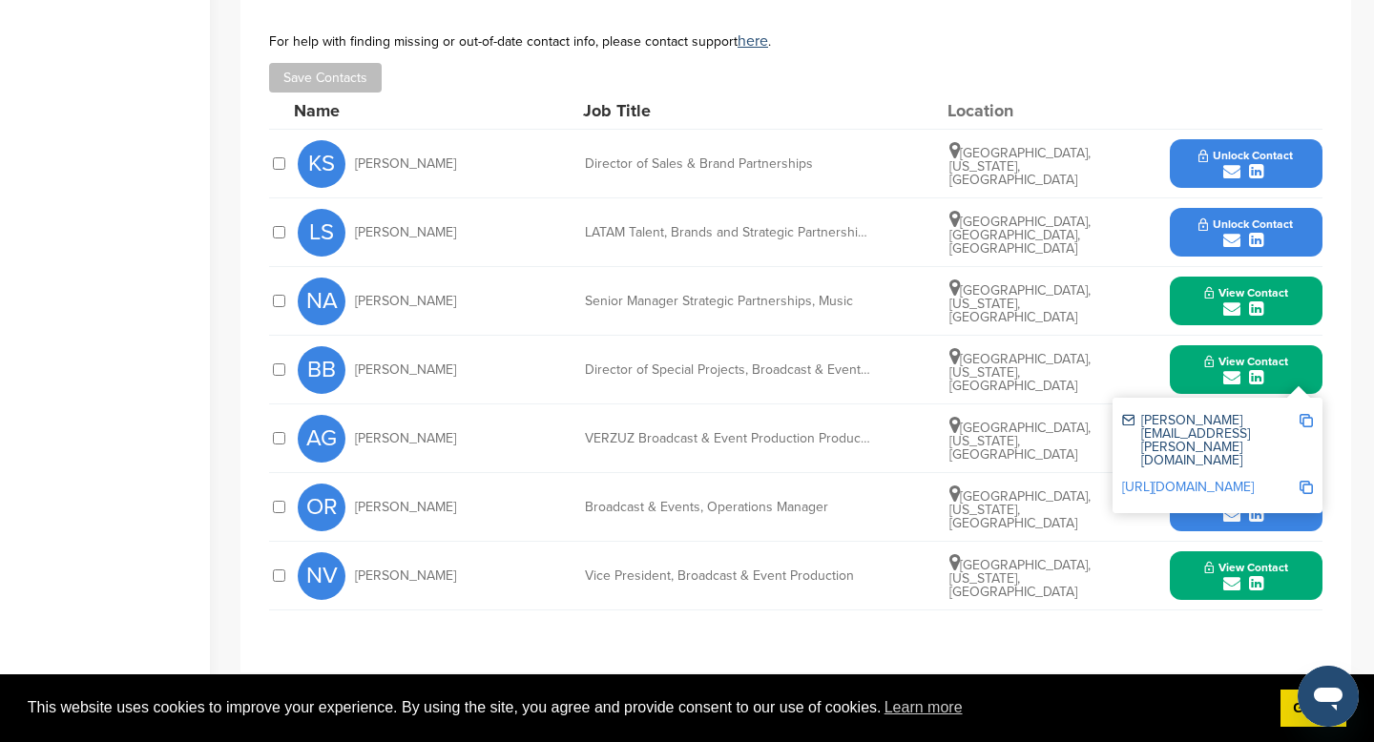
click at [1306, 421] on img at bounding box center [1306, 420] width 13 height 13
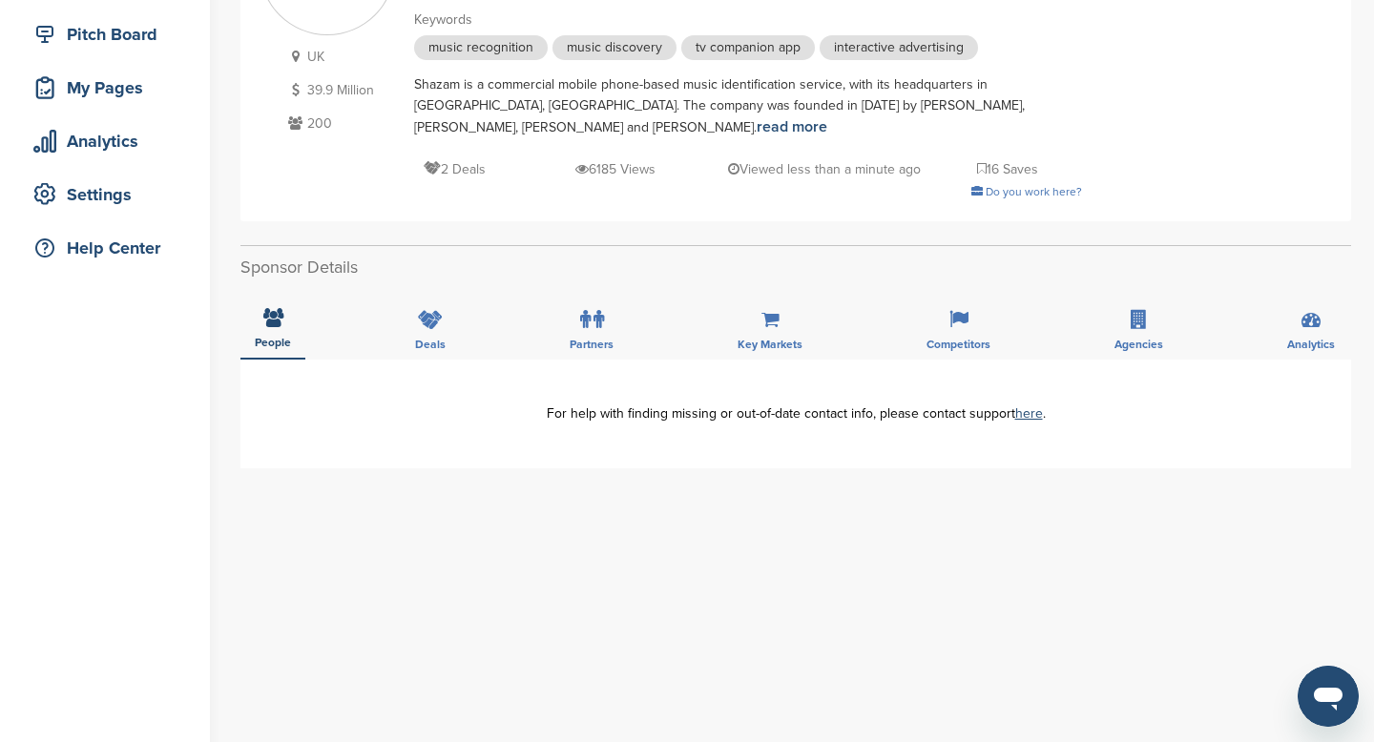
scroll to position [235, 0]
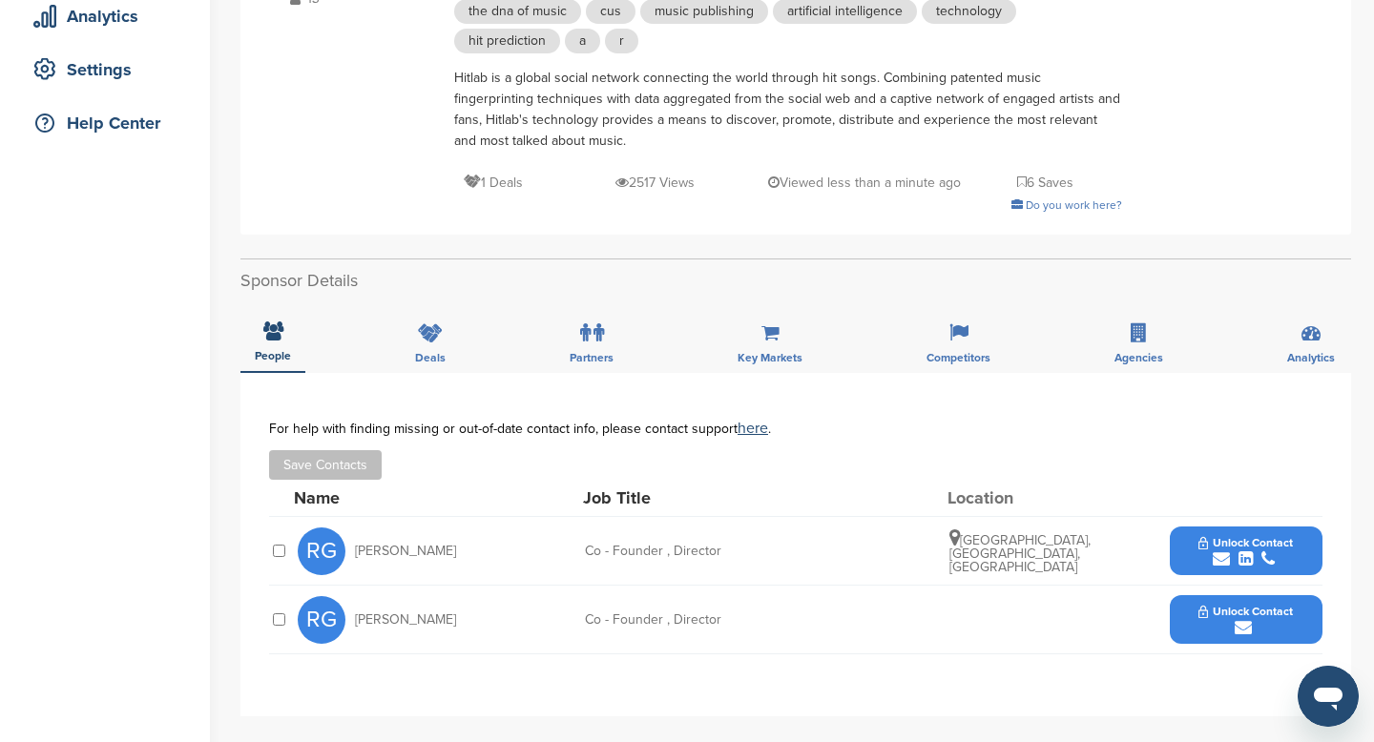
scroll to position [375, 0]
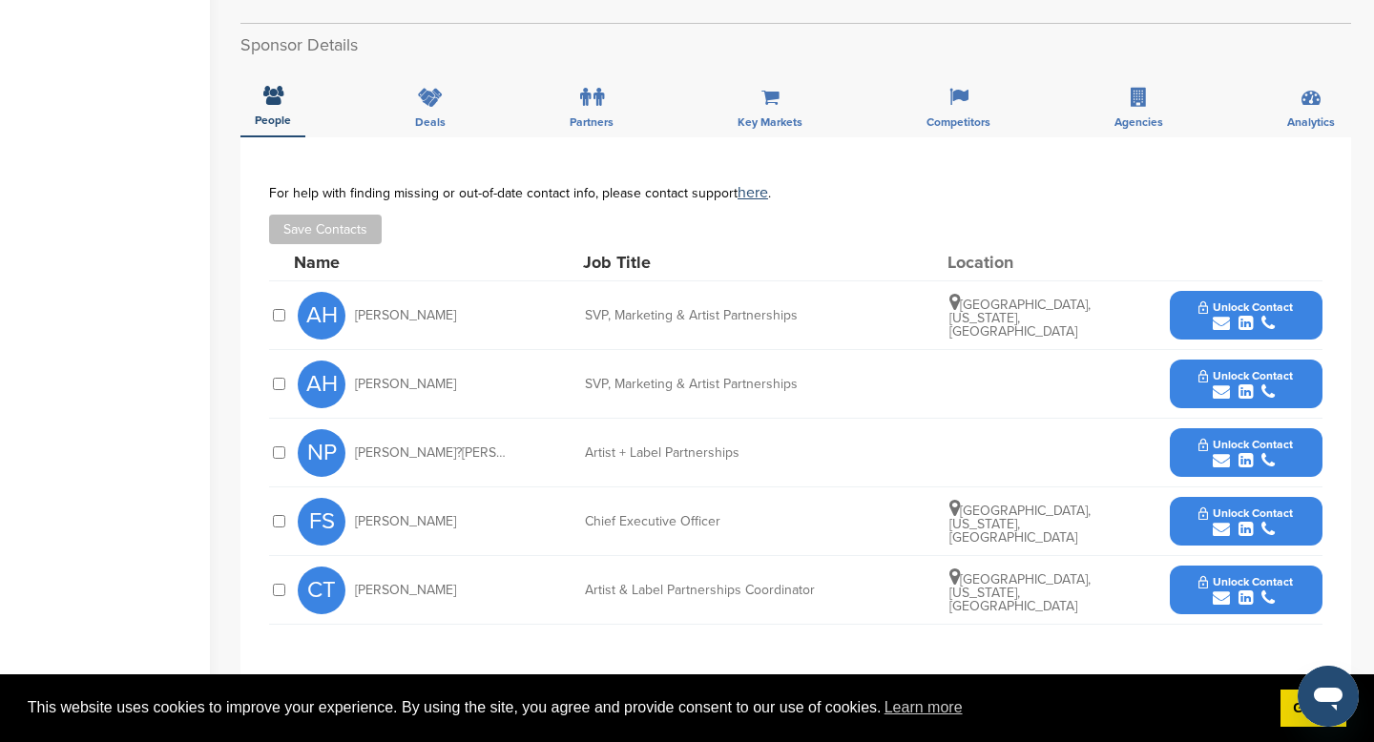
scroll to position [569, 0]
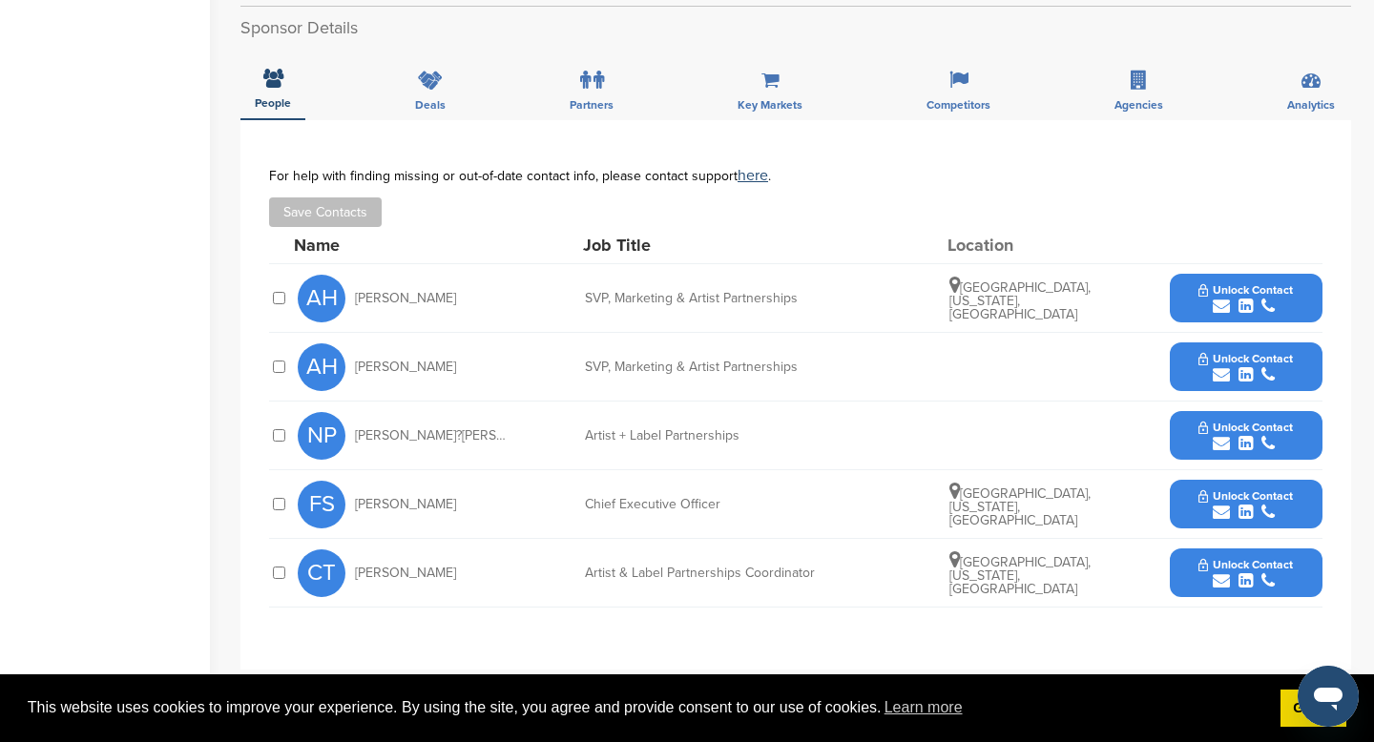
click at [1186, 490] on button "Unlock Contact" at bounding box center [1246, 504] width 140 height 57
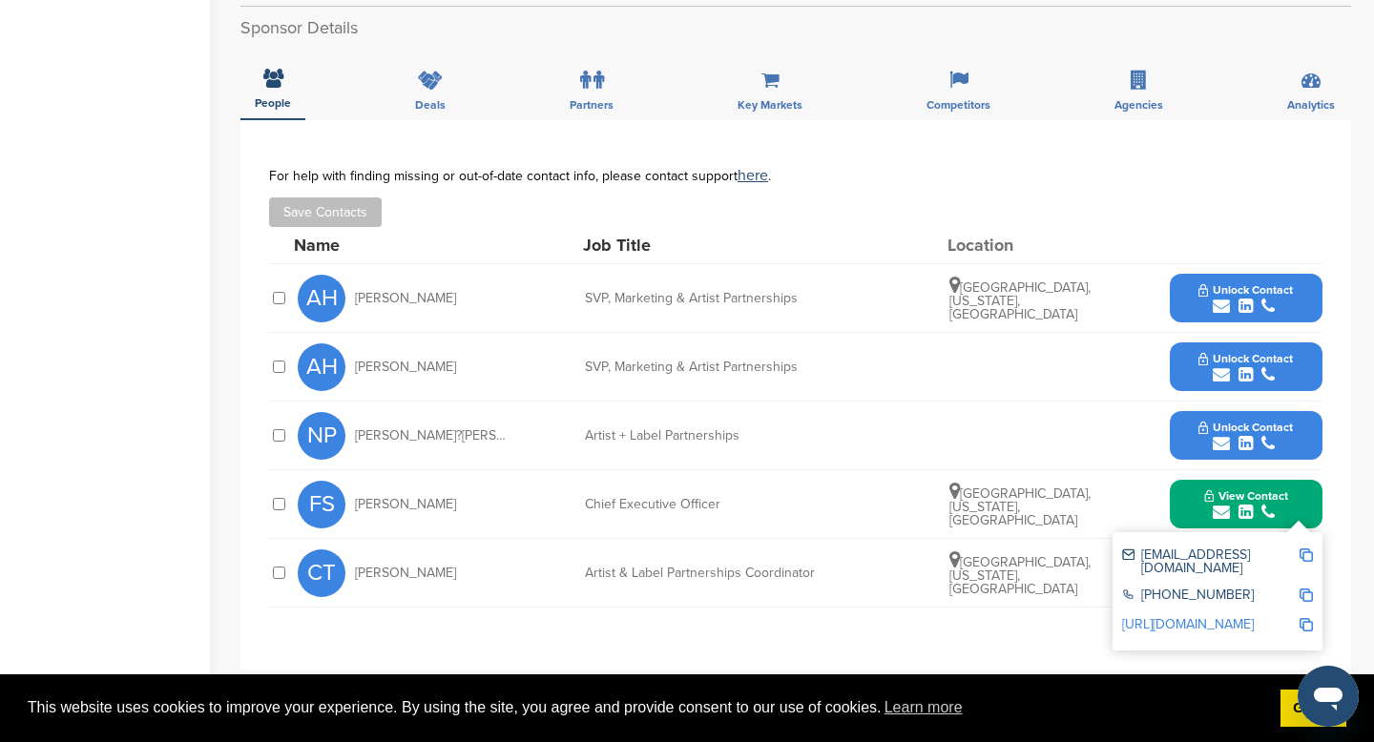
click at [1303, 549] on img at bounding box center [1306, 555] width 13 height 13
click at [1307, 549] on img at bounding box center [1306, 555] width 13 height 13
click at [918, 628] on div "**********" at bounding box center [795, 395] width 1111 height 550
click at [1187, 359] on button "Unlock Contact" at bounding box center [1246, 367] width 140 height 57
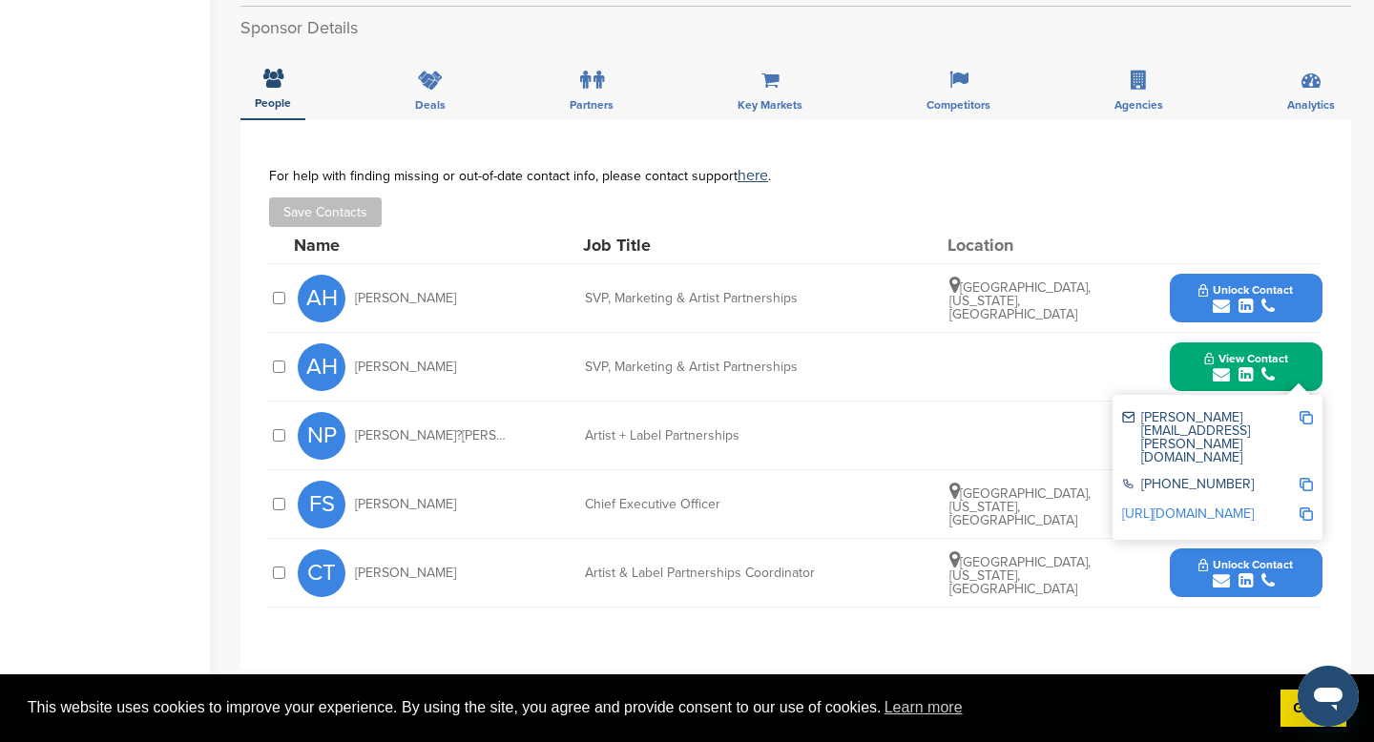
click at [1303, 411] on img at bounding box center [1306, 417] width 13 height 13
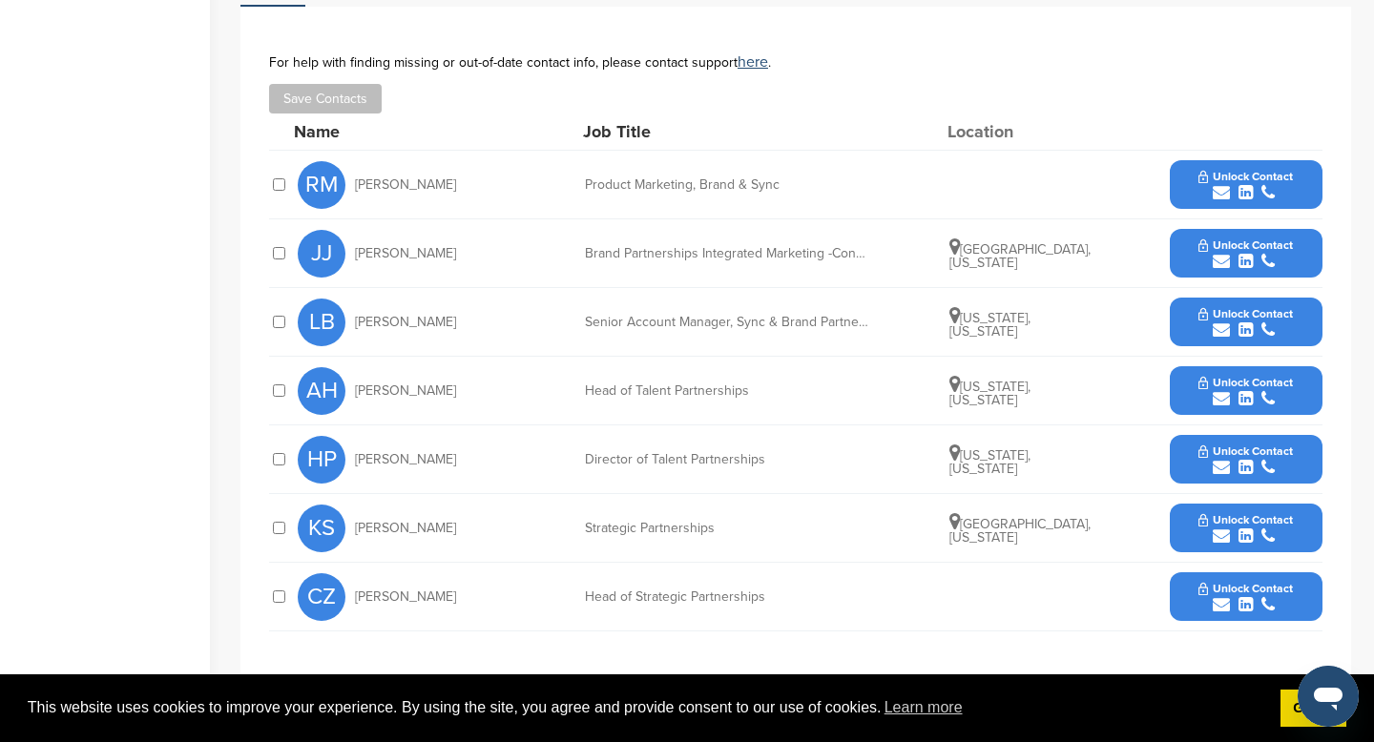
scroll to position [641, 0]
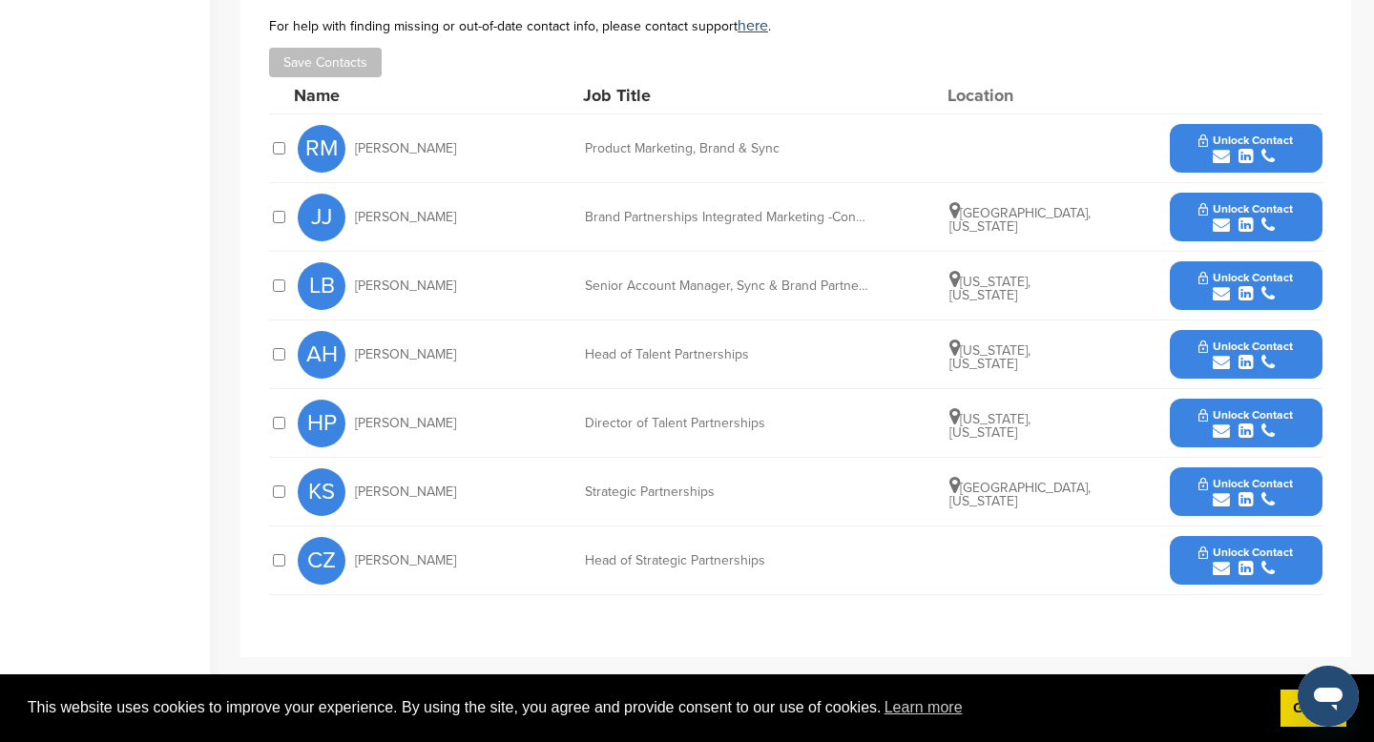
click at [1180, 222] on button "Unlock Contact" at bounding box center [1246, 217] width 140 height 57
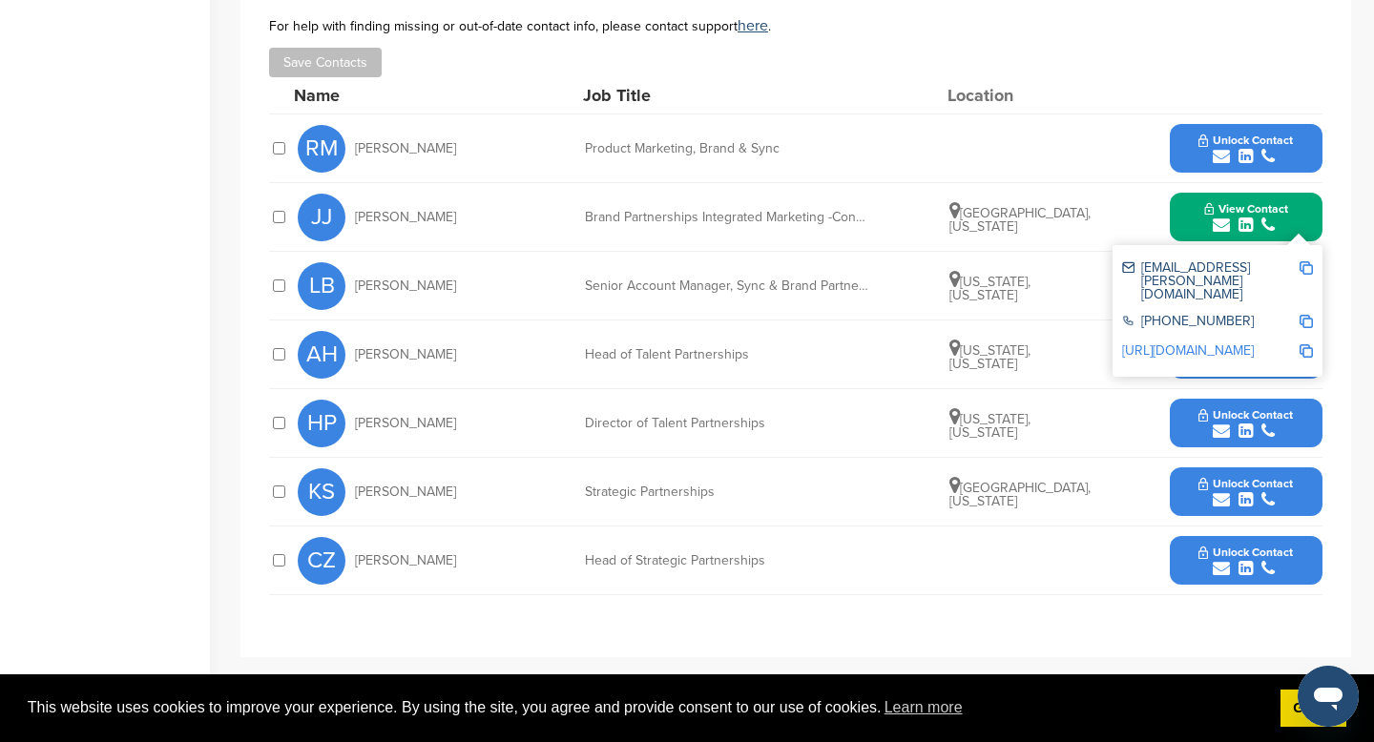
click at [1311, 275] on img at bounding box center [1306, 267] width 13 height 13
click at [1175, 572] on div "Unlock Contact" at bounding box center [1246, 560] width 153 height 49
click at [1183, 568] on button "Unlock Contact" at bounding box center [1246, 560] width 140 height 57
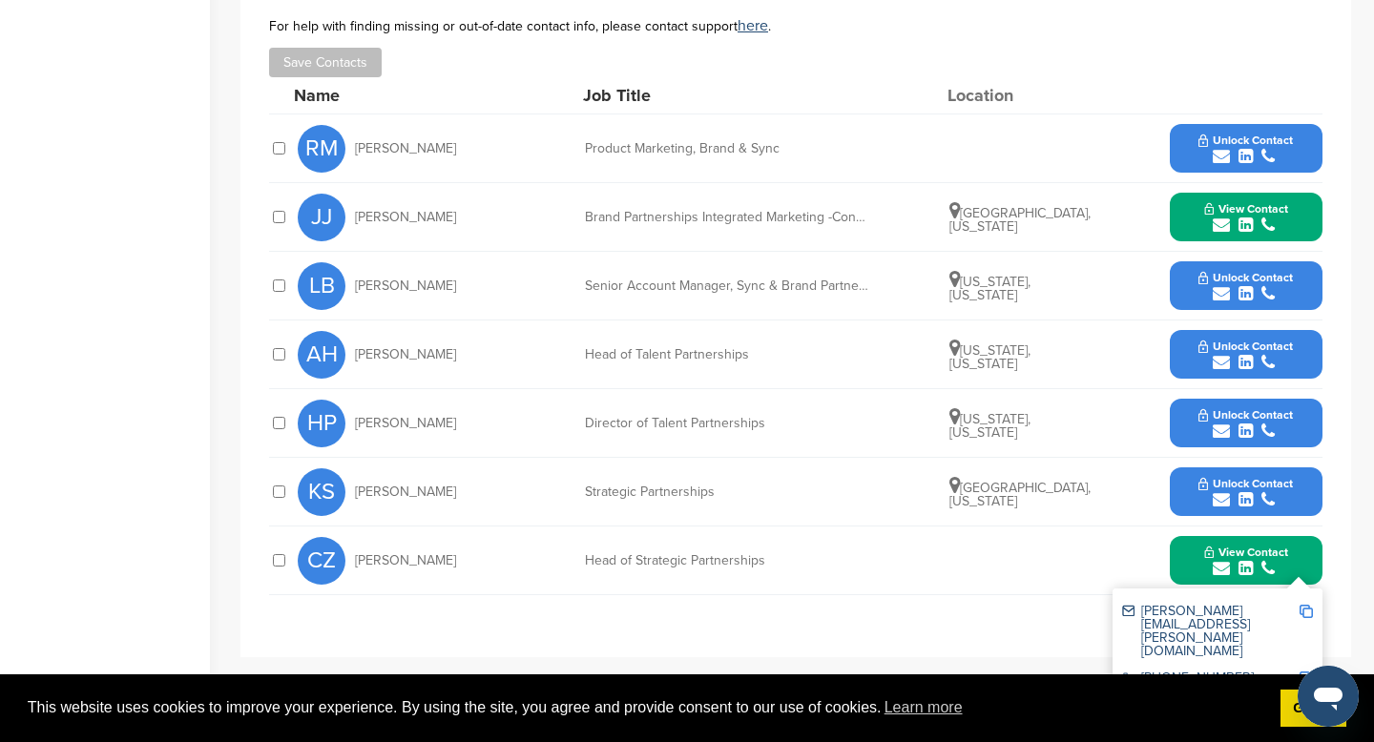
click at [1308, 615] on img at bounding box center [1306, 611] width 13 height 13
click at [1167, 156] on div "RM [PERSON_NAME] Product Marketing, Brand & Sync Unlock Contact" at bounding box center [810, 149] width 1025 height 68
click at [1175, 156] on div "Unlock Contact" at bounding box center [1246, 148] width 153 height 49
click at [1180, 156] on button "Unlock Contact" at bounding box center [1246, 148] width 140 height 57
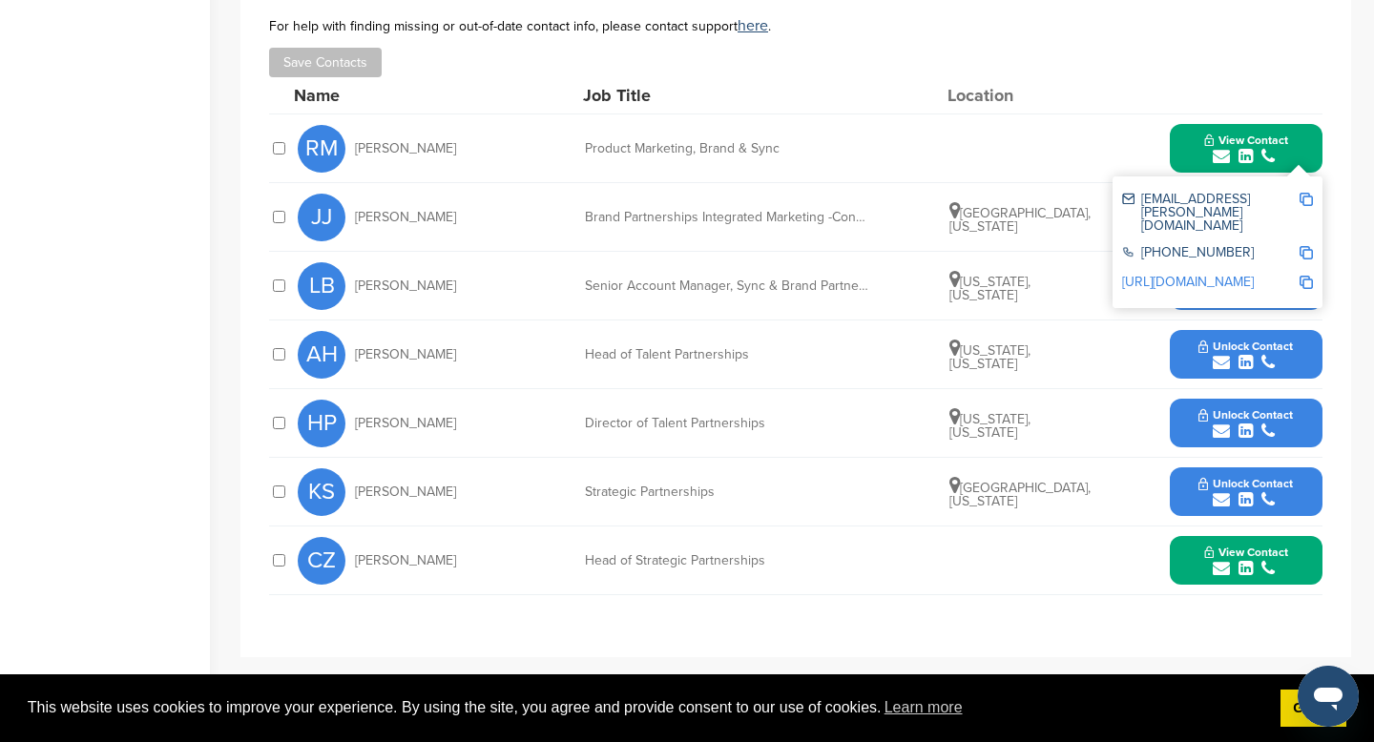
click at [1302, 205] on img at bounding box center [1306, 199] width 13 height 13
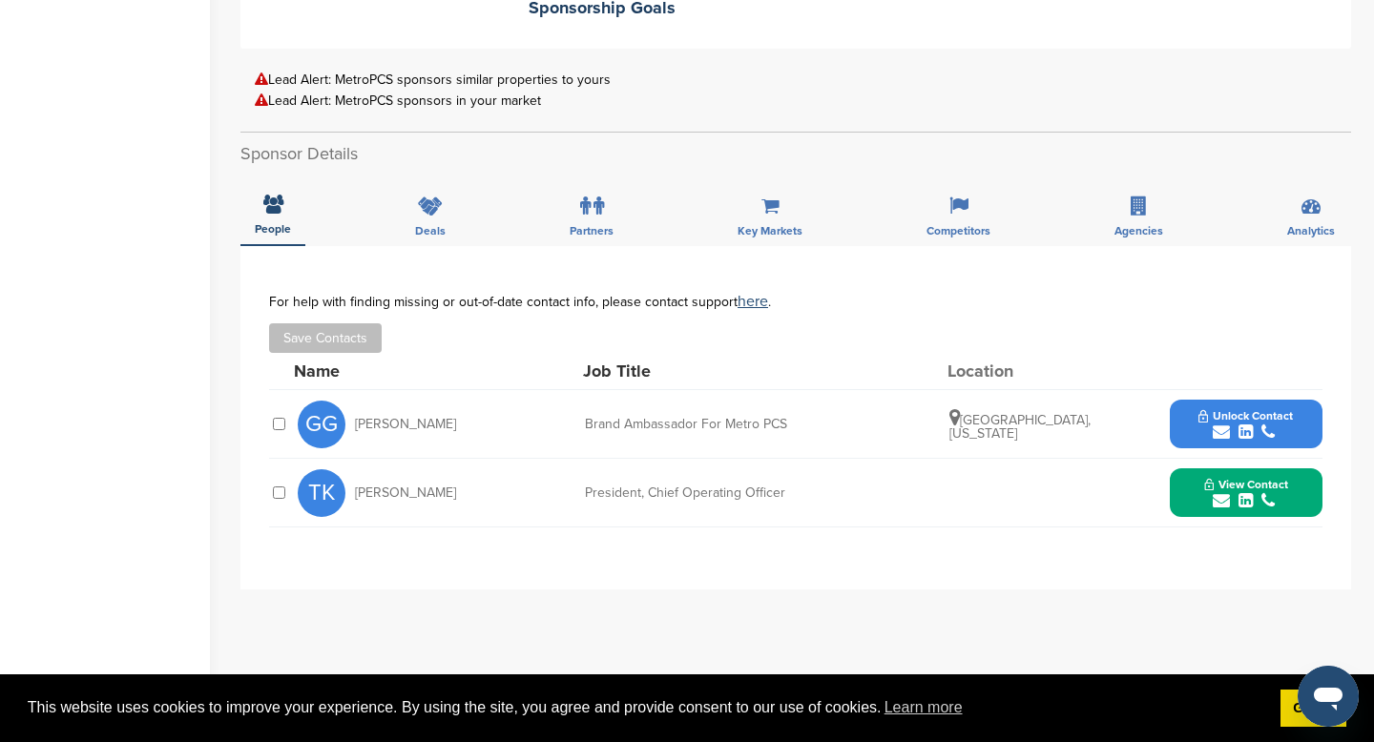
scroll to position [574, 0]
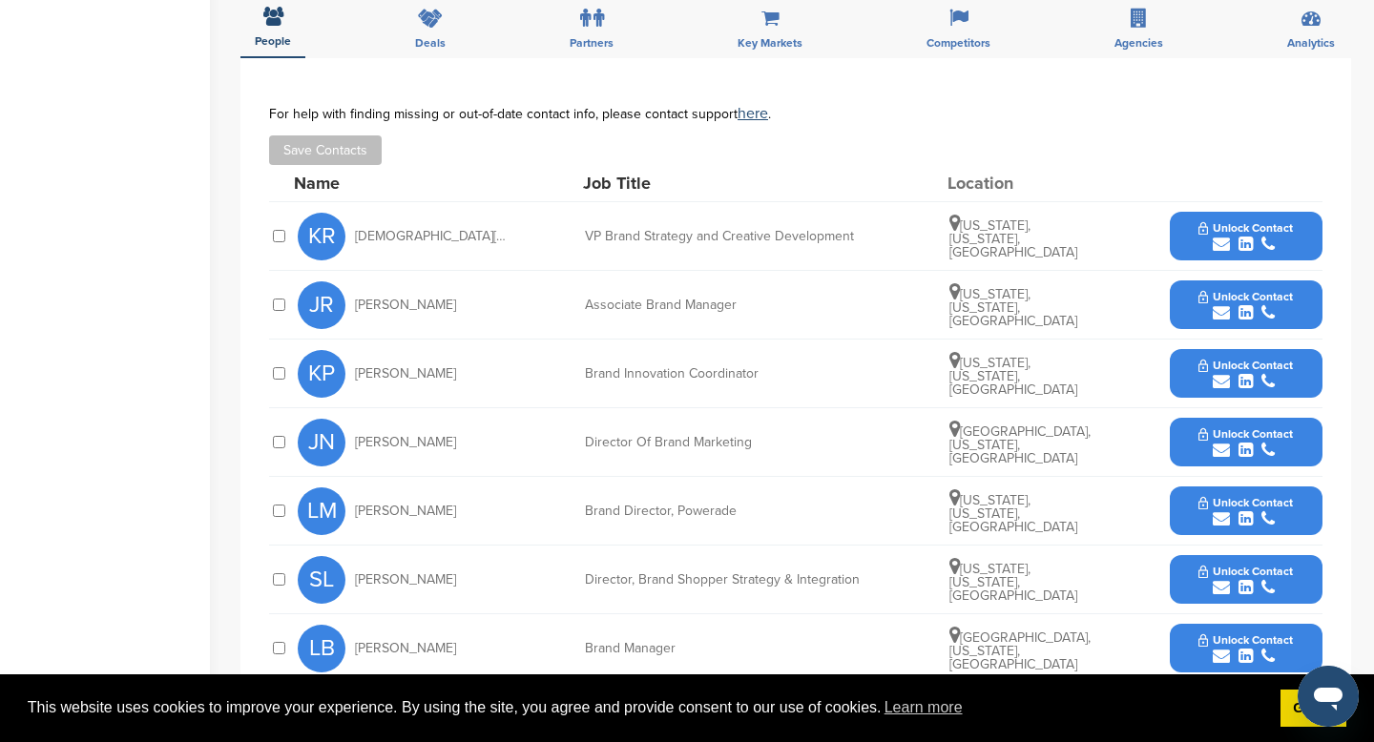
scroll to position [668, 0]
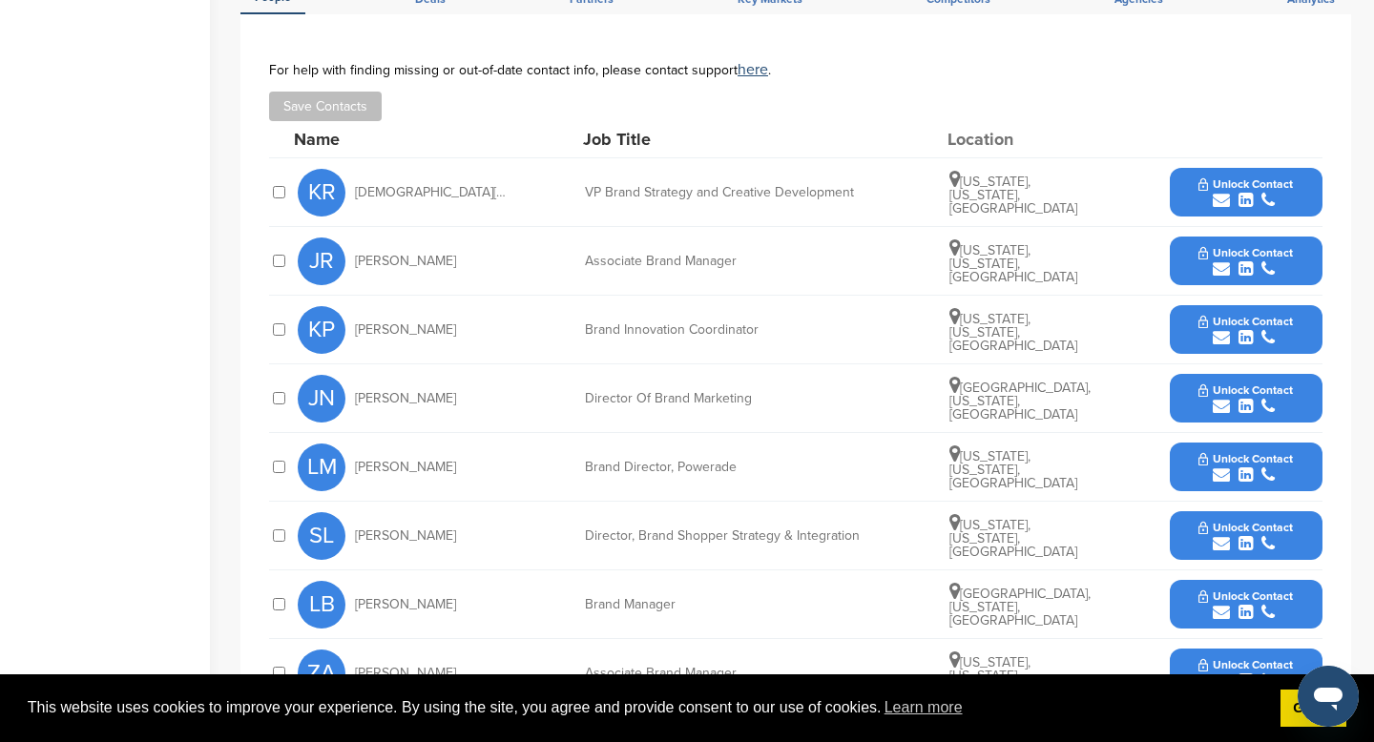
click at [1184, 402] on button "Unlock Contact" at bounding box center [1246, 398] width 140 height 57
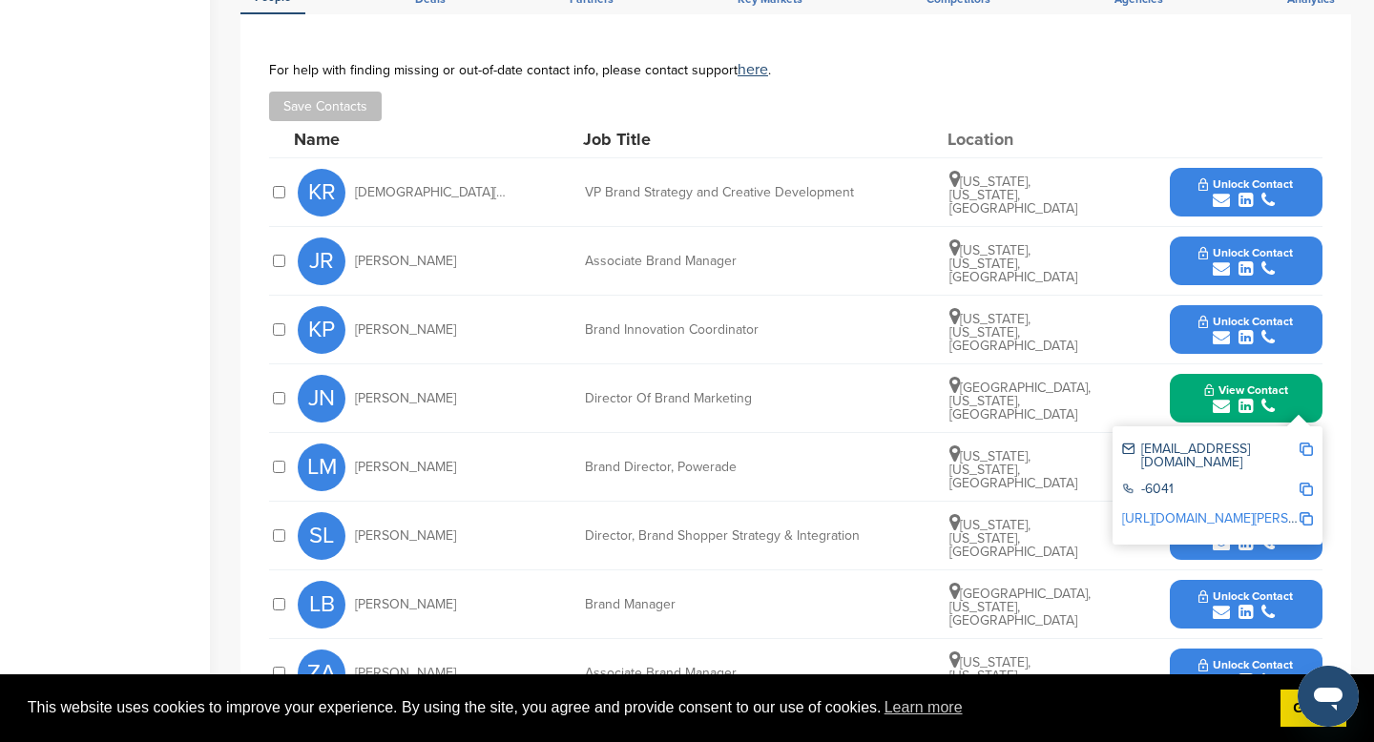
click at [1308, 454] on img at bounding box center [1306, 449] width 13 height 13
click at [1180, 611] on button "Unlock Contact" at bounding box center [1246, 604] width 140 height 57
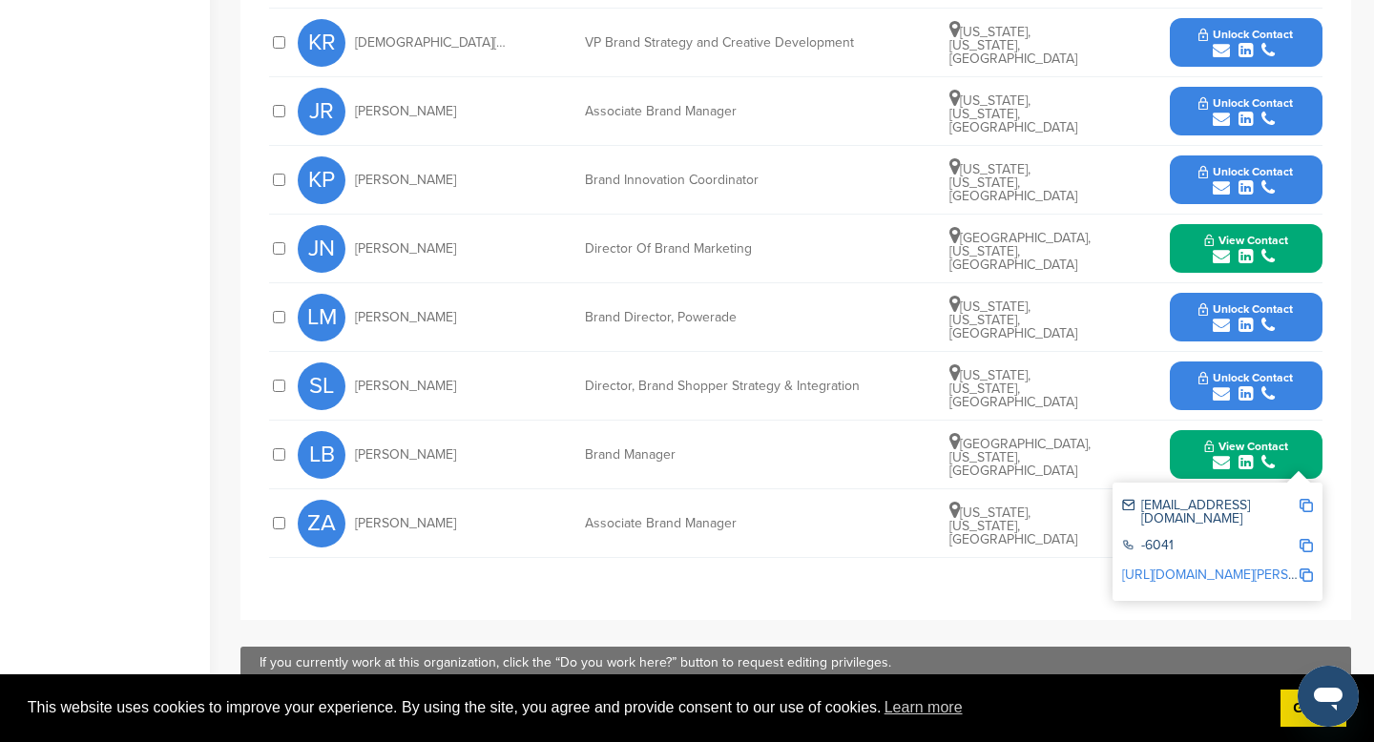
scroll to position [821, 0]
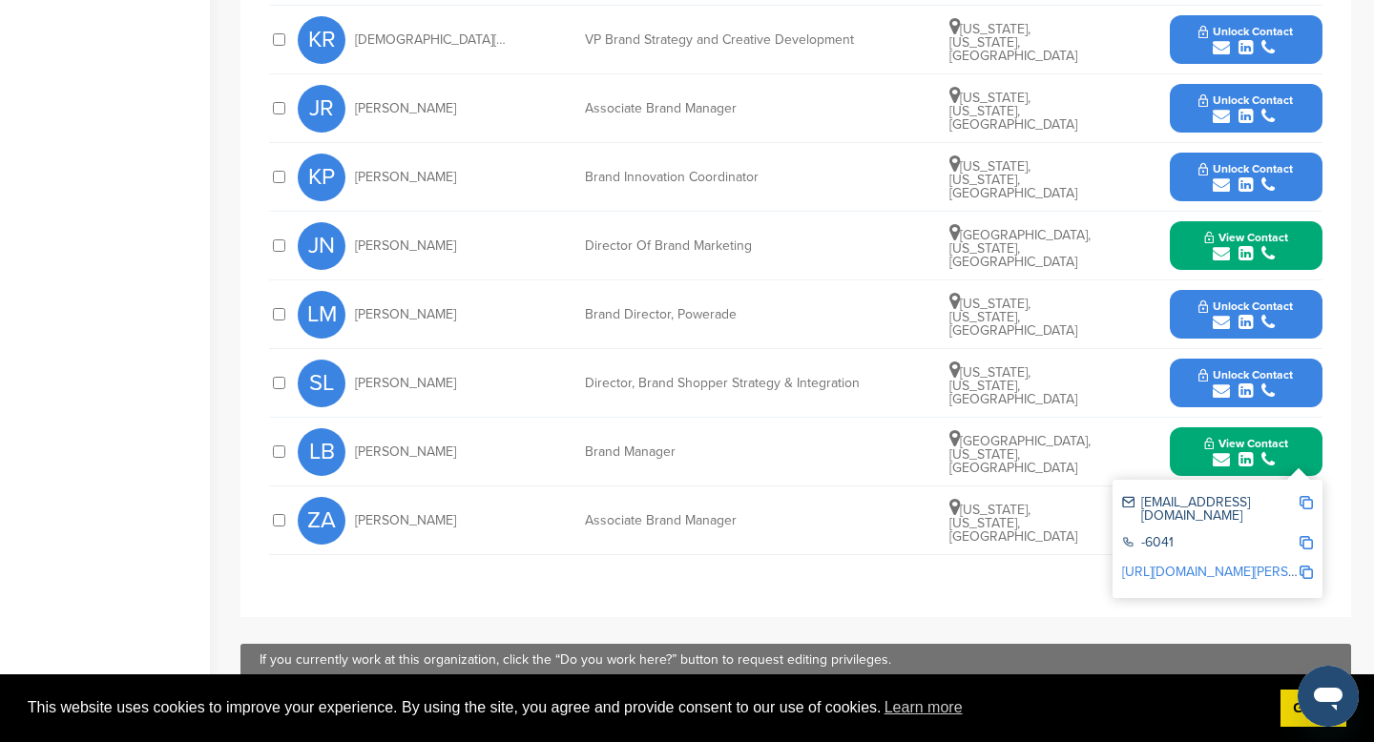
click at [1315, 500] on div "[EMAIL_ADDRESS][DOMAIN_NAME] -6041 [URL][DOMAIN_NAME][PERSON_NAME]" at bounding box center [1218, 539] width 210 height 118
click at [1310, 501] on img at bounding box center [1306, 502] width 13 height 13
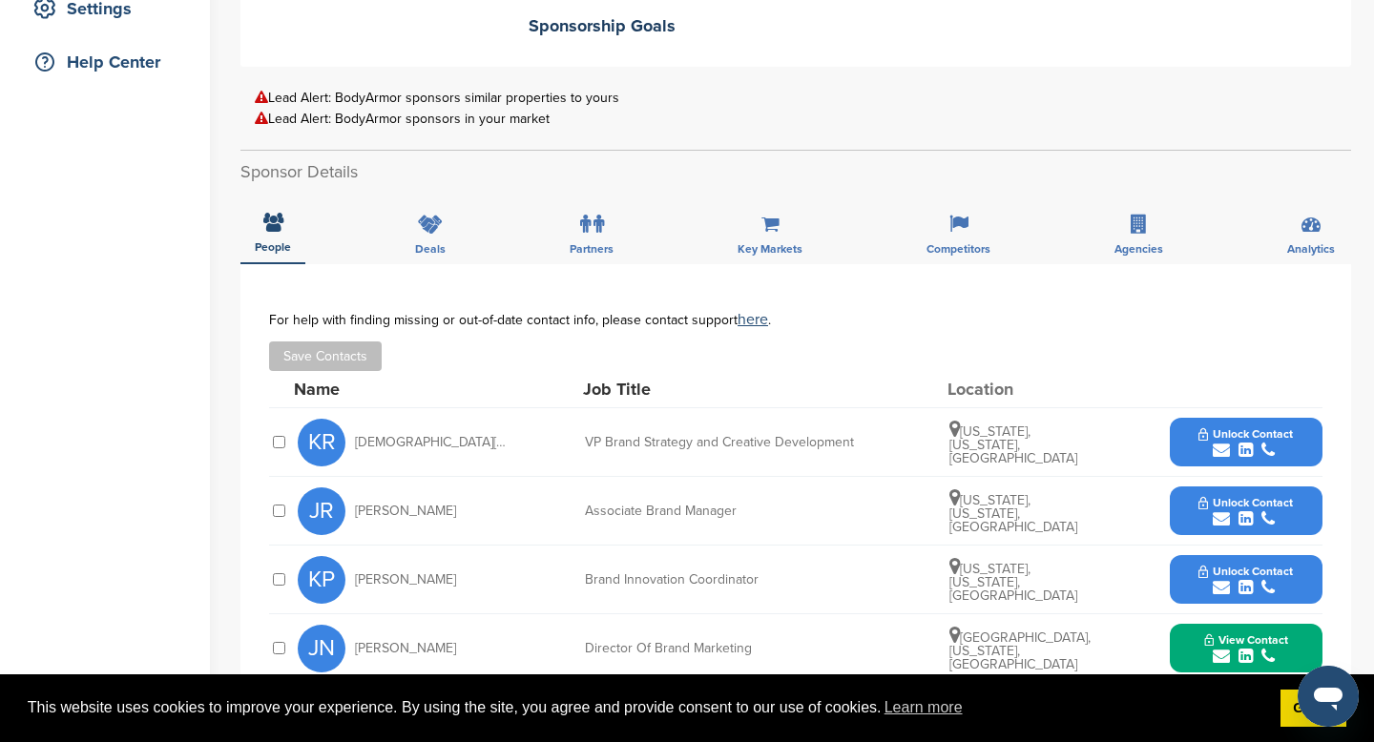
scroll to position [0, 0]
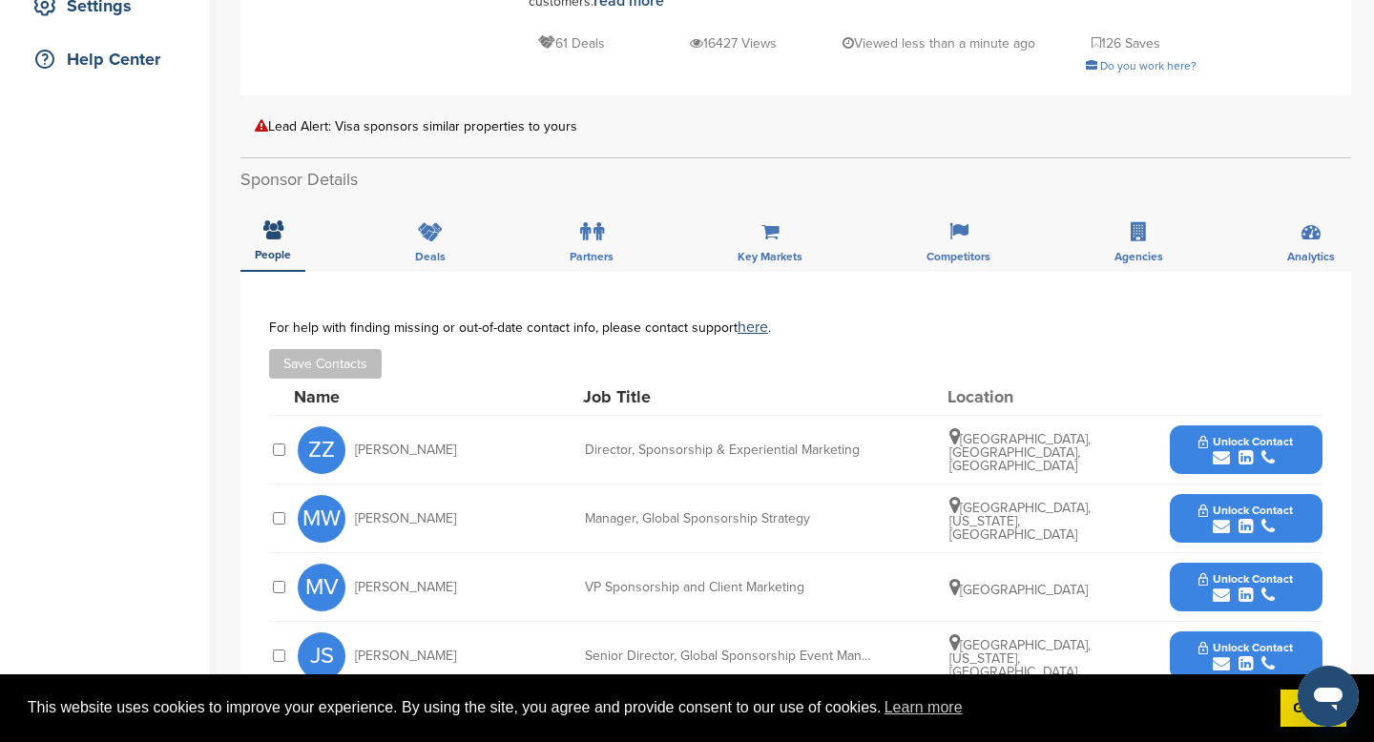
scroll to position [576, 0]
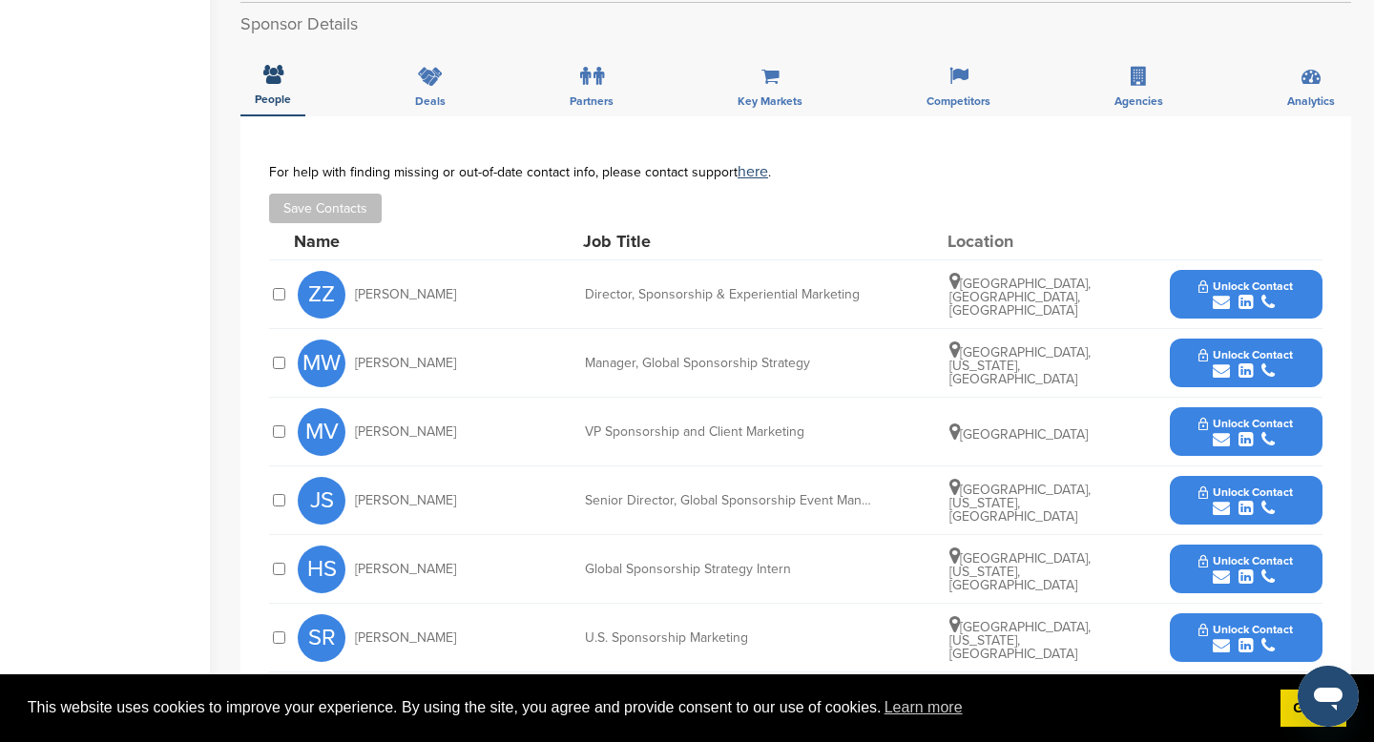
click at [1176, 283] on button "Unlock Contact" at bounding box center [1246, 294] width 140 height 57
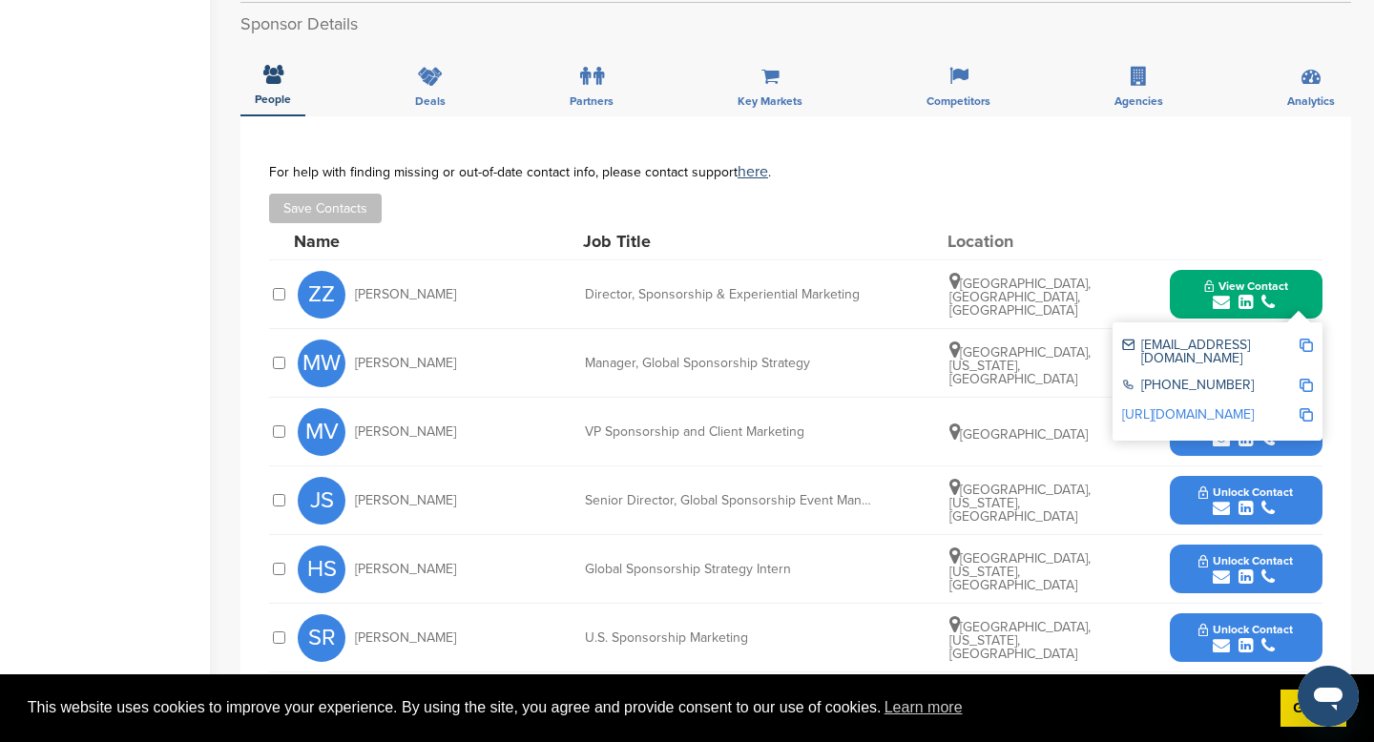
click at [1303, 342] on img at bounding box center [1306, 345] width 13 height 13
click at [1244, 261] on div "ZZ Zhan Zhang Director, Sponsorship & Experiential Marketing Beijing, Beijing, …" at bounding box center [810, 295] width 1025 height 68
click at [1261, 273] on button "View Contact" at bounding box center [1246, 294] width 130 height 57
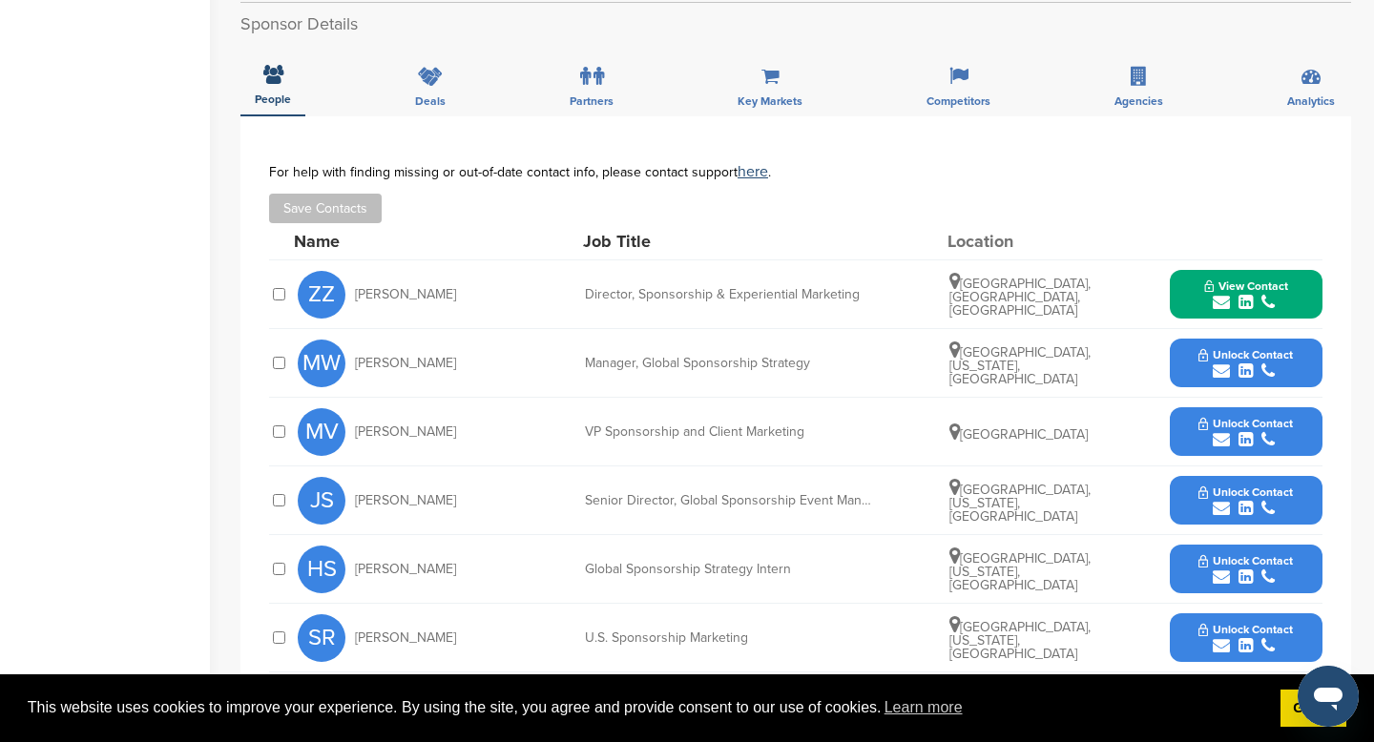
click at [1185, 368] on button "Unlock Contact" at bounding box center [1246, 363] width 140 height 57
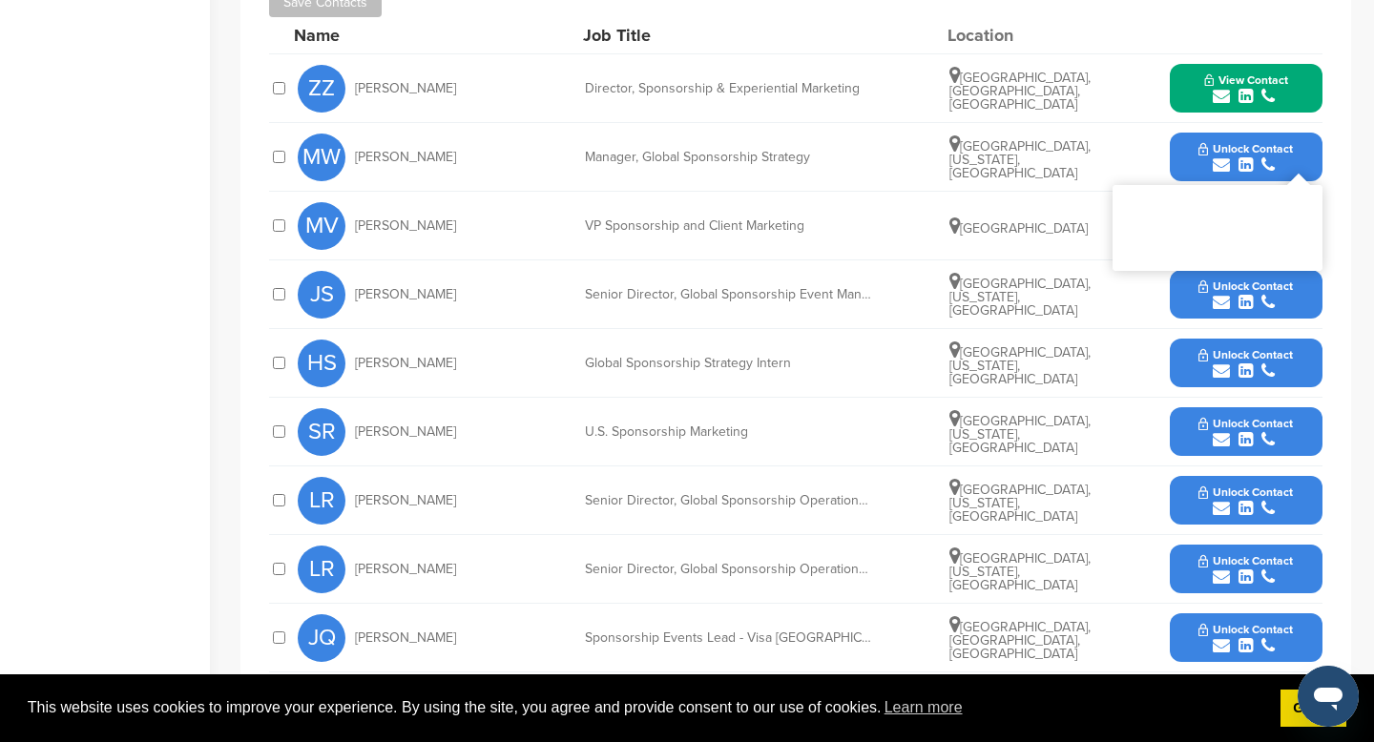
scroll to position [794, 0]
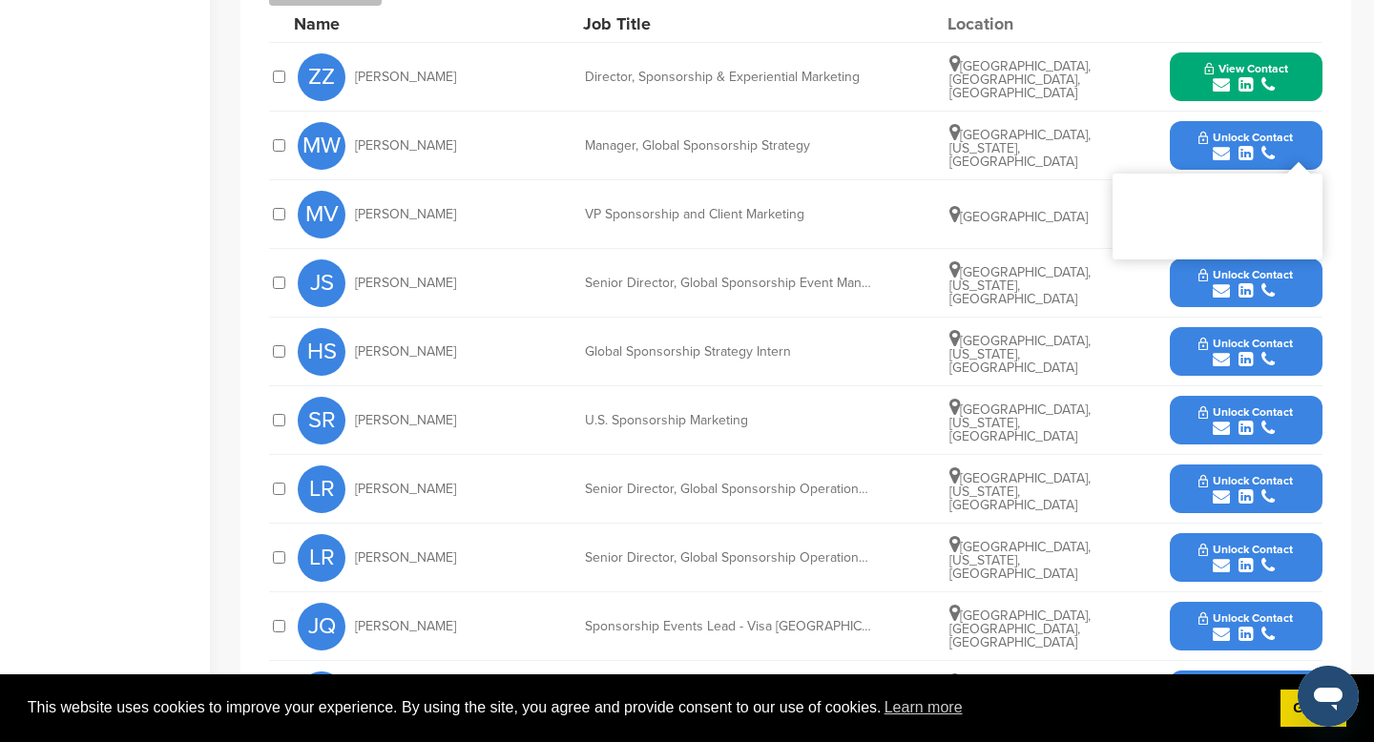
click at [1186, 428] on button "Unlock Contact" at bounding box center [1246, 420] width 140 height 57
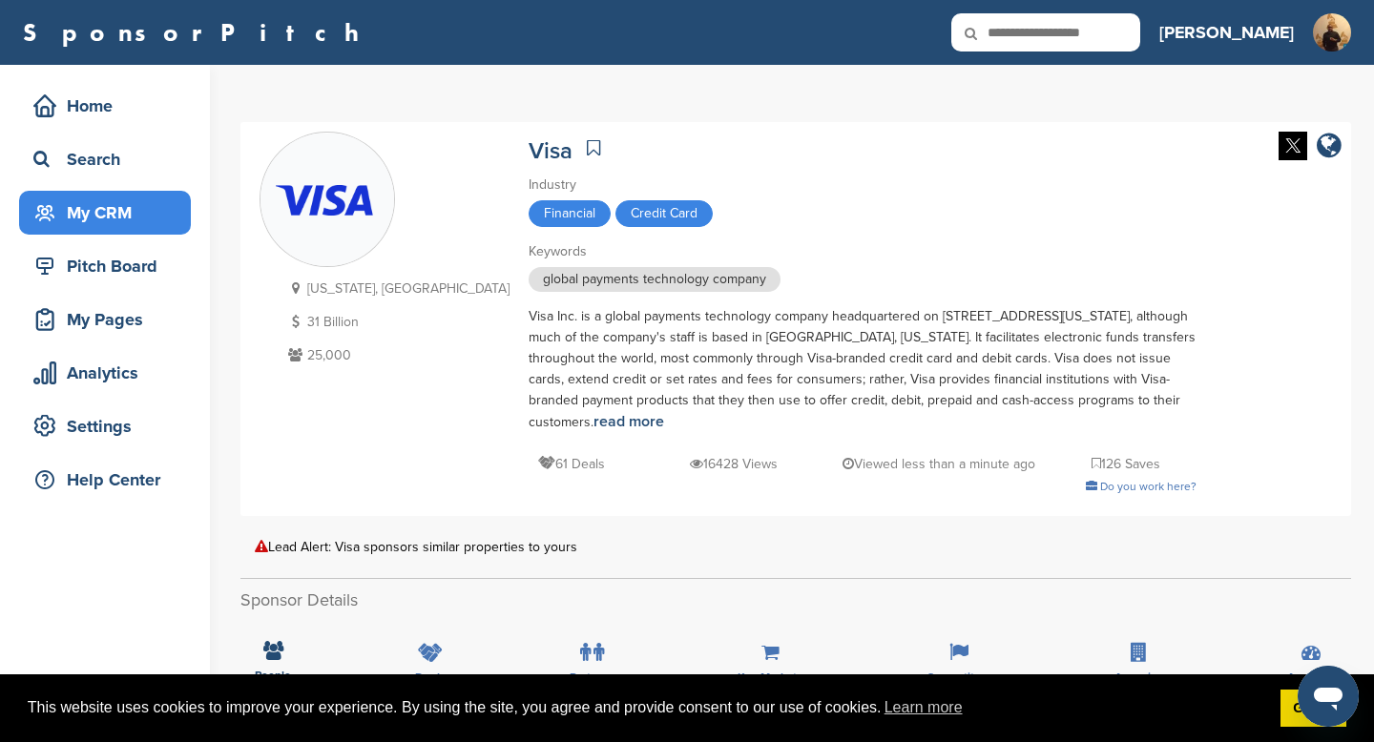
click at [79, 214] on div "My CRM" at bounding box center [110, 213] width 162 height 34
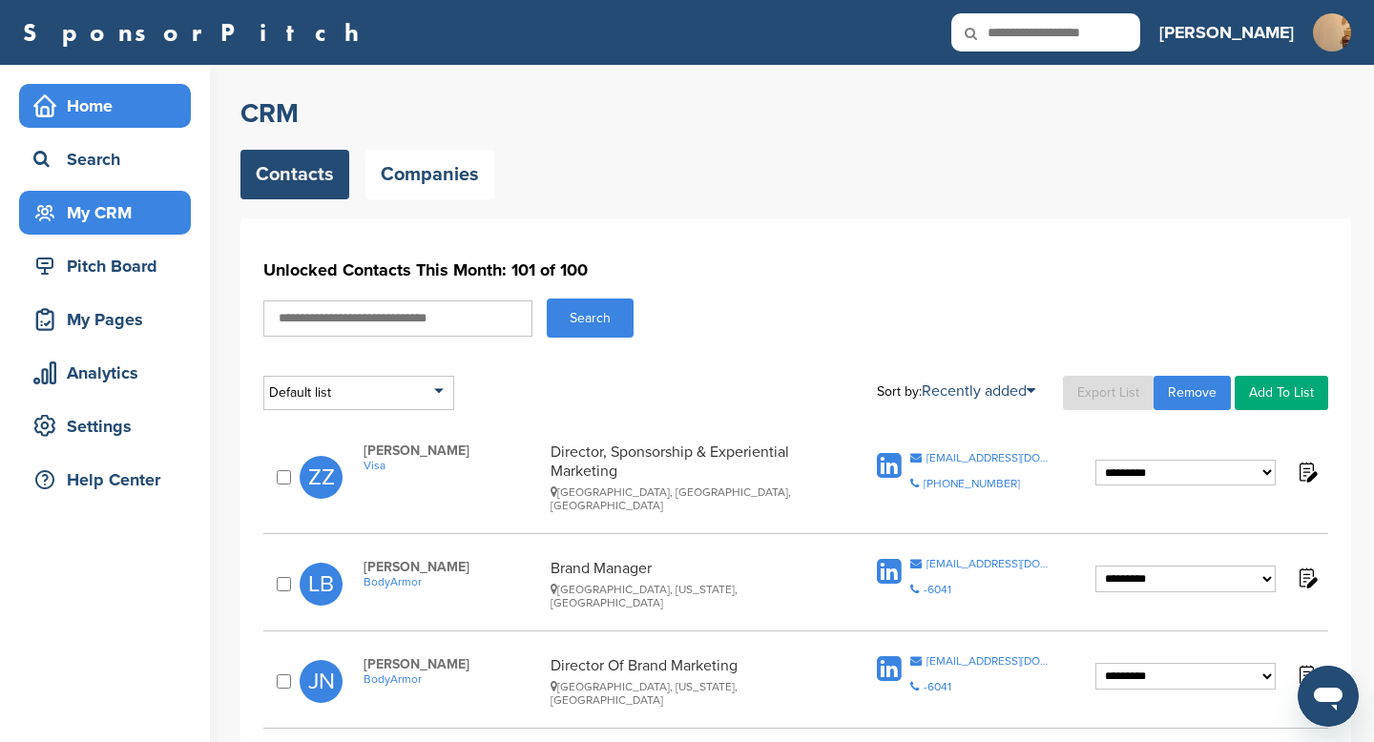
click at [69, 99] on div "Home" at bounding box center [110, 106] width 162 height 34
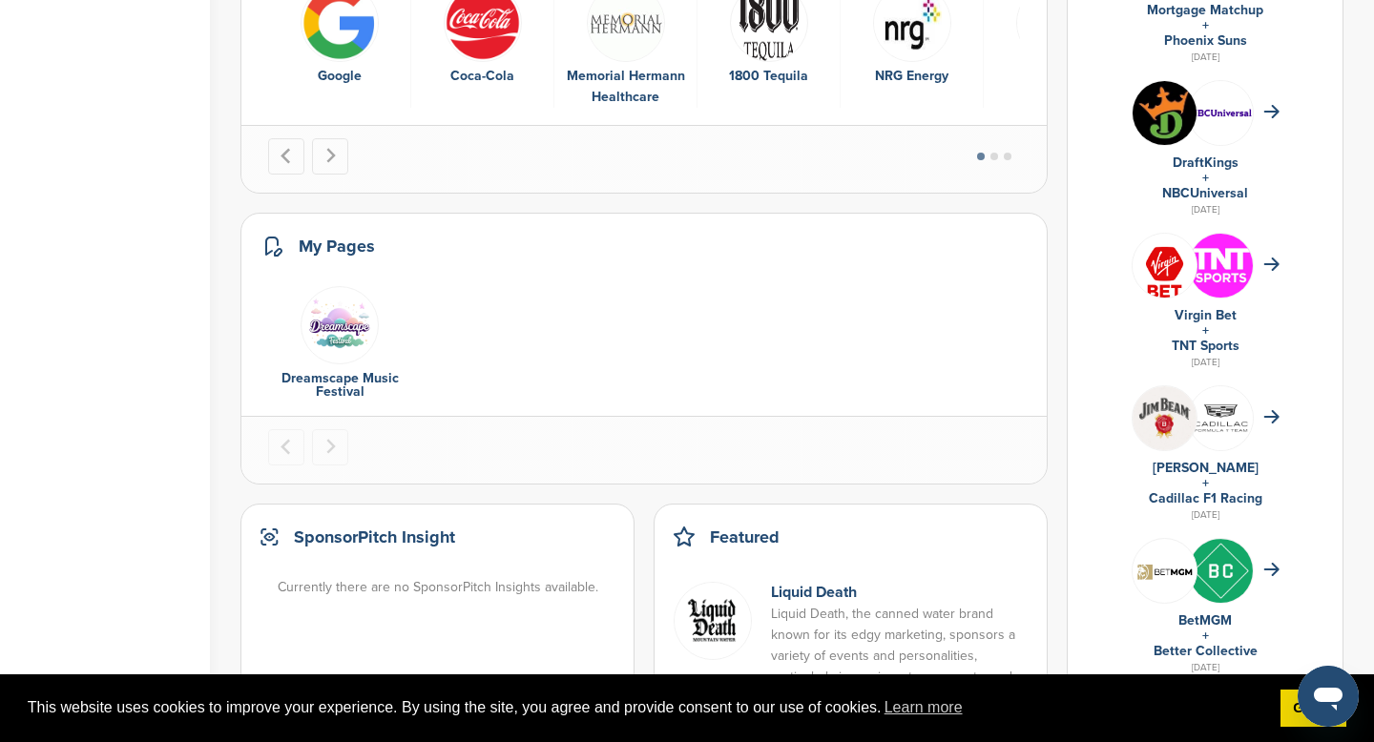
scroll to position [996, 0]
click at [334, 378] on link "Dreamscape Music Festival" at bounding box center [339, 384] width 117 height 30
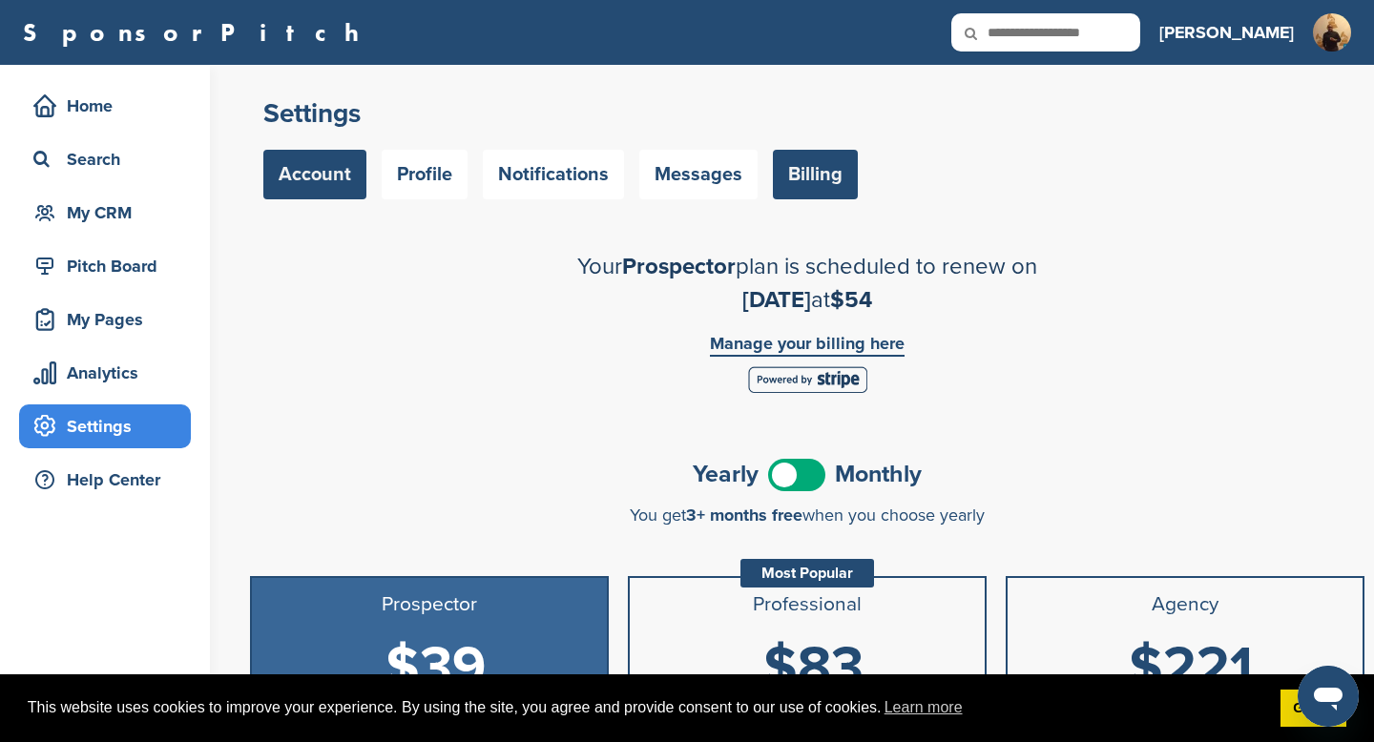
click at [330, 175] on link "Account" at bounding box center [314, 175] width 103 height 50
